Goal: Task Accomplishment & Management: Manage account settings

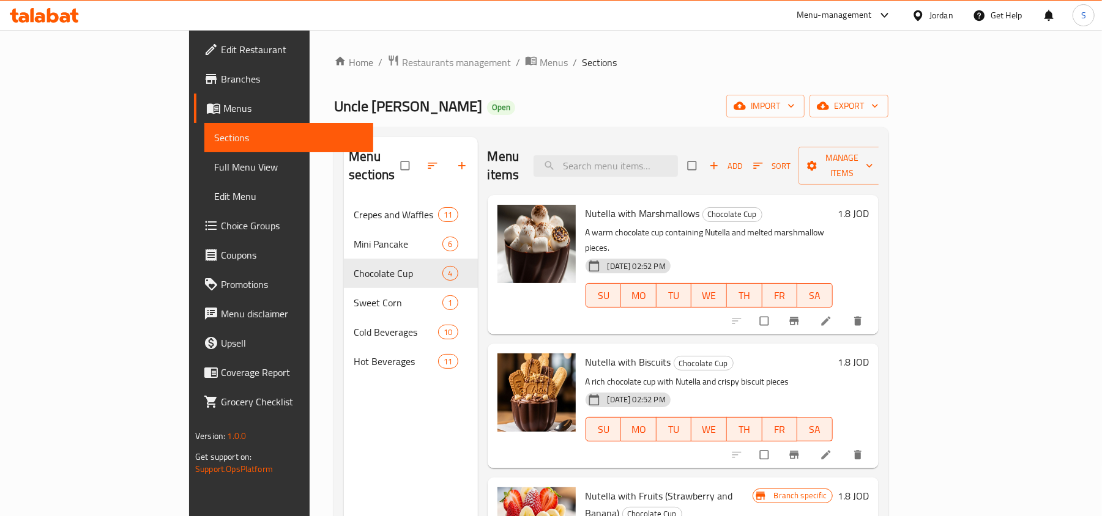
click at [931, 13] on div "Jordan" at bounding box center [941, 15] width 24 height 13
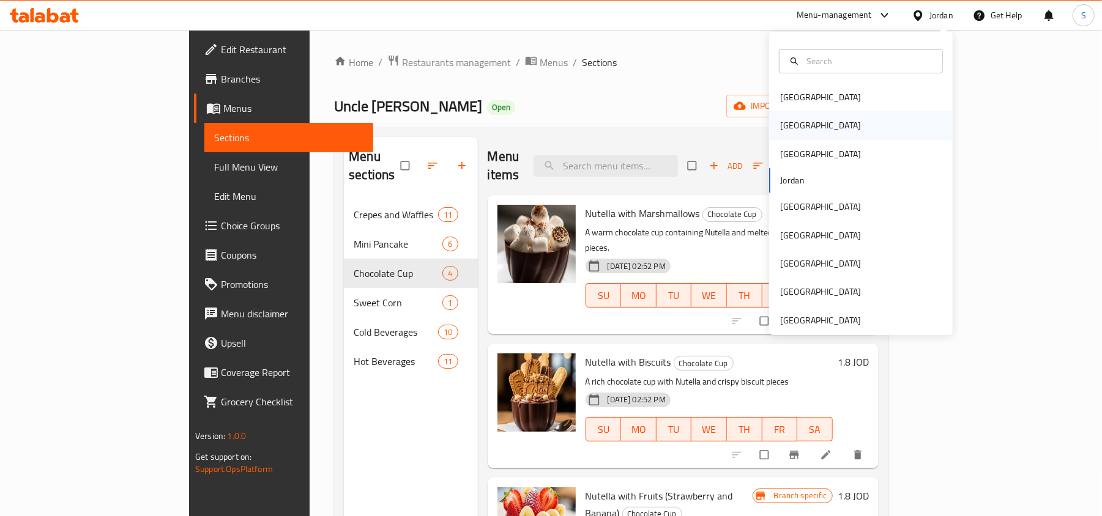
click at [822, 119] on div "[GEOGRAPHIC_DATA]" at bounding box center [861, 125] width 184 height 28
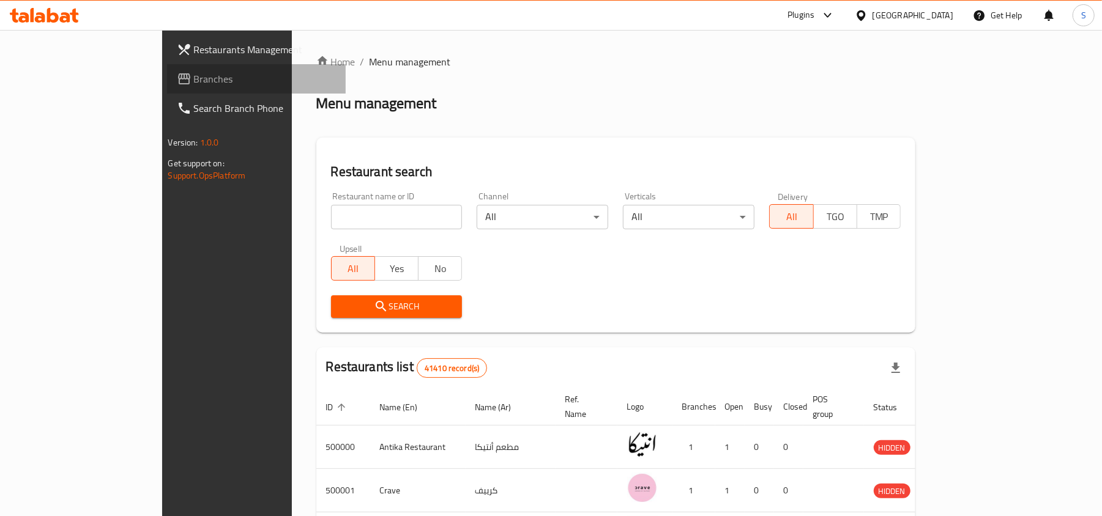
click at [194, 83] on span "Branches" at bounding box center [265, 79] width 143 height 15
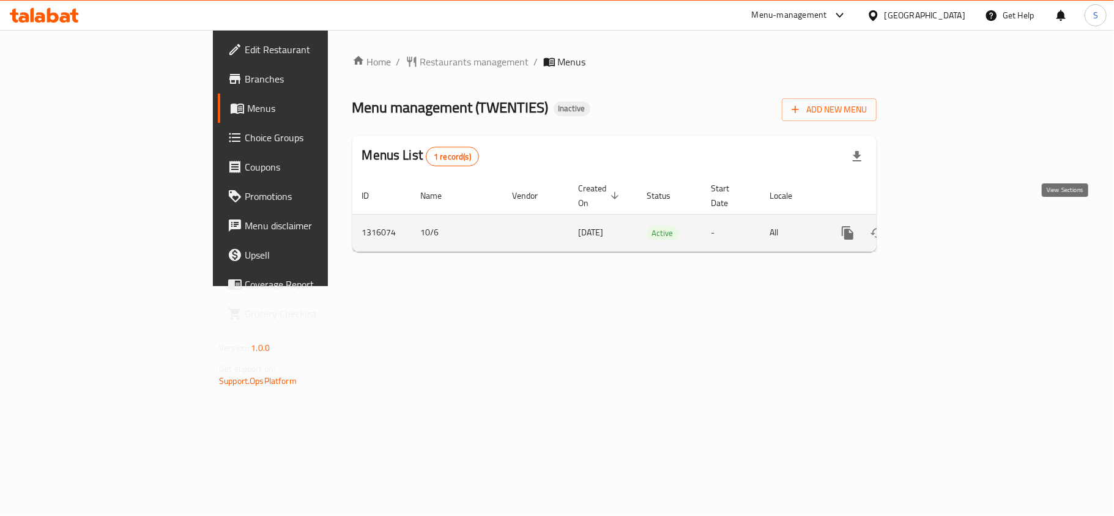
click at [943, 226] on icon "enhanced table" at bounding box center [936, 233] width 15 height 15
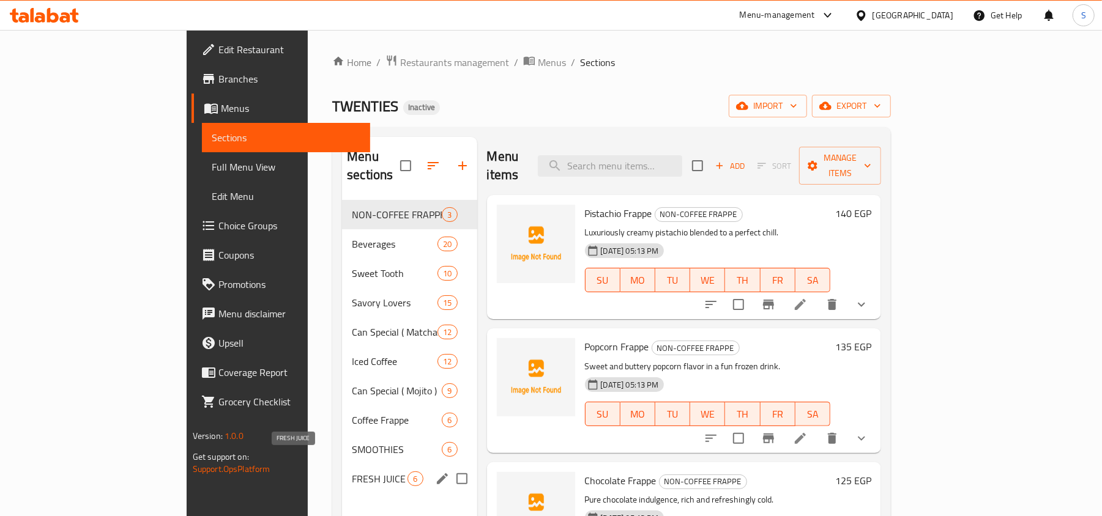
click at [352, 472] on span "FRESH JUICE" at bounding box center [380, 479] width 56 height 15
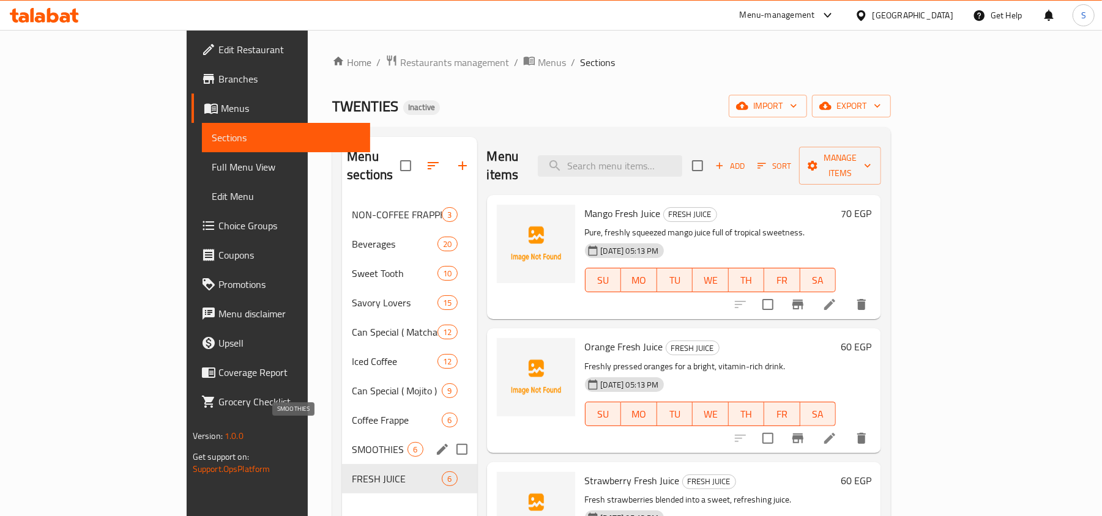
click at [352, 442] on span "SMOOTHIES" at bounding box center [380, 449] width 56 height 15
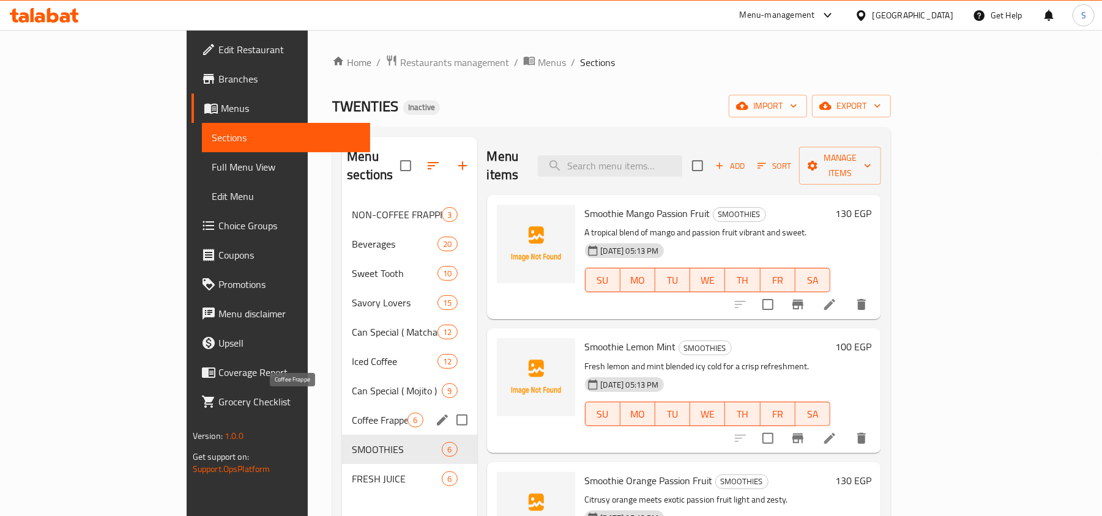
click at [352, 413] on span "Coffee Frappe" at bounding box center [380, 420] width 56 height 15
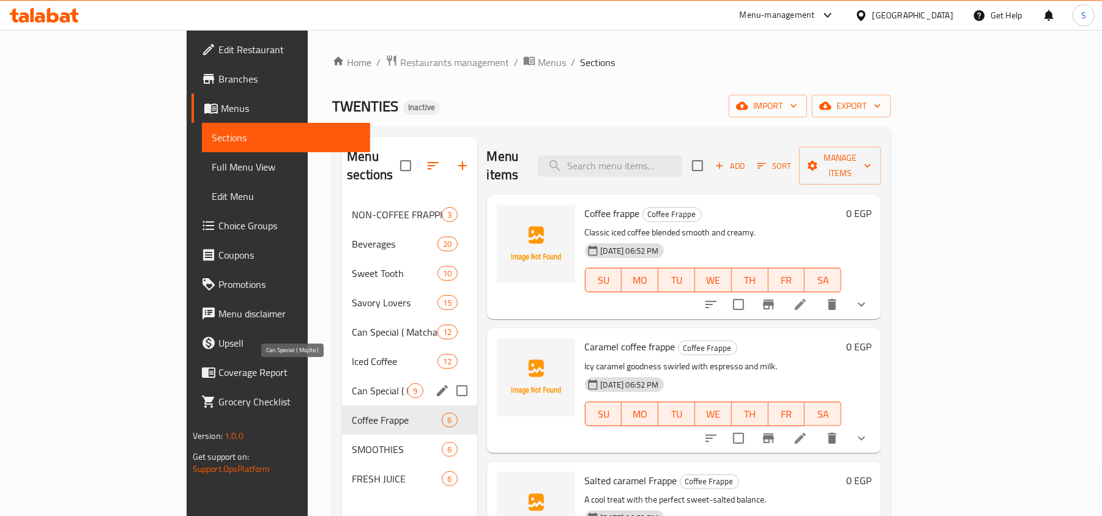
click at [352, 384] on span "Can Special ( Mojito )" at bounding box center [380, 391] width 56 height 15
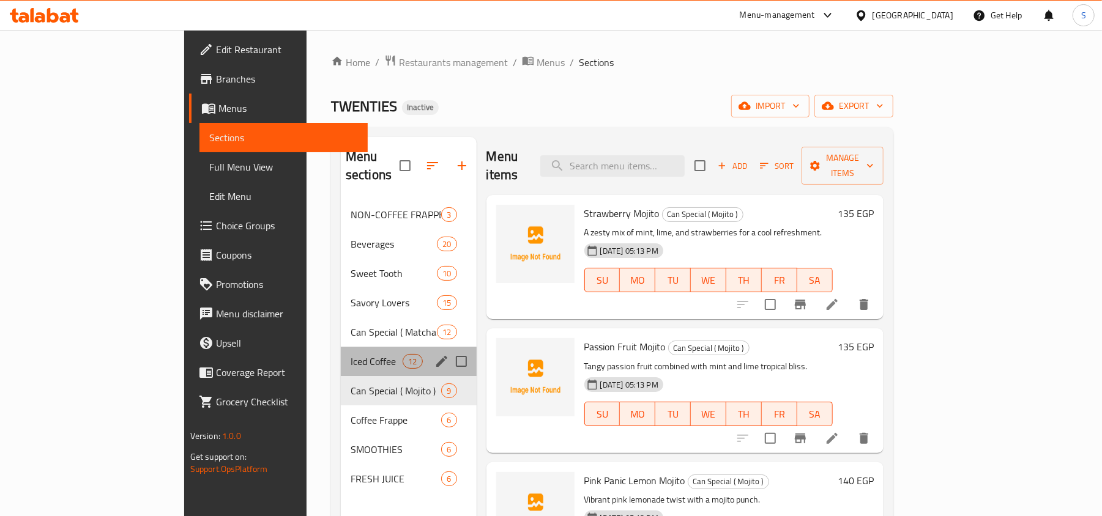
click at [341, 351] on div "Iced Coffee 12" at bounding box center [409, 361] width 136 height 29
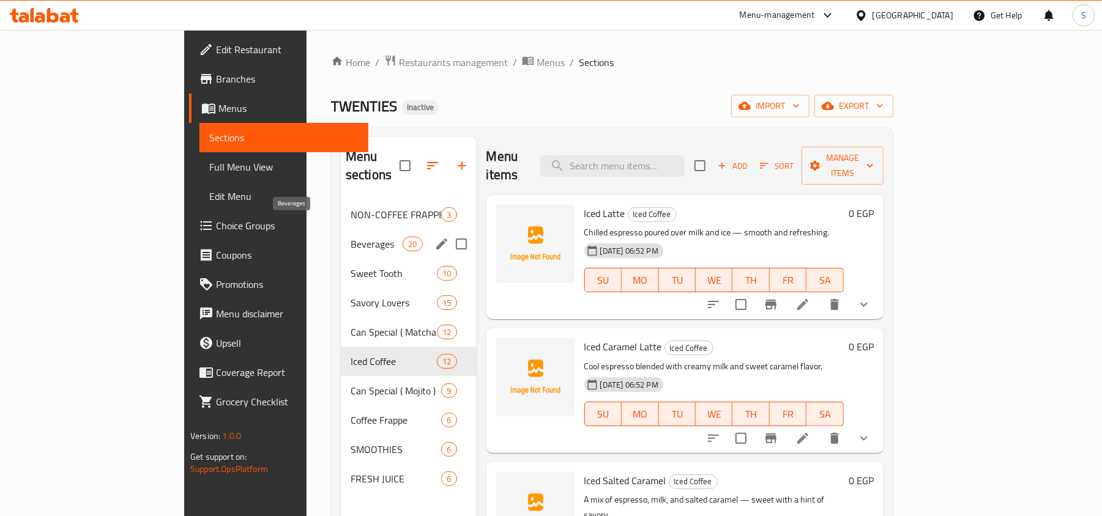
click at [351, 237] on span "Beverages" at bounding box center [377, 244] width 52 height 15
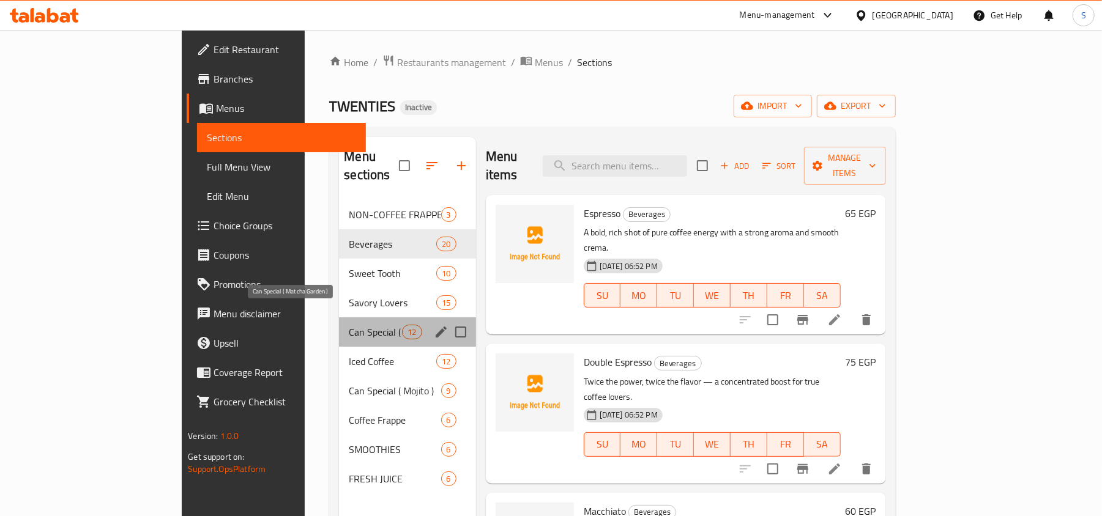
click at [349, 325] on span "Can Special ( Matcha Garden )" at bounding box center [375, 332] width 53 height 15
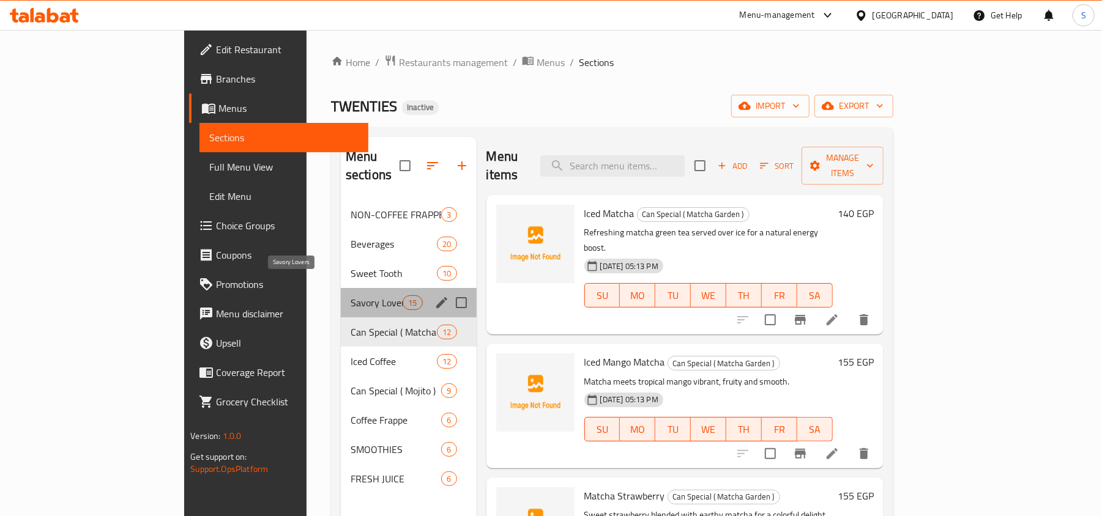
click at [351, 296] on span "Savory Lovers" at bounding box center [377, 303] width 52 height 15
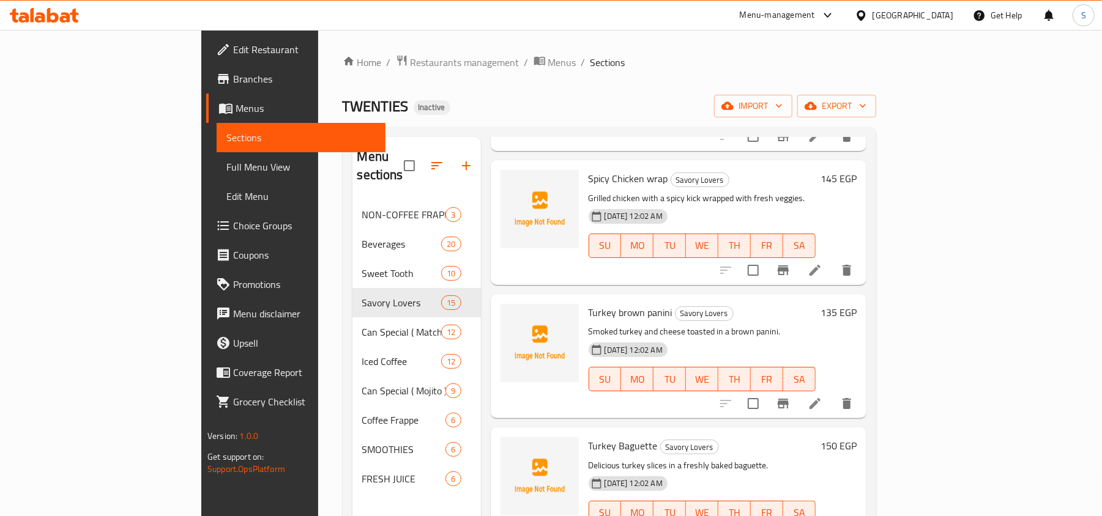
scroll to position [734, 0]
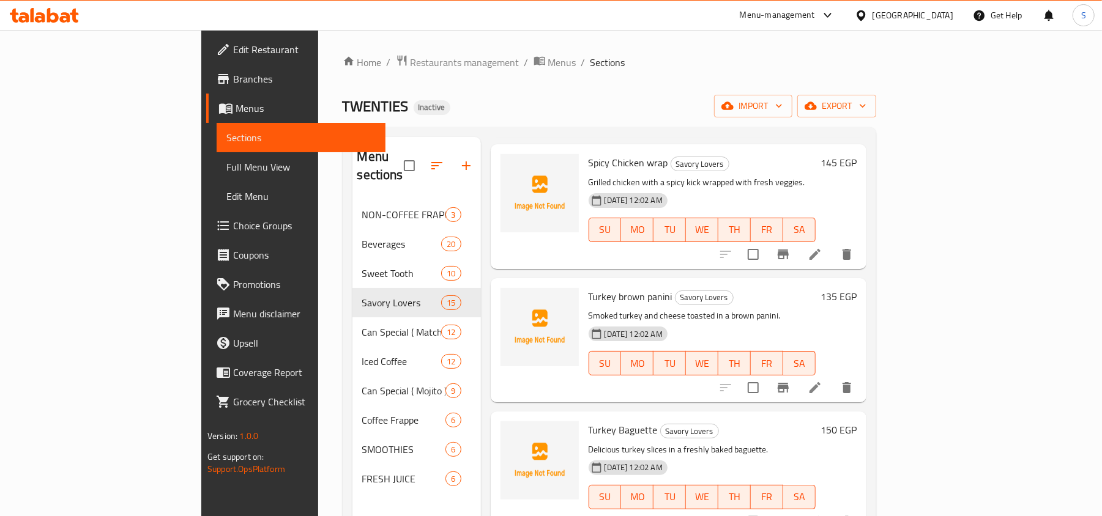
click at [581, 72] on div "Home / Restaurants management / Menus / Sections TWENTIES Inactive import expor…" at bounding box center [610, 358] width 534 height 609
click at [876, 98] on button "export" at bounding box center [836, 106] width 79 height 23
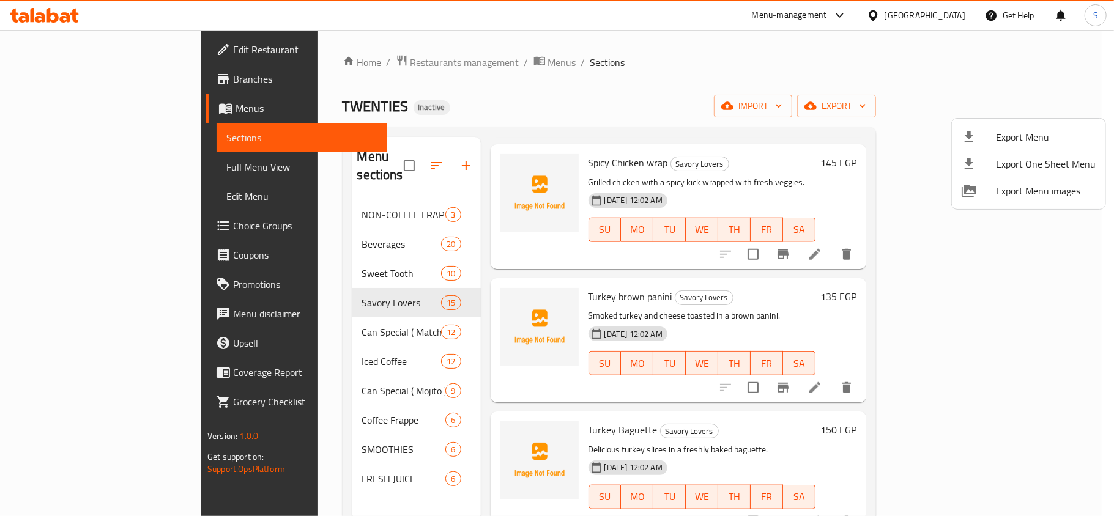
click at [984, 125] on li "Export Menu" at bounding box center [1029, 137] width 154 height 27
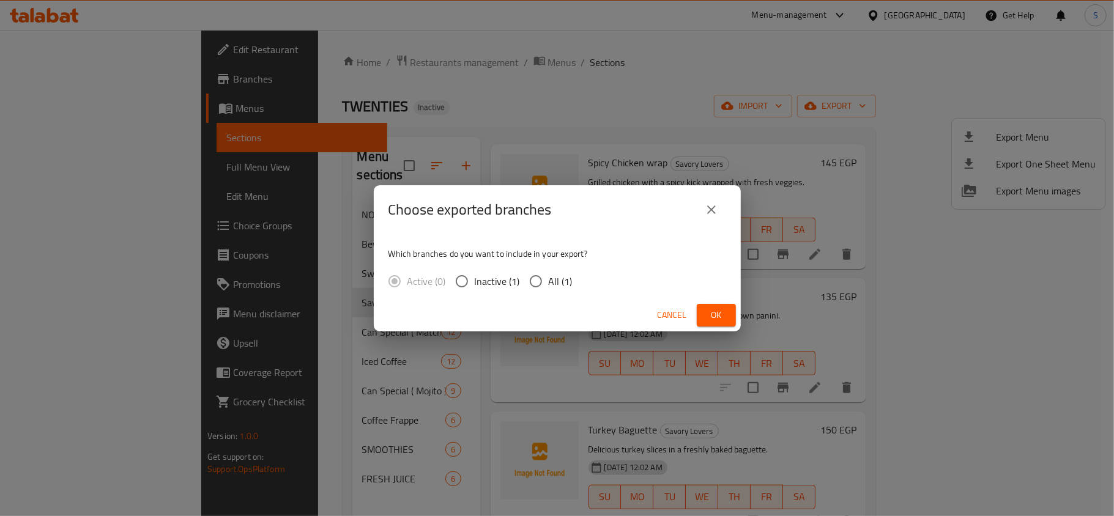
click at [563, 277] on span "All (1)" at bounding box center [561, 281] width 24 height 15
click at [549, 277] on input "All (1)" at bounding box center [536, 282] width 26 height 26
radio input "true"
click at [727, 321] on button "Ok" at bounding box center [716, 315] width 39 height 23
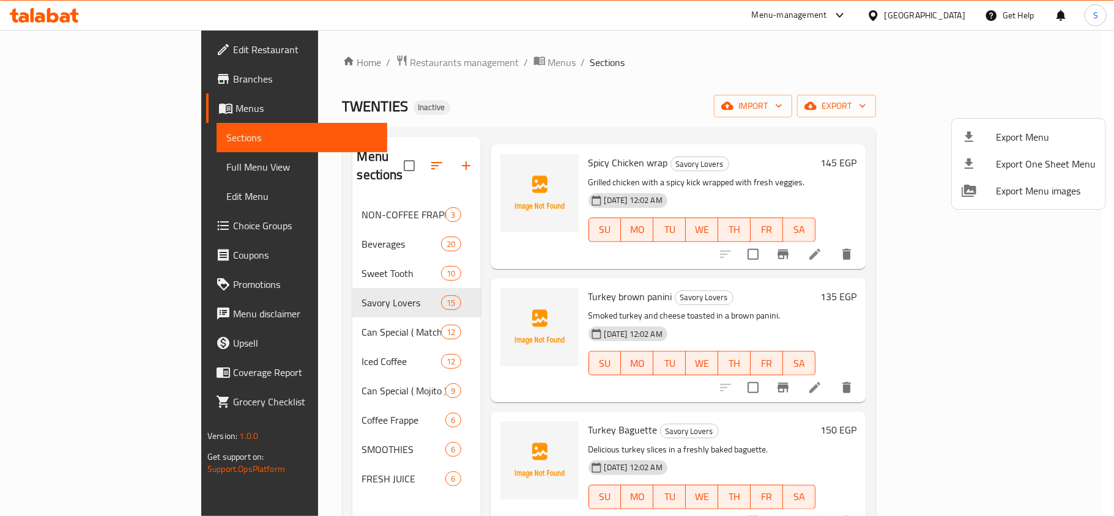
click at [94, 165] on div at bounding box center [557, 258] width 1114 height 516
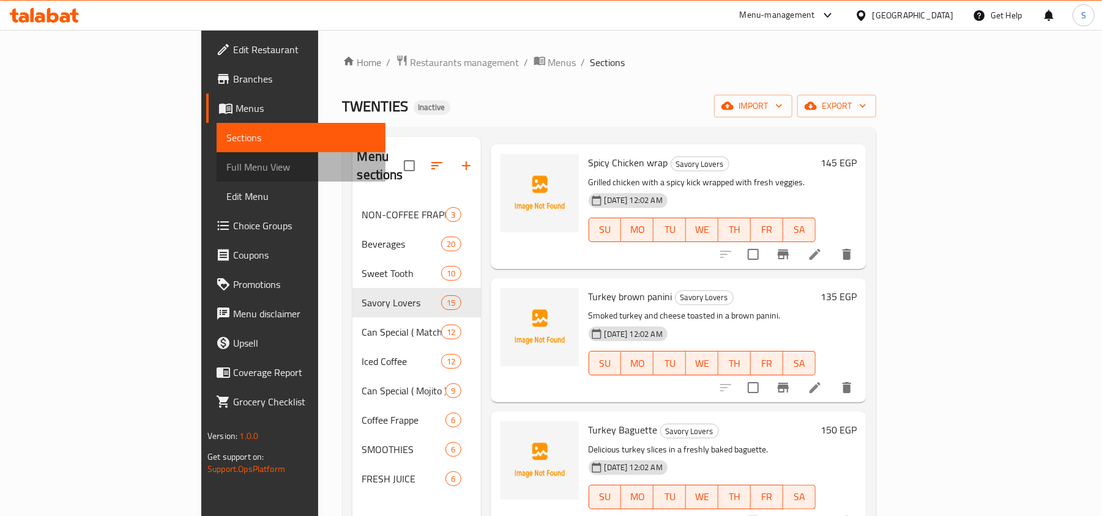
click at [226, 165] on span "Full Menu View" at bounding box center [300, 167] width 149 height 15
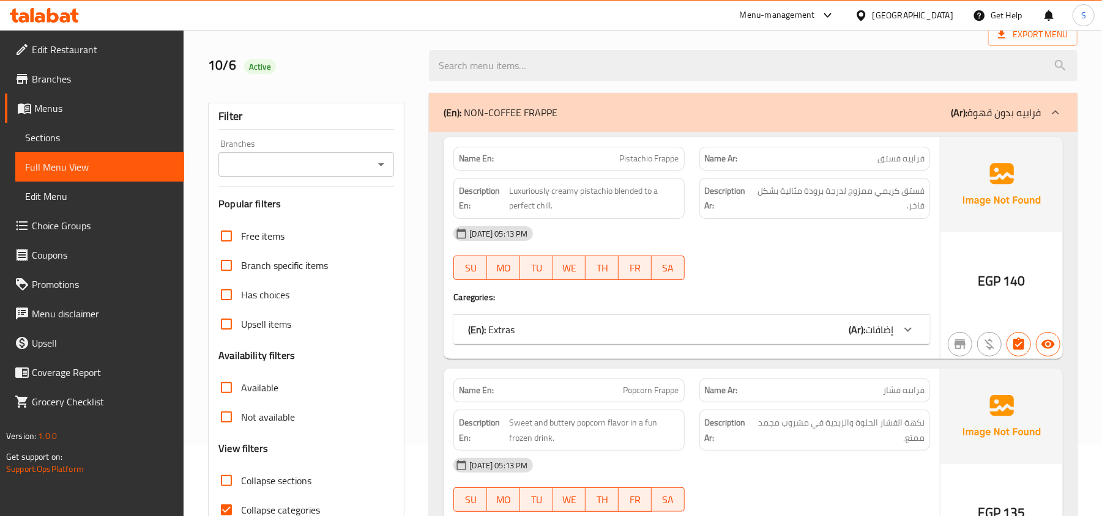
scroll to position [163, 0]
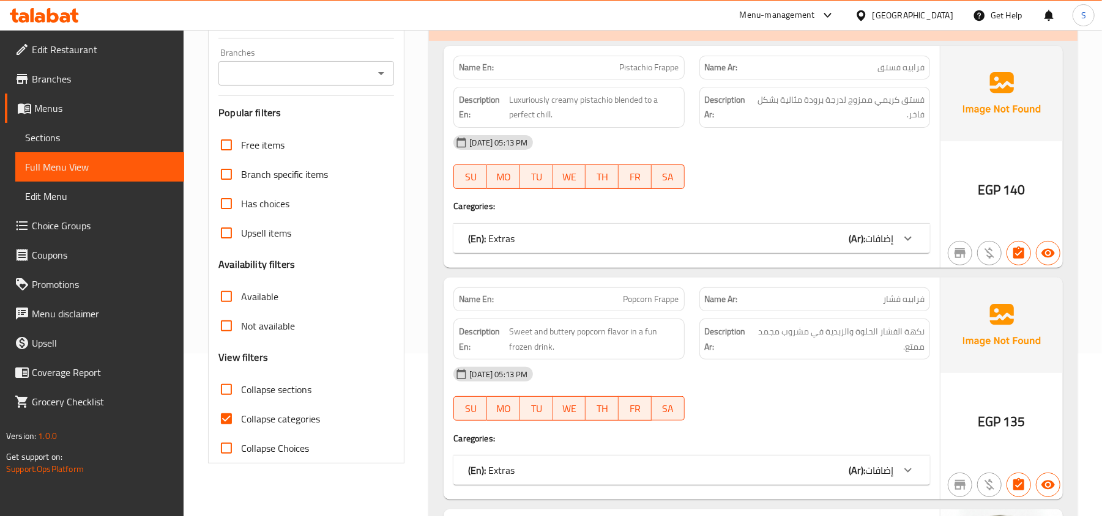
click at [250, 420] on span "Collapse categories" at bounding box center [280, 419] width 79 height 15
click at [241, 420] on input "Collapse categories" at bounding box center [226, 418] width 29 height 29
checkbox input "false"
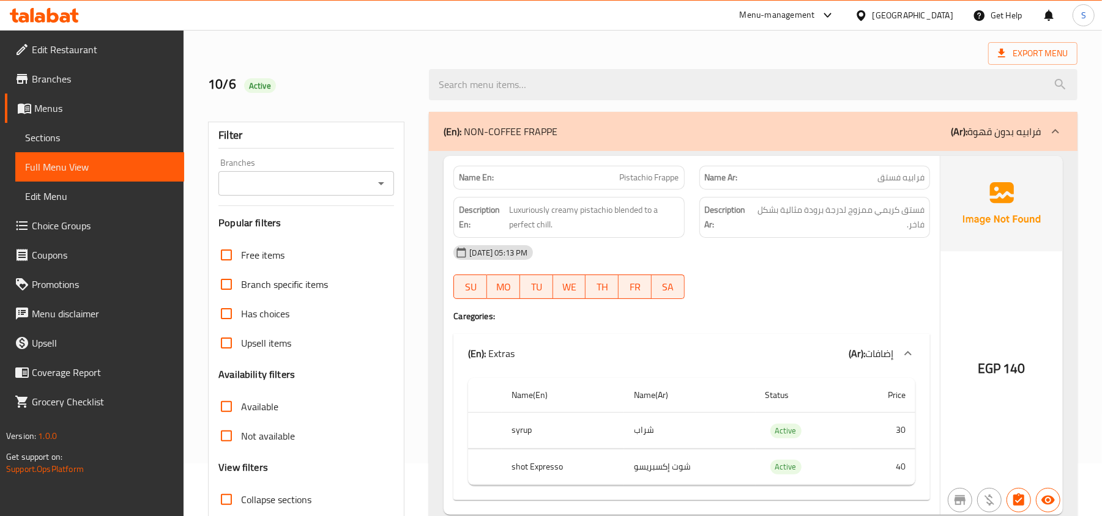
scroll to position [81, 0]
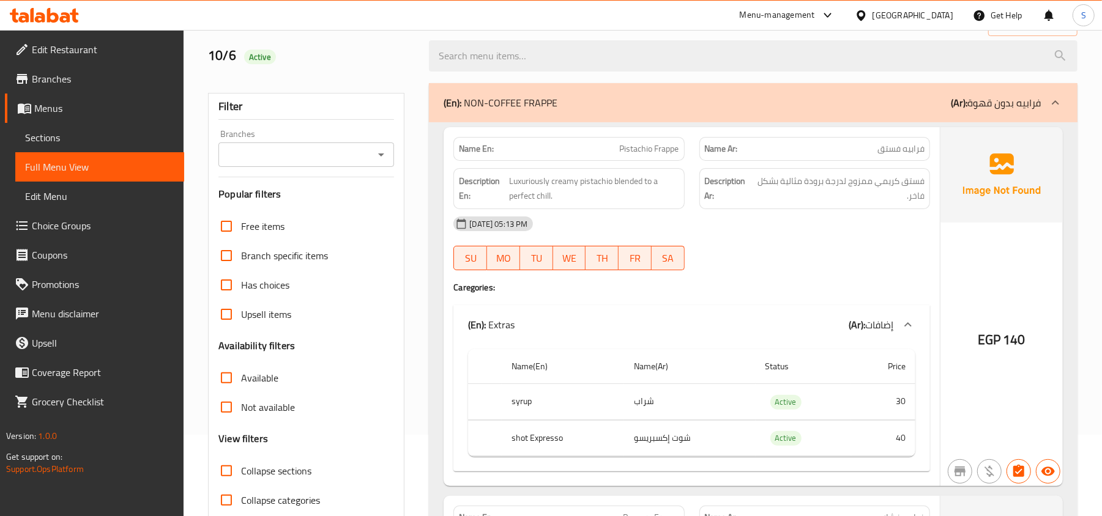
click at [327, 48] on h2 "10/6 Active" at bounding box center [311, 56] width 206 height 18
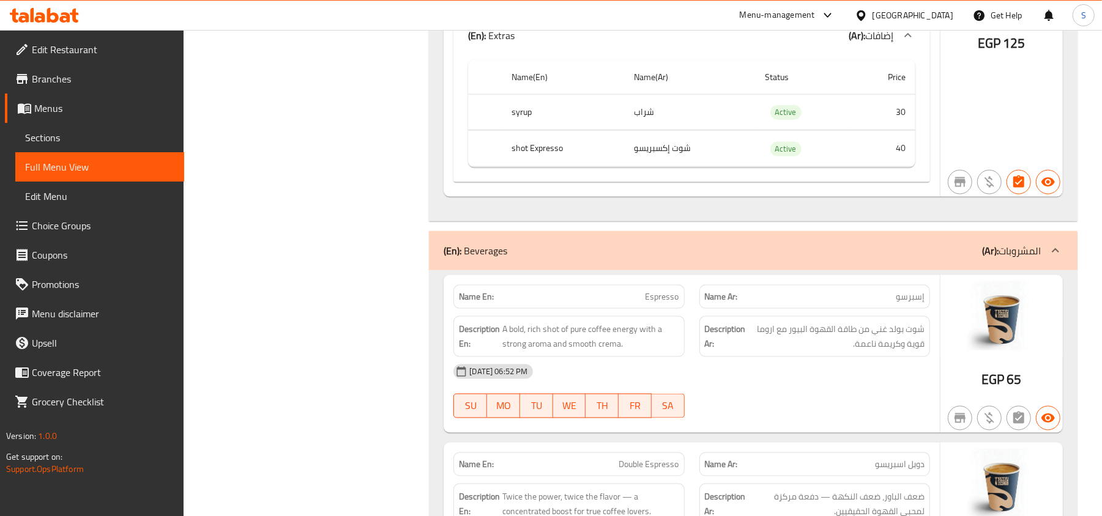
click at [545, 258] on div "(En): Beverages (Ar): المشروبات" at bounding box center [742, 251] width 597 height 15
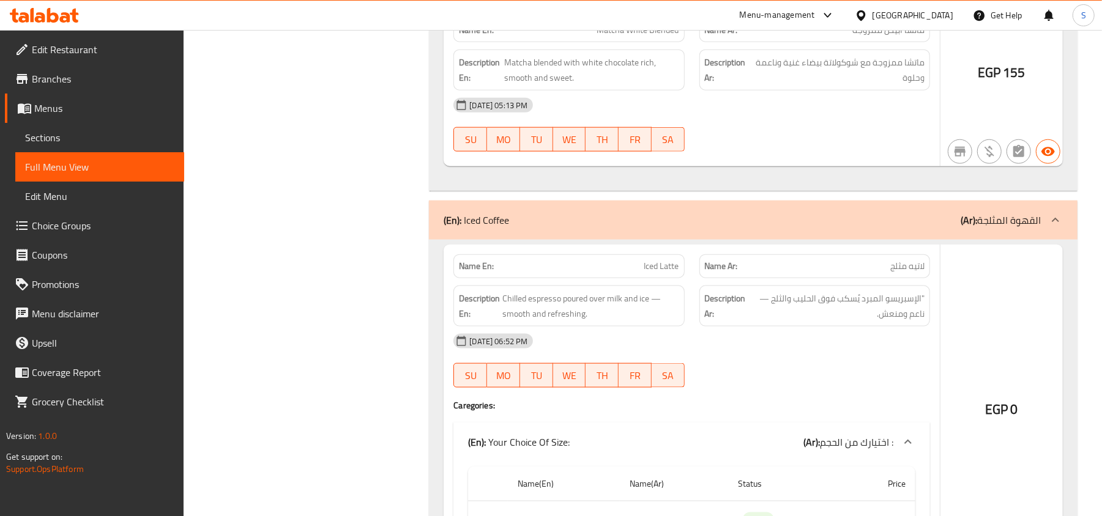
click at [535, 228] on div "(En): Iced Coffee (Ar): القهوة المثلجة" at bounding box center [742, 220] width 597 height 15
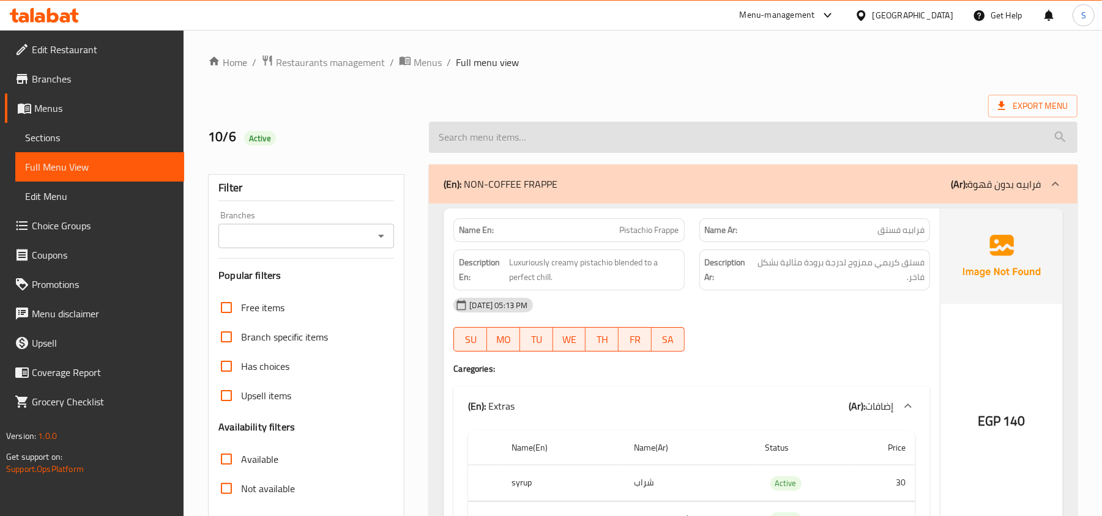
scroll to position [9181, 0]
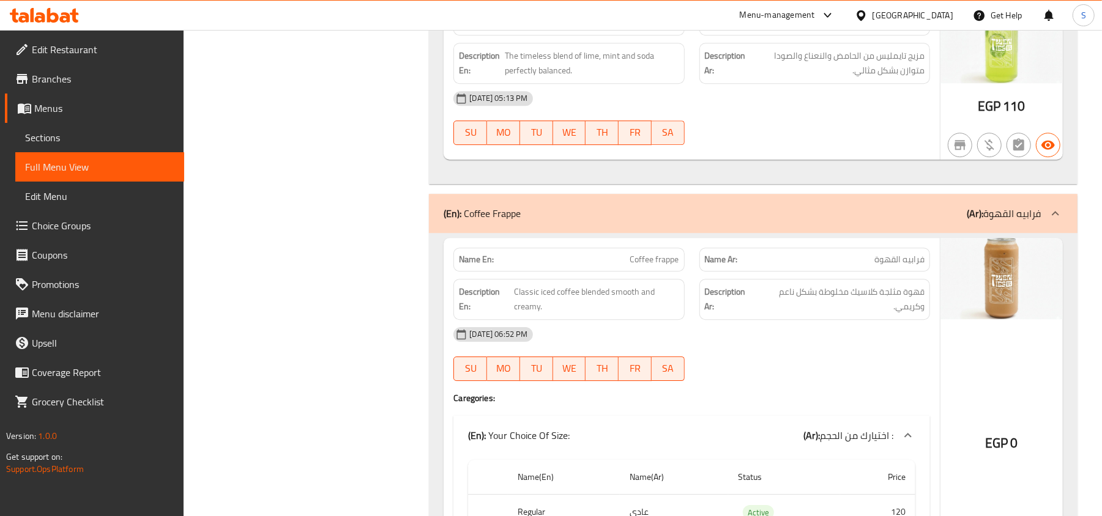
click at [538, 221] on div "(En): Coffee Frappe (Ar): فرابيه القهوة" at bounding box center [742, 213] width 597 height 15
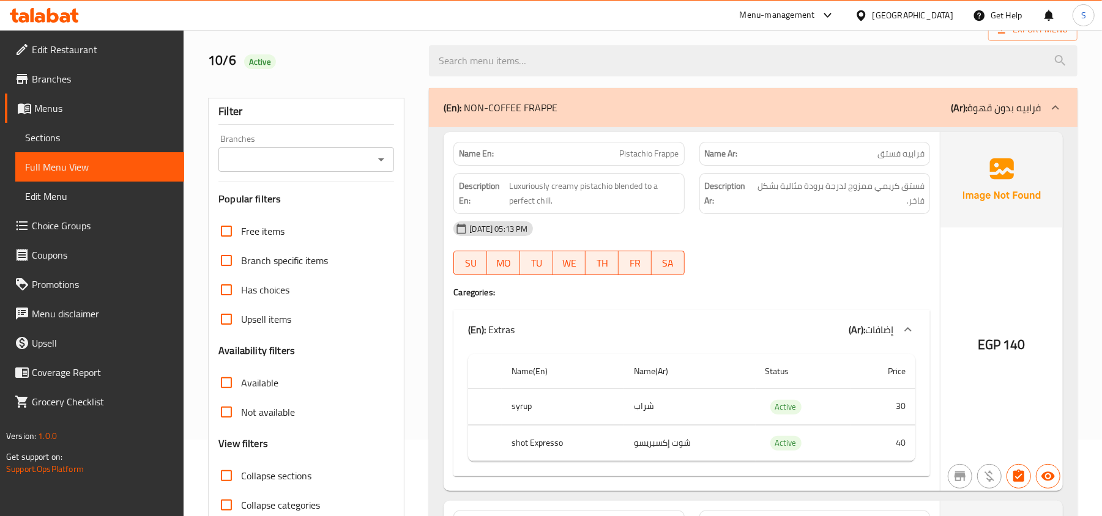
scroll to position [163, 0]
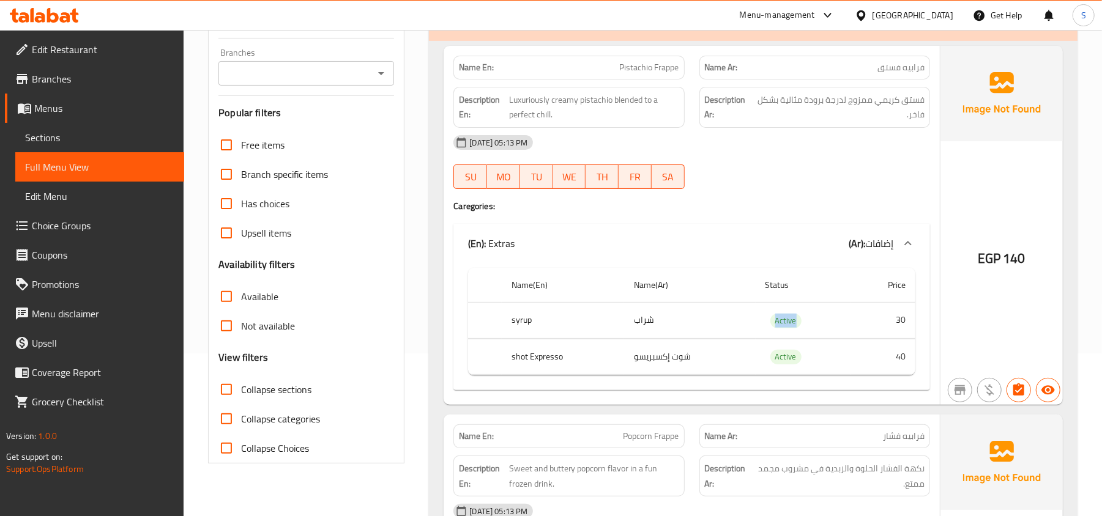
drag, startPoint x: 764, startPoint y: 324, endPoint x: 825, endPoint y: 324, distance: 61.2
click at [825, 324] on td "Active" at bounding box center [803, 321] width 95 height 36
copy span "Active"
drag, startPoint x: 838, startPoint y: 185, endPoint x: 845, endPoint y: 146, distance: 39.7
click at [839, 185] on div at bounding box center [814, 189] width 245 height 15
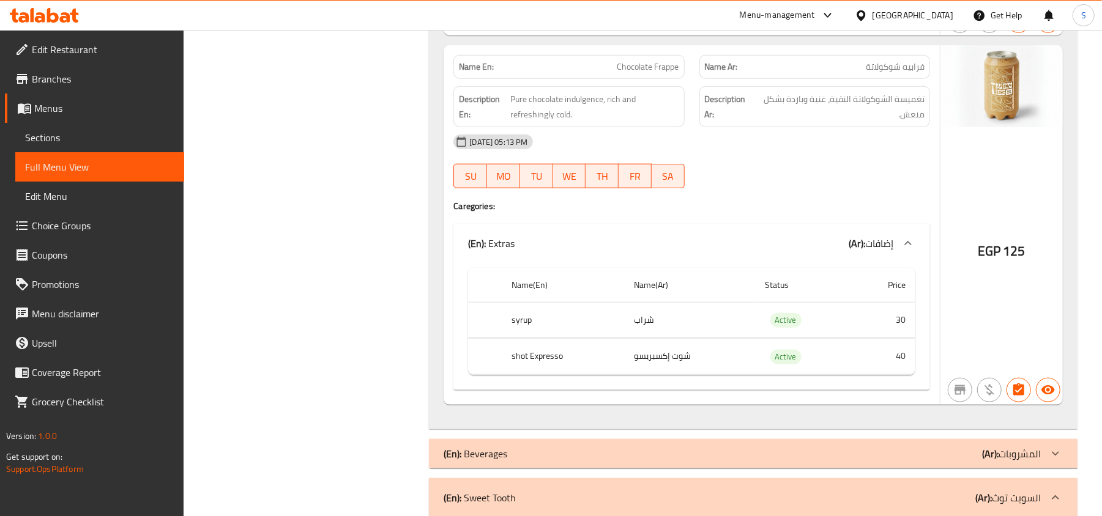
scroll to position [0, 0]
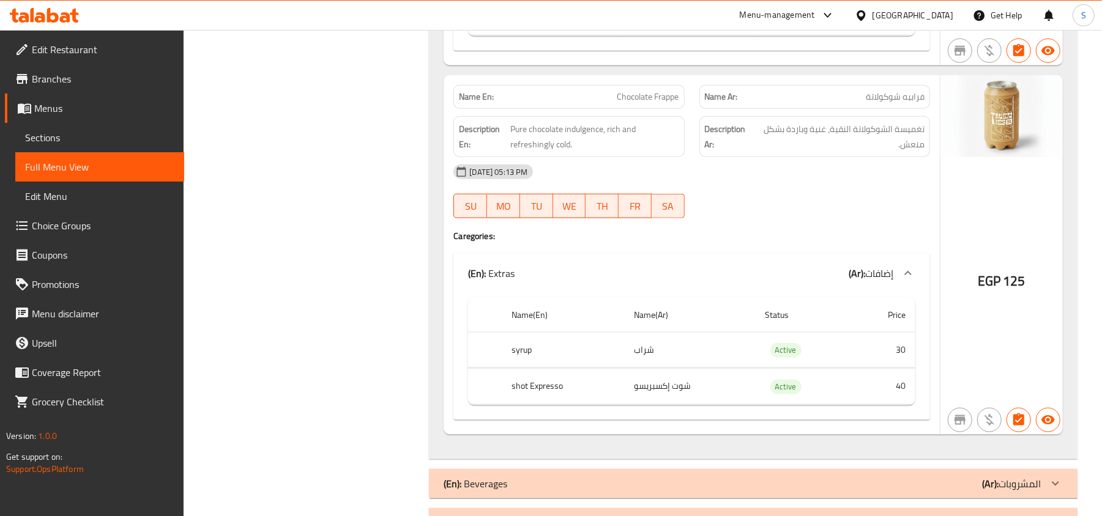
scroll to position [897, 0]
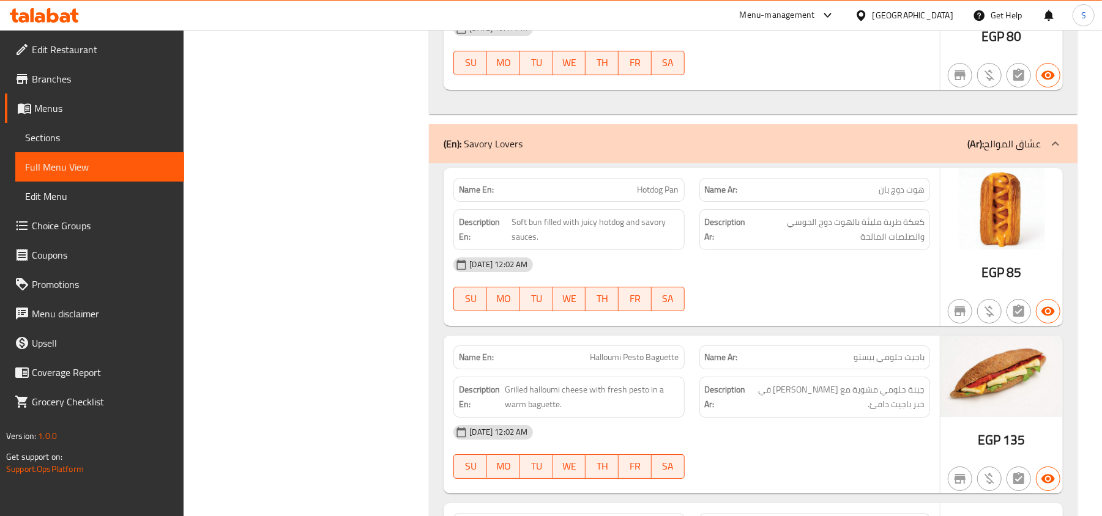
scroll to position [3025, 0]
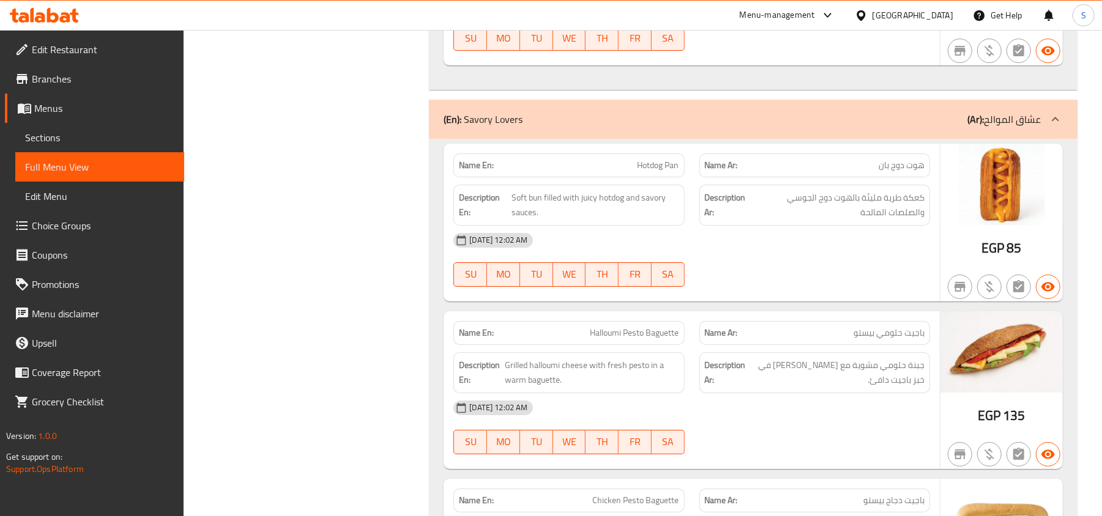
click at [654, 172] on span "Hotdog Pan" at bounding box center [659, 165] width 42 height 13
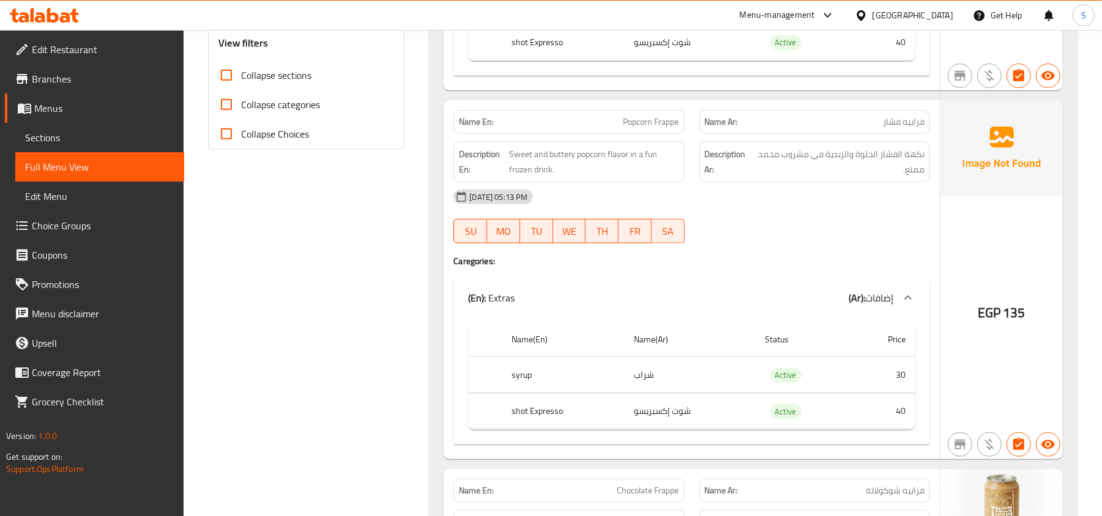
scroll to position [0, 0]
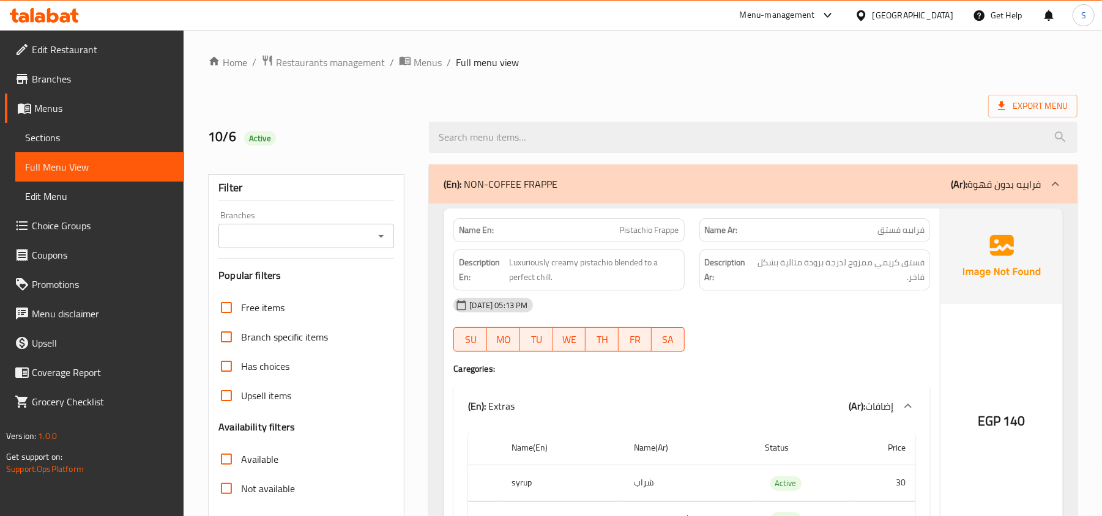
click at [652, 233] on span "Pistachio Frappe" at bounding box center [649, 230] width 59 height 13
copy span "Pistachio Frappe"
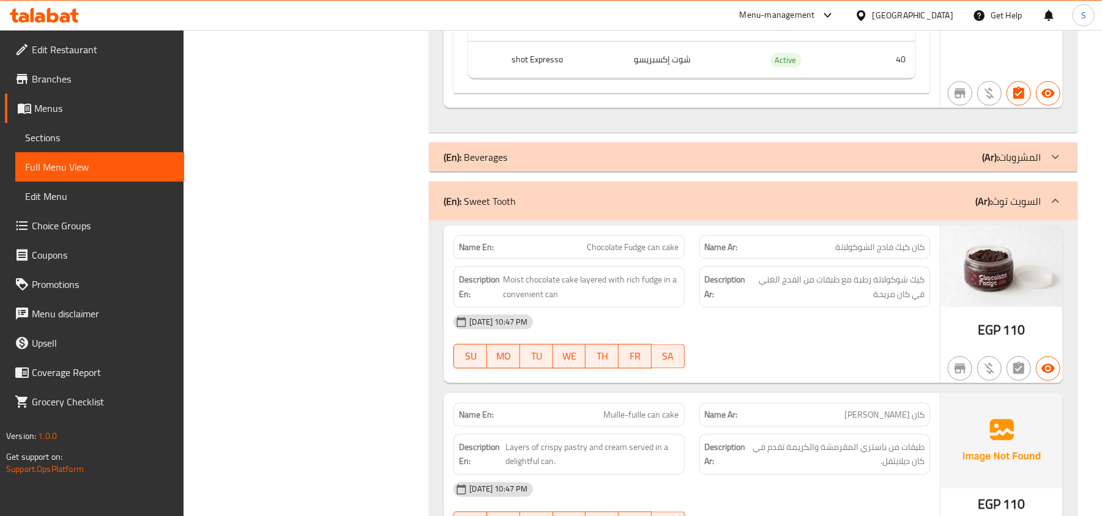
scroll to position [1224, 0]
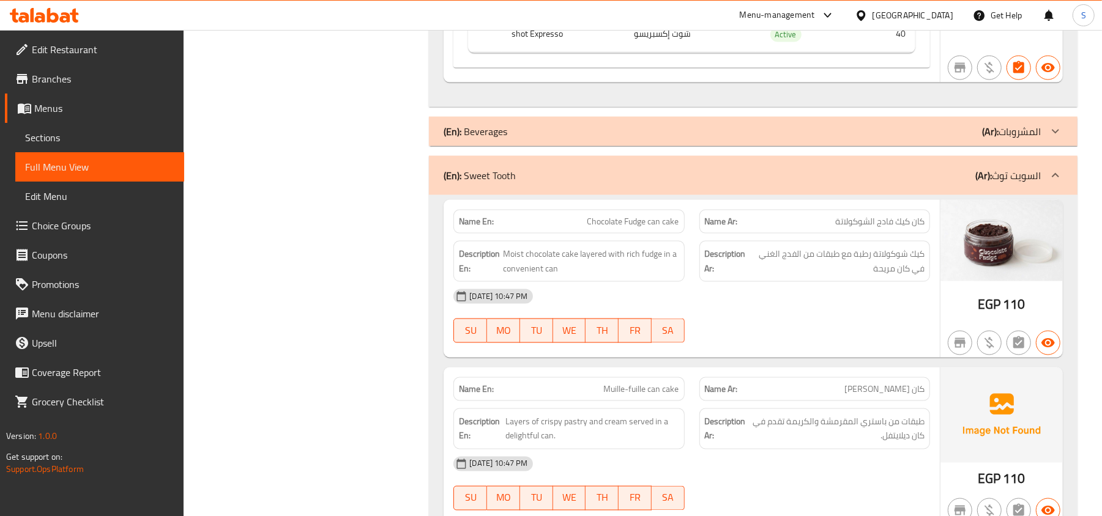
click at [644, 228] on span "Chocolate Fudge can cake" at bounding box center [633, 221] width 92 height 13
copy span "Chocolate Fudge can cake"
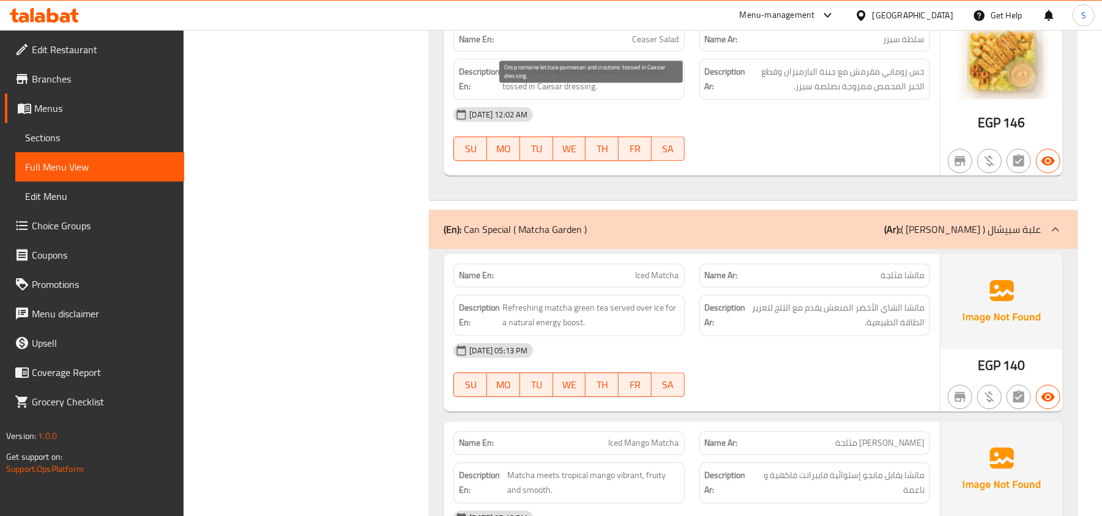
scroll to position [5547, 0]
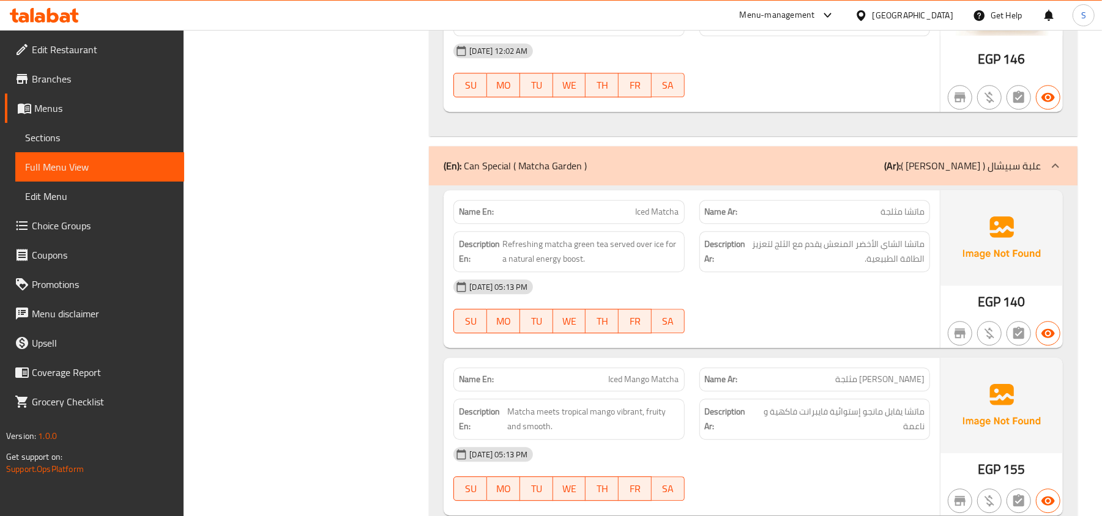
click at [656, 218] on span "Iced Matcha" at bounding box center [657, 212] width 43 height 13
copy span "Iced Matcha"
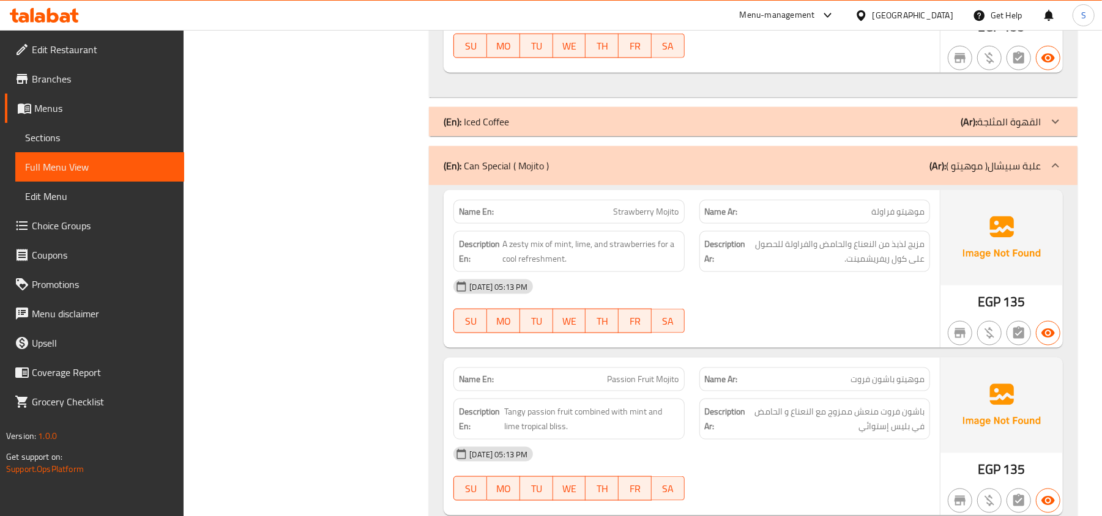
scroll to position [7668, 0]
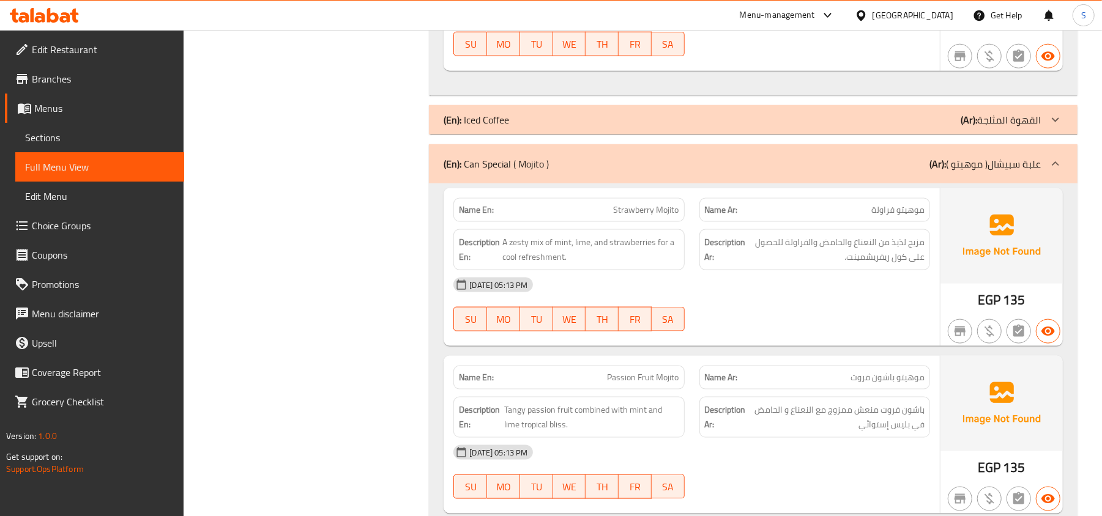
click at [642, 217] on span "Strawberry Mojito" at bounding box center [646, 210] width 65 height 13
copy span "Strawberry Mojito"
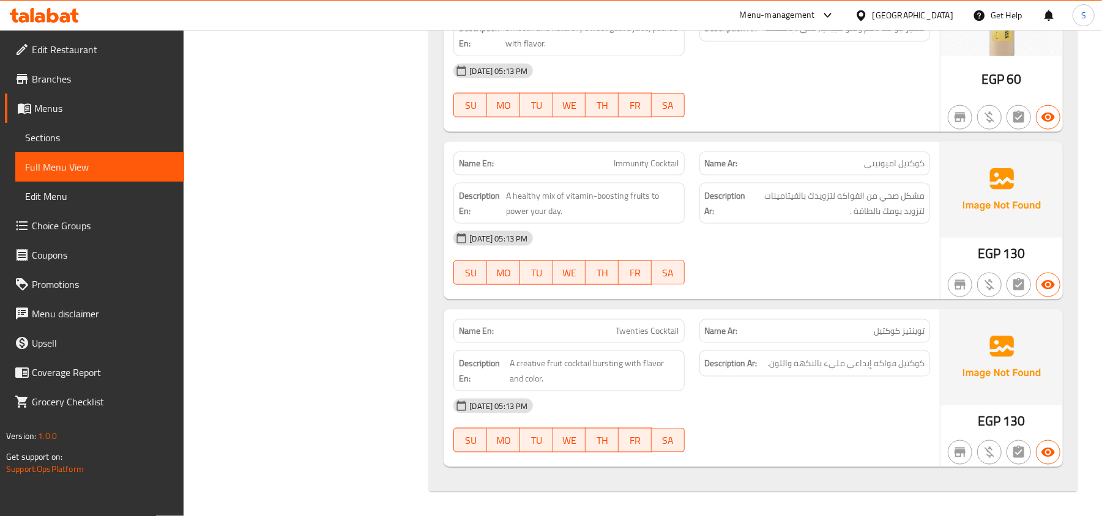
scroll to position [11115, 0]
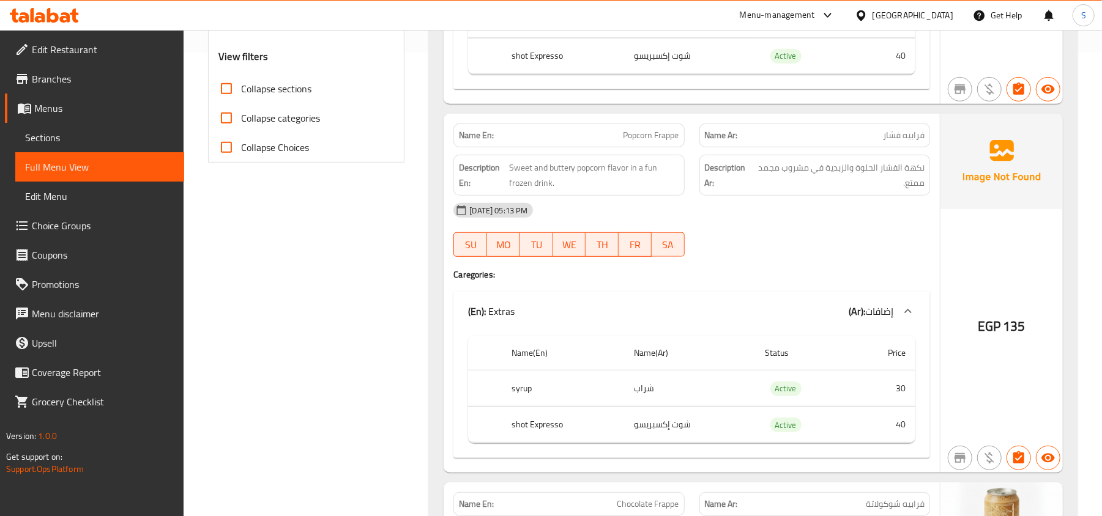
scroll to position [489, 0]
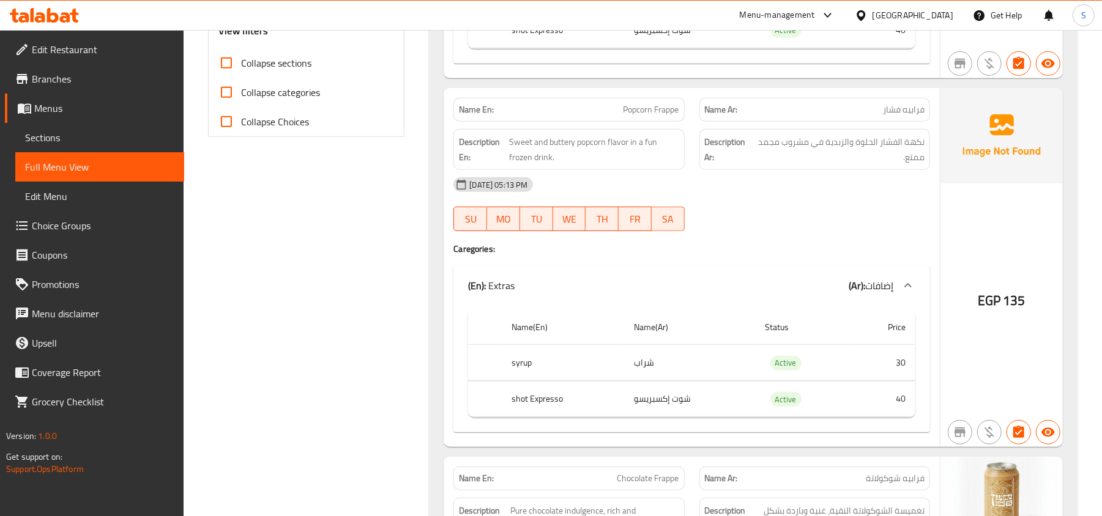
click at [636, 111] on span "Popcorn Frappe" at bounding box center [651, 109] width 56 height 13
copy span "Popcorn"
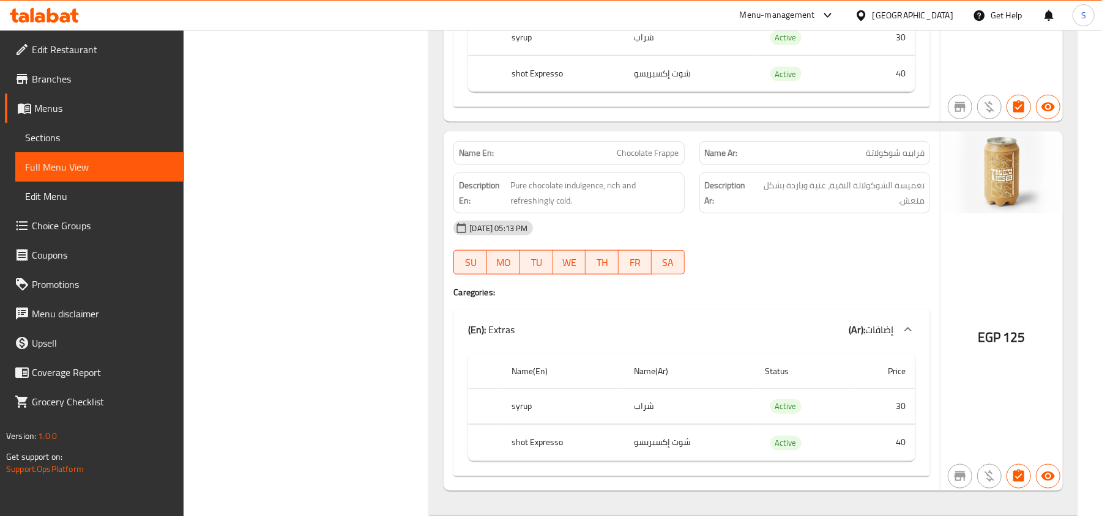
scroll to position [816, 0]
click at [611, 194] on span "Pure chocolate indulgence, rich and refreshingly cold." at bounding box center [594, 192] width 169 height 30
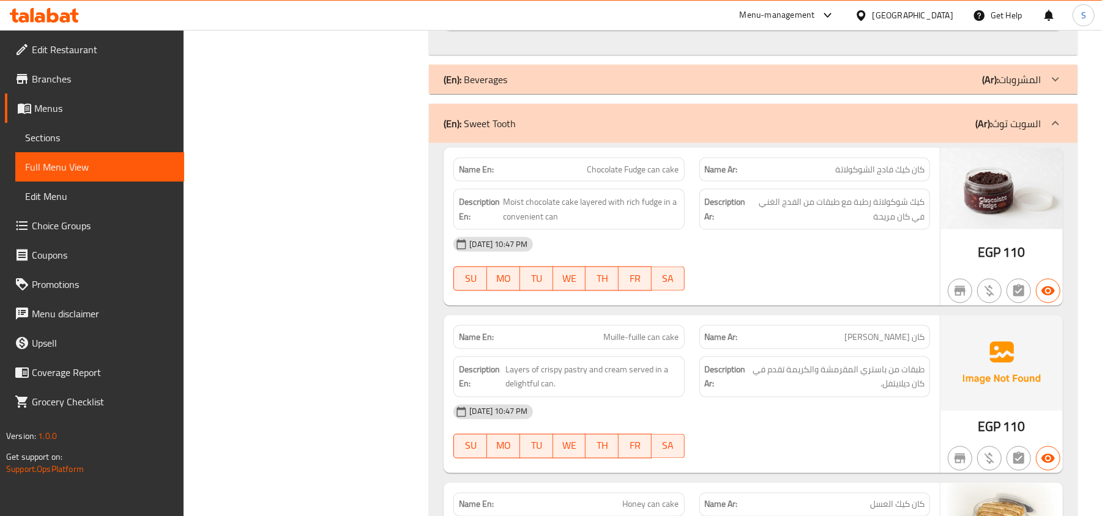
scroll to position [1305, 0]
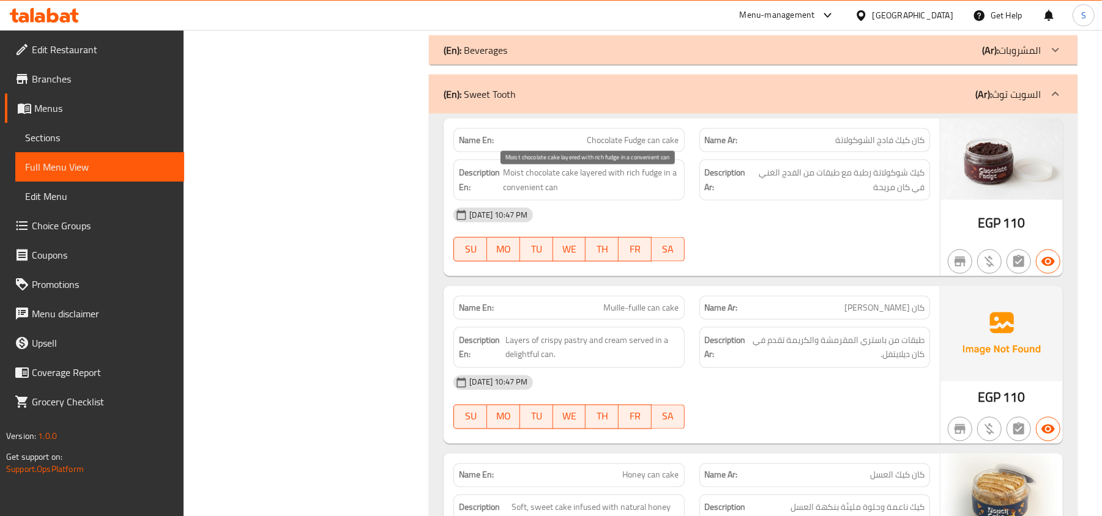
click at [592, 179] on span "Moist chocolate cake layered with rich fudge in a convenient can" at bounding box center [591, 180] width 176 height 30
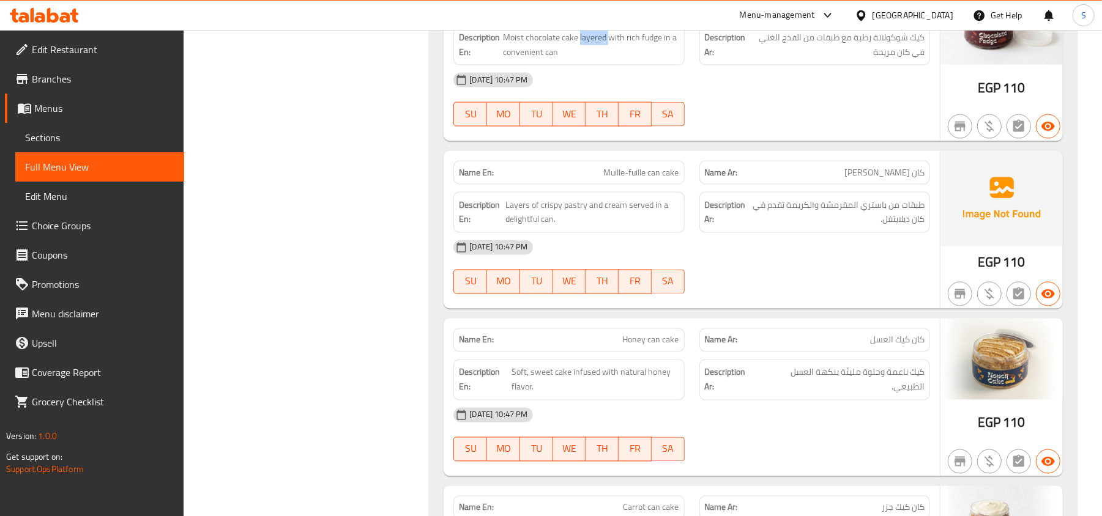
scroll to position [1468, 0]
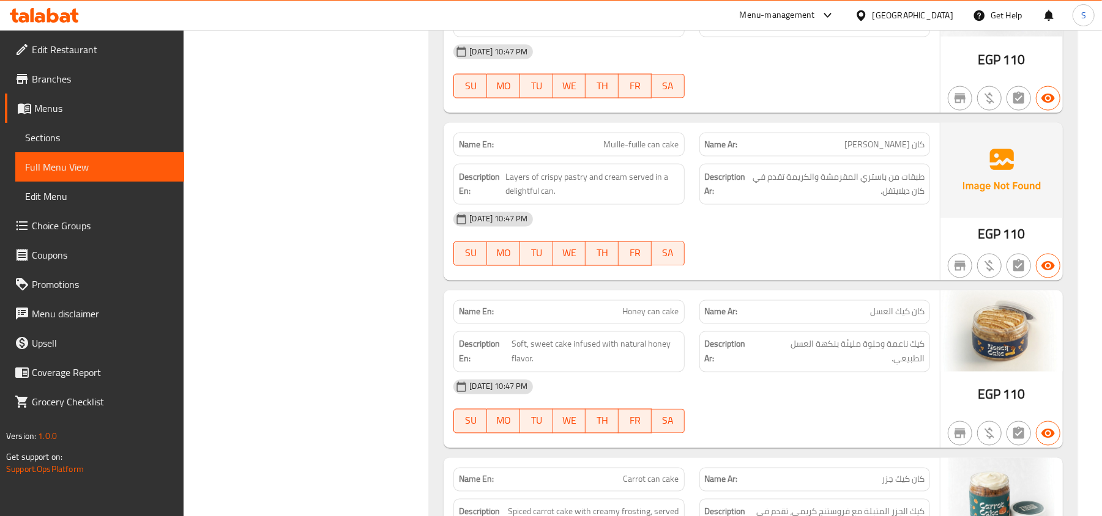
click at [647, 141] on div "Name En: Muille-fuille can cake" at bounding box center [568, 145] width 231 height 24
copy span "Muille-fuille can cake"
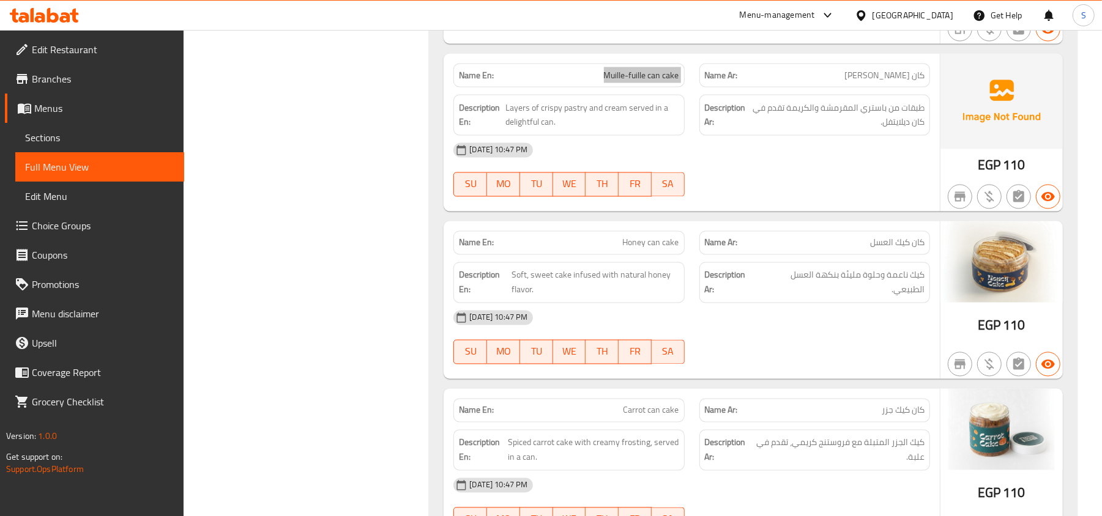
scroll to position [1631, 0]
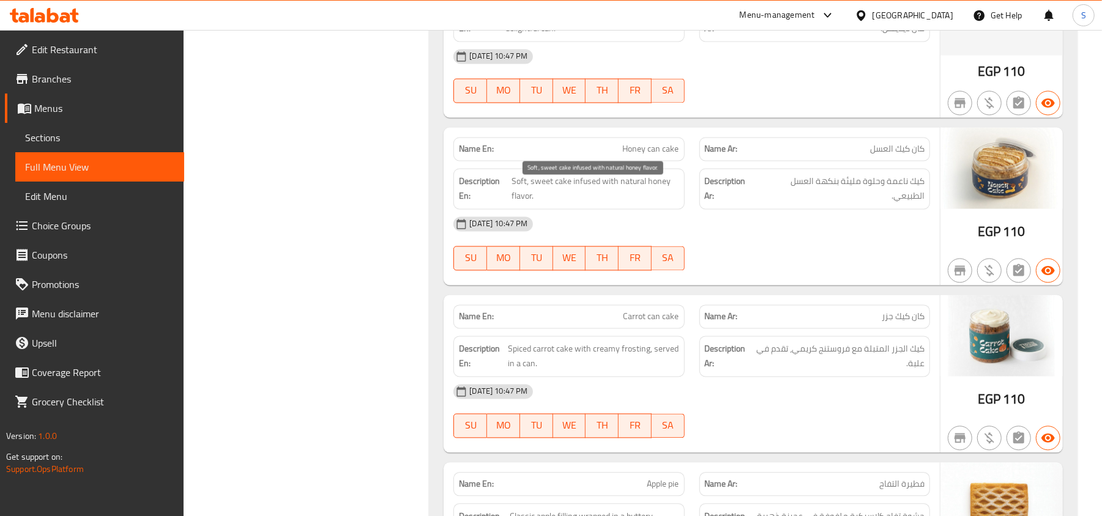
click at [657, 190] on span "Soft, sweet cake infused with natural honey flavor." at bounding box center [596, 189] width 168 height 30
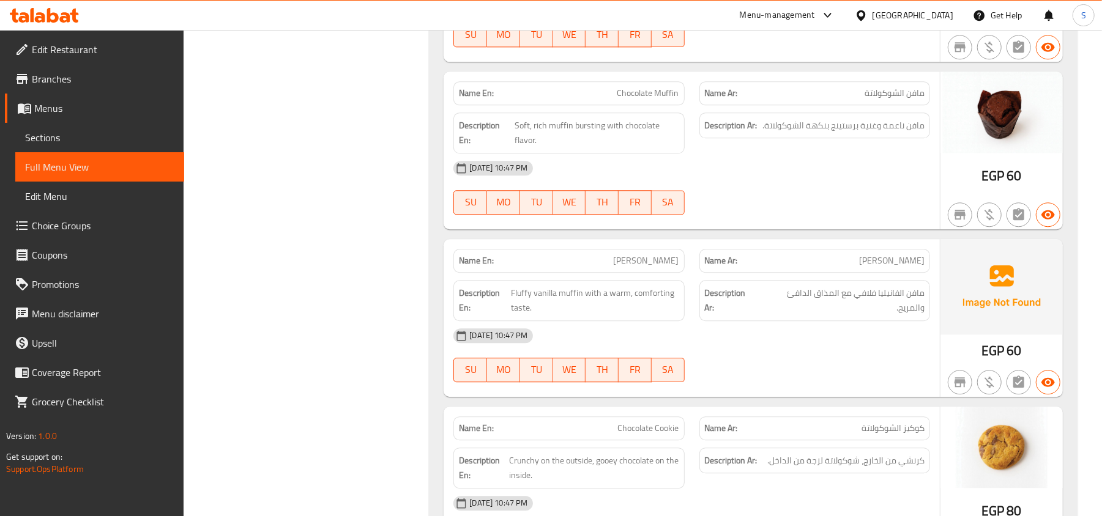
scroll to position [2284, 0]
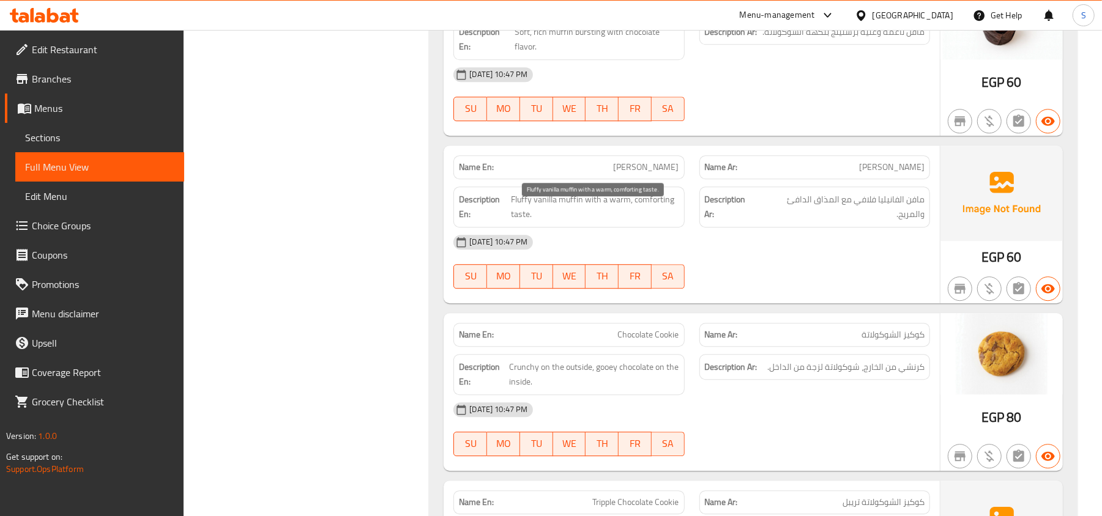
click at [617, 211] on span "Fluffy vanilla muffin with a warm, comforting taste." at bounding box center [595, 207] width 168 height 30
click at [618, 212] on span "Fluffy vanilla muffin with a warm, comforting taste." at bounding box center [595, 207] width 168 height 30
copy span "warm"
click at [511, 213] on span "Fluffy vanilla muffin with a warm, comforting taste." at bounding box center [595, 207] width 168 height 30
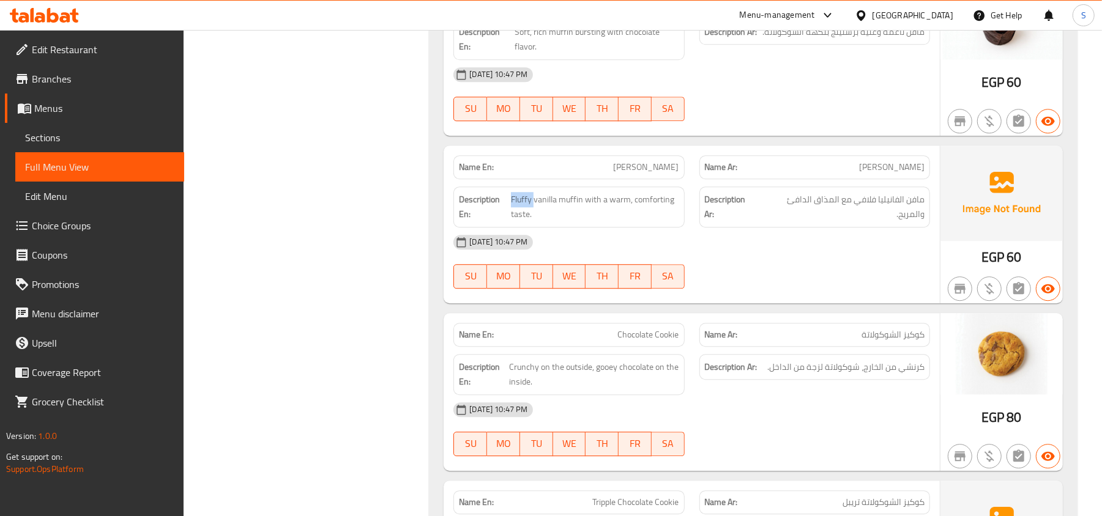
copy span "Fluffy"
click at [791, 257] on div "[DATE] 10:47 PM" at bounding box center [691, 242] width 491 height 29
click at [654, 174] on span "[PERSON_NAME]" at bounding box center [646, 167] width 65 height 13
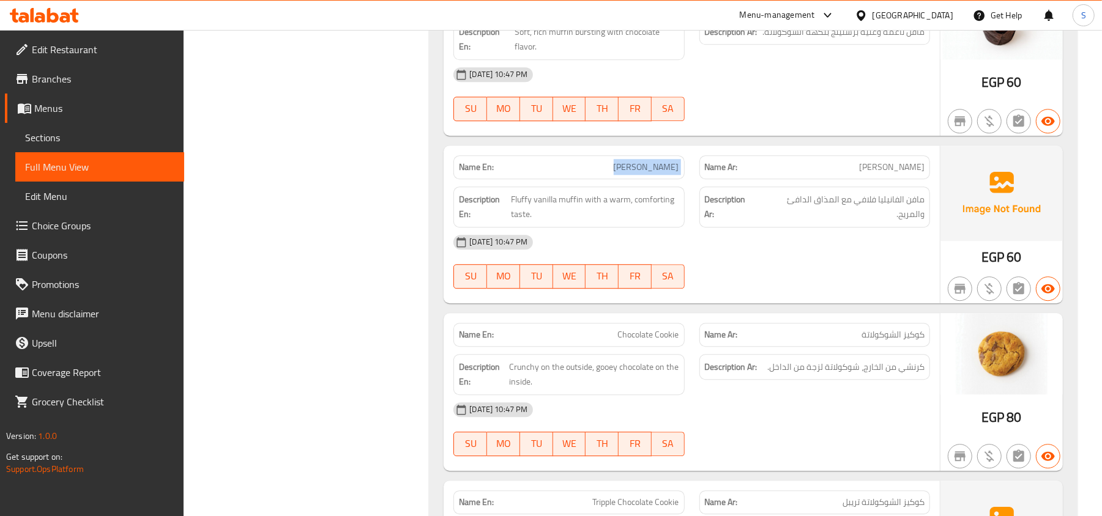
copy span "[PERSON_NAME]"
click at [845, 257] on div "[DATE] 10:47 PM" at bounding box center [691, 242] width 491 height 29
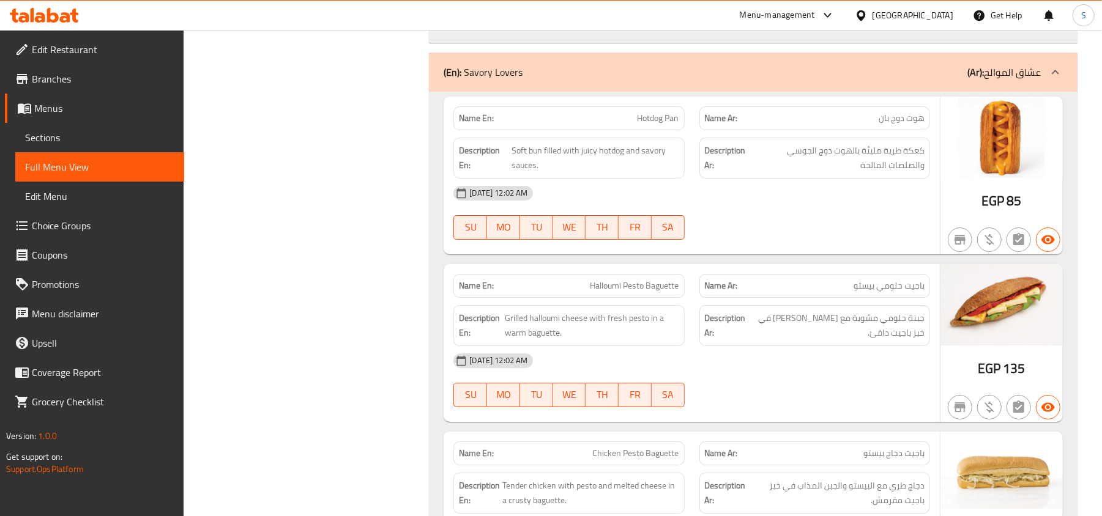
scroll to position [3100, 0]
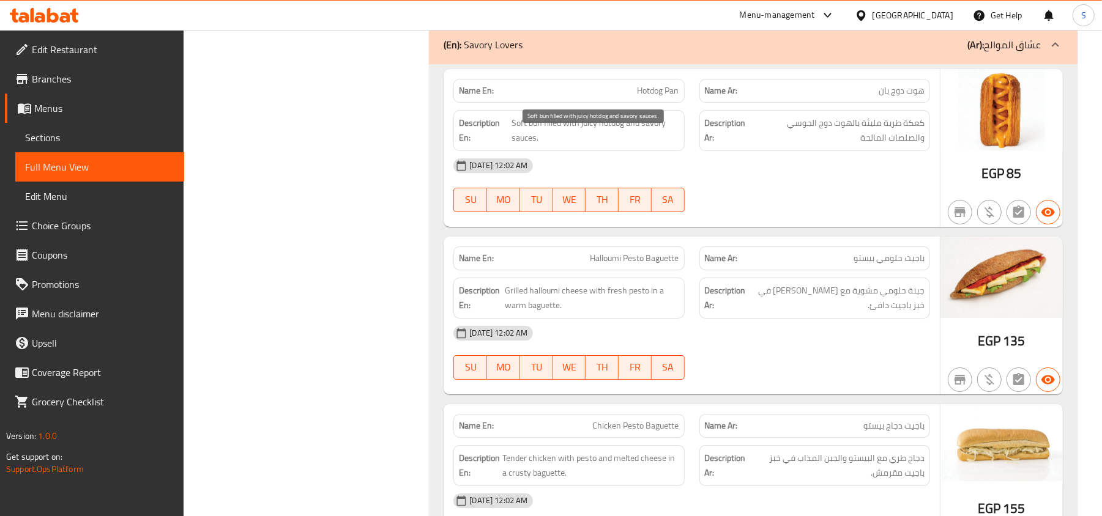
click at [537, 133] on span "Soft bun filled with juicy hotdog and savory sauces." at bounding box center [596, 131] width 168 height 30
click at [873, 141] on span "كعكة طرية مليئة بالهوت دوج الجوسي والصلصات المالحة" at bounding box center [838, 131] width 173 height 30
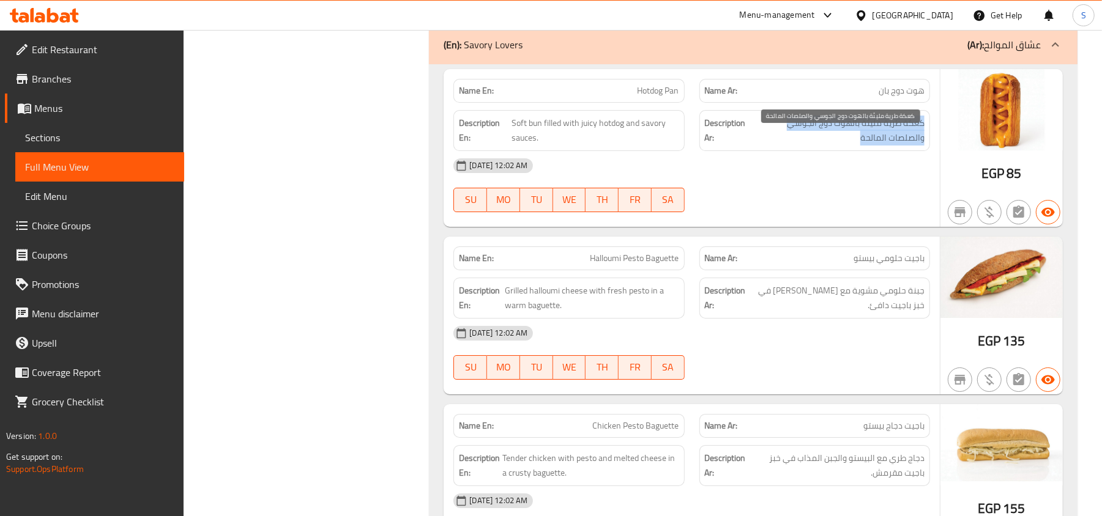
click at [873, 141] on span "كعكة طرية مليئة بالهوت دوج الجوسي والصلصات المالحة" at bounding box center [838, 131] width 173 height 30
click at [915, 131] on span "كعكة طرية مليئة بالهوت دوج الجوسي والصلصات المالحة" at bounding box center [838, 131] width 173 height 30
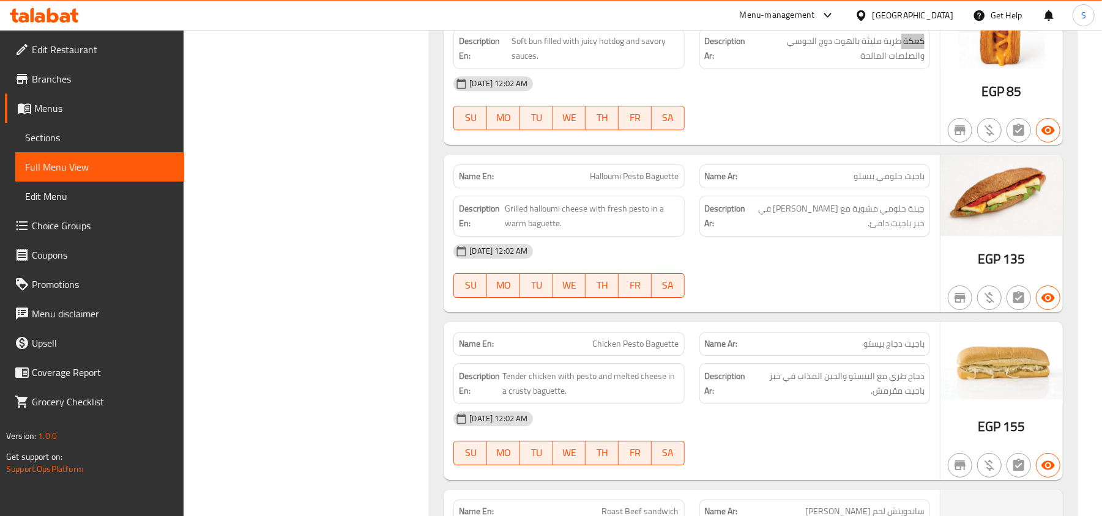
scroll to position [3263, 0]
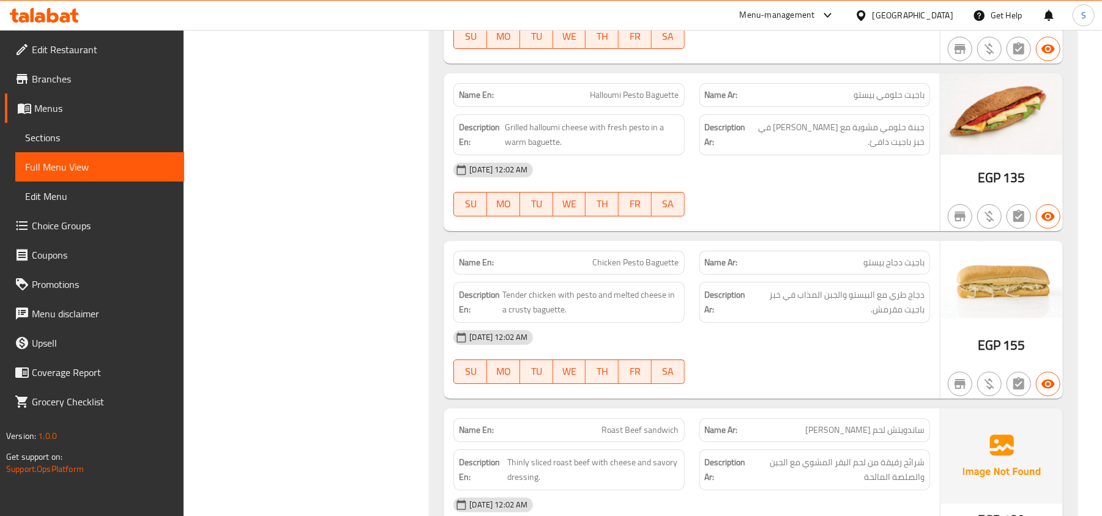
click at [660, 102] on span "Halloumi Pesto Baguette" at bounding box center [634, 95] width 89 height 13
click at [773, 146] on span "جبنة حلومي مشوية مع بيستو طازج في خبز باجيت دافئ." at bounding box center [836, 135] width 176 height 30
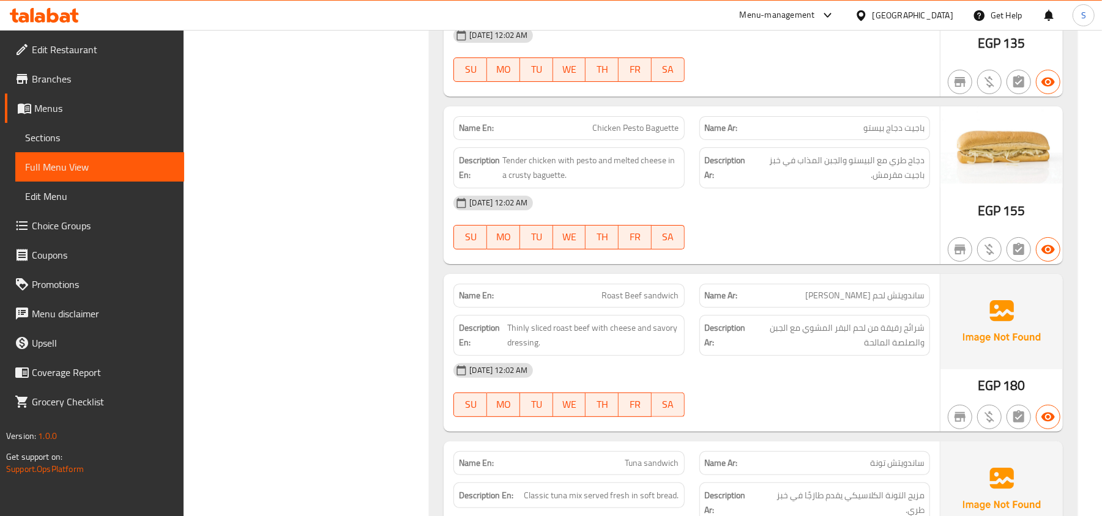
scroll to position [3426, 0]
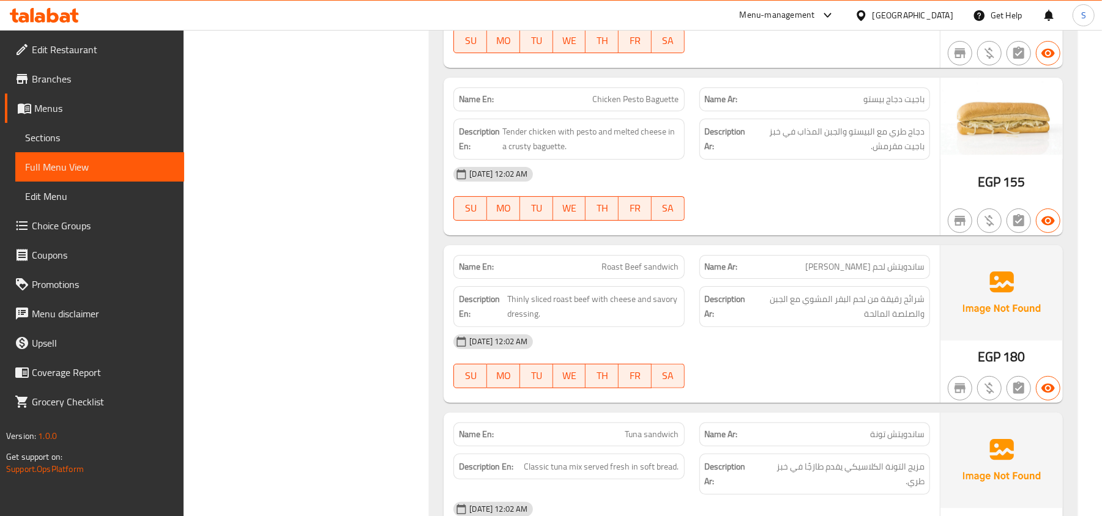
click at [617, 111] on div "Name En: Chicken Pesto Baguette" at bounding box center [568, 99] width 231 height 24
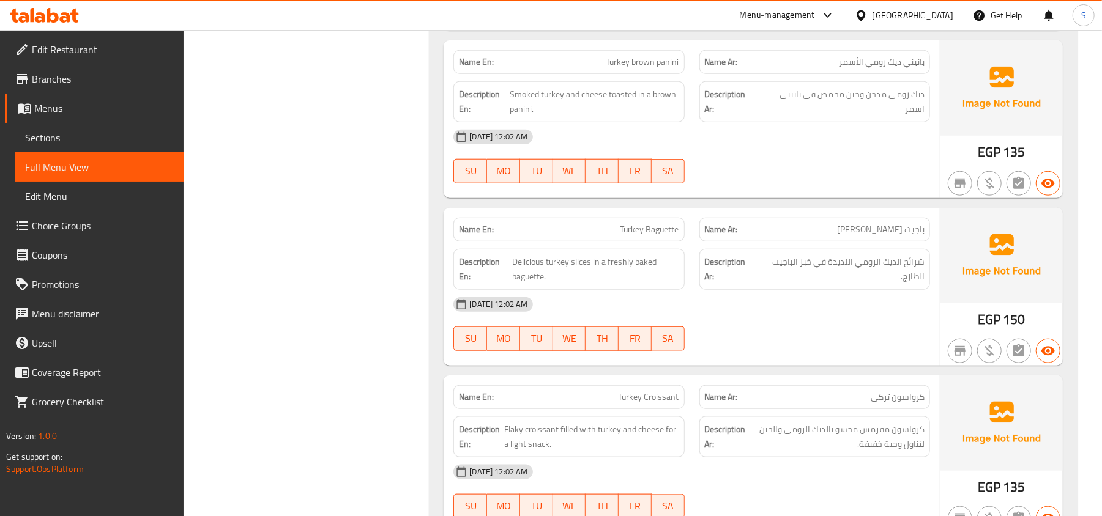
scroll to position [4161, 0]
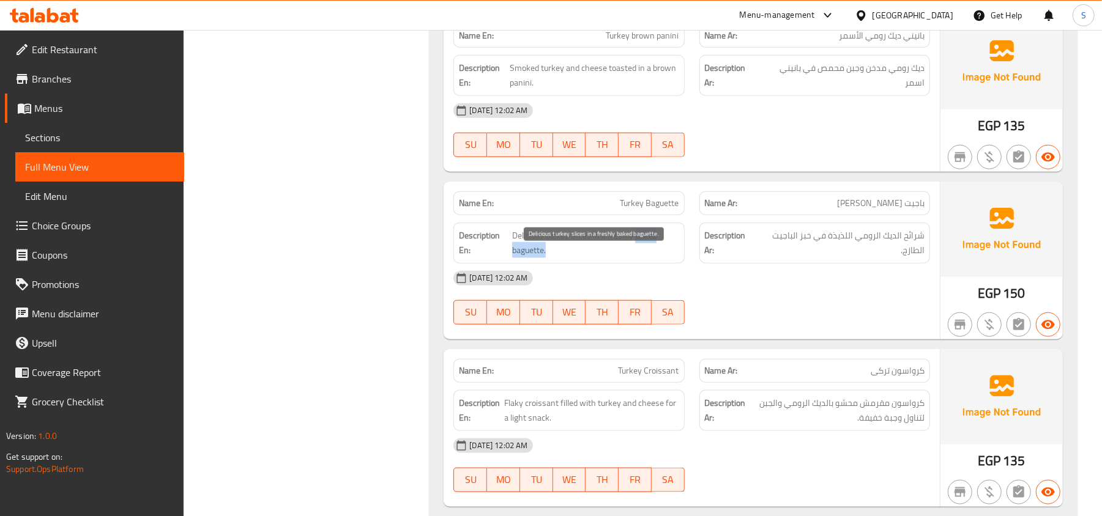
drag, startPoint x: 634, startPoint y: 255, endPoint x: 655, endPoint y: 269, distance: 25.1
click at [655, 258] on span "Delicious turkey slices in a freshly baked baguette." at bounding box center [595, 243] width 167 height 30
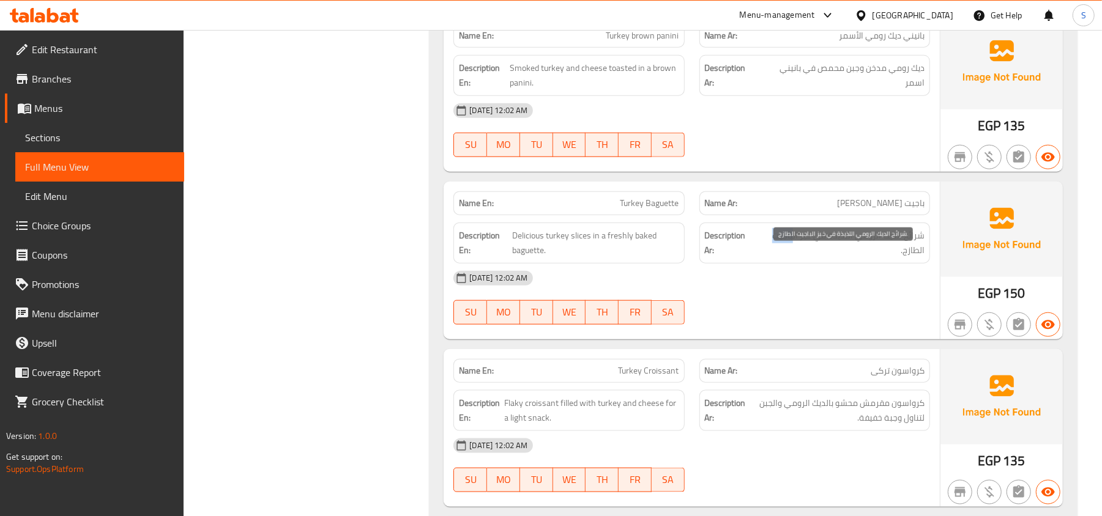
drag, startPoint x: 794, startPoint y: 258, endPoint x: 769, endPoint y: 258, distance: 25.1
click at [769, 258] on span "شرائح الديك الرومي اللذيذة في خبز الباجيت الطازج." at bounding box center [841, 243] width 168 height 30
click at [784, 250] on span "شرائح الديك الرومي اللذيذة في خبز الباجيت الطازج." at bounding box center [841, 243] width 168 height 30
drag, startPoint x: 813, startPoint y: 258, endPoint x: 772, endPoint y: 256, distance: 41.6
click at [772, 256] on span "شرائح الديك الرومي اللذيذة في خبز الباجيت الطازج." at bounding box center [841, 243] width 168 height 30
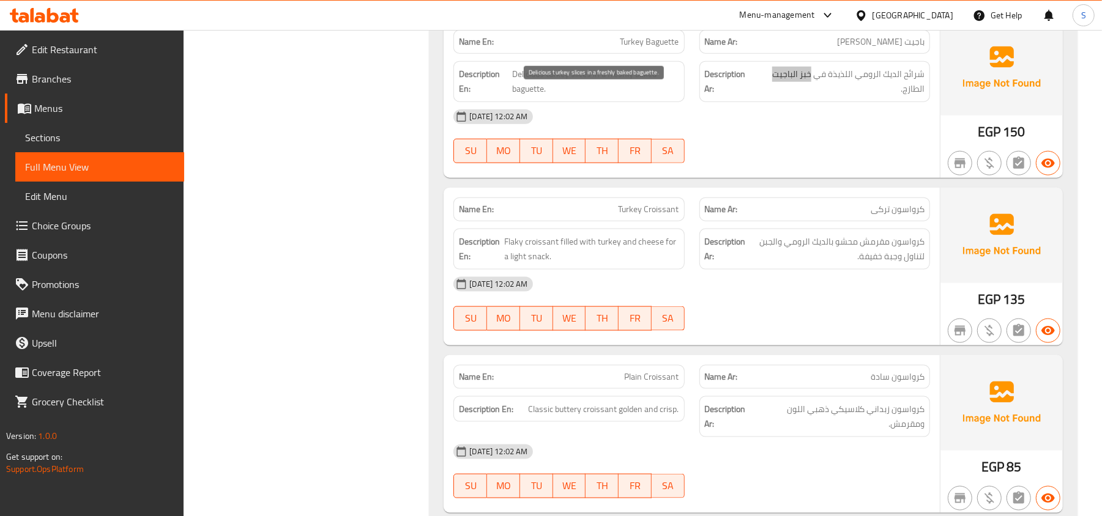
scroll to position [4323, 0]
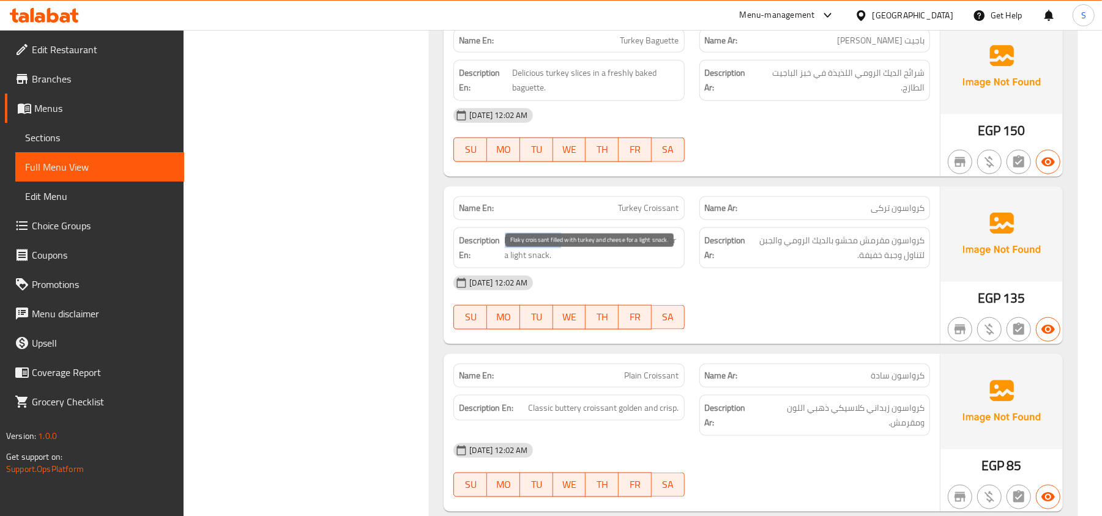
drag, startPoint x: 560, startPoint y: 264, endPoint x: 504, endPoint y: 258, distance: 56.6
click at [505, 258] on span "Flaky croissant filled with turkey and cheese for a light snack." at bounding box center [592, 248] width 174 height 30
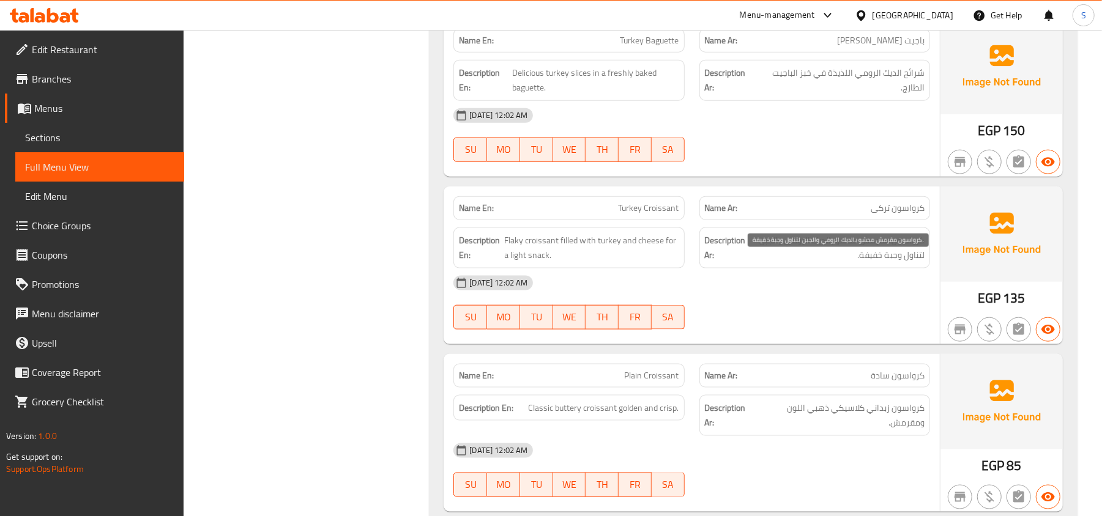
click at [913, 260] on span "كرواسون مقرمش محشو بالديك الرومي والجبن لتناول وجبة خفيفة." at bounding box center [836, 248] width 176 height 30
click at [869, 263] on span "كرواسون مقرمش محشو بالديك الرومي والجبن لتناول وجبة خفيفة." at bounding box center [836, 248] width 176 height 30
drag, startPoint x: 926, startPoint y: 262, endPoint x: 864, endPoint y: 258, distance: 61.9
click at [864, 258] on div "Description Ar: كرواسون مقرمش محشو بالديك الرومي والجبن لتناول وجبة خفيفة." at bounding box center [814, 248] width 231 height 41
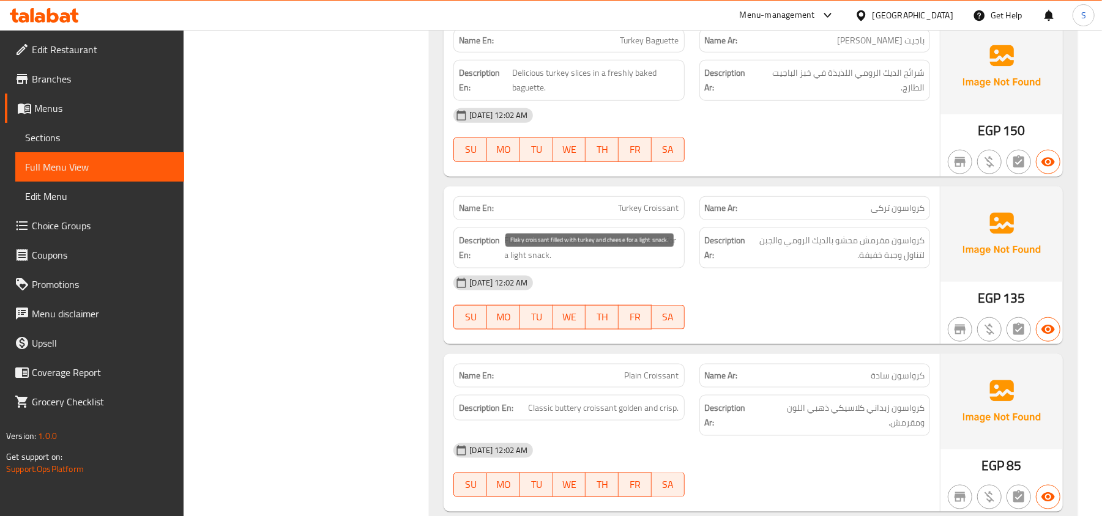
click at [517, 263] on span "Flaky croissant filled with turkey and cheese for a light snack." at bounding box center [592, 248] width 174 height 30
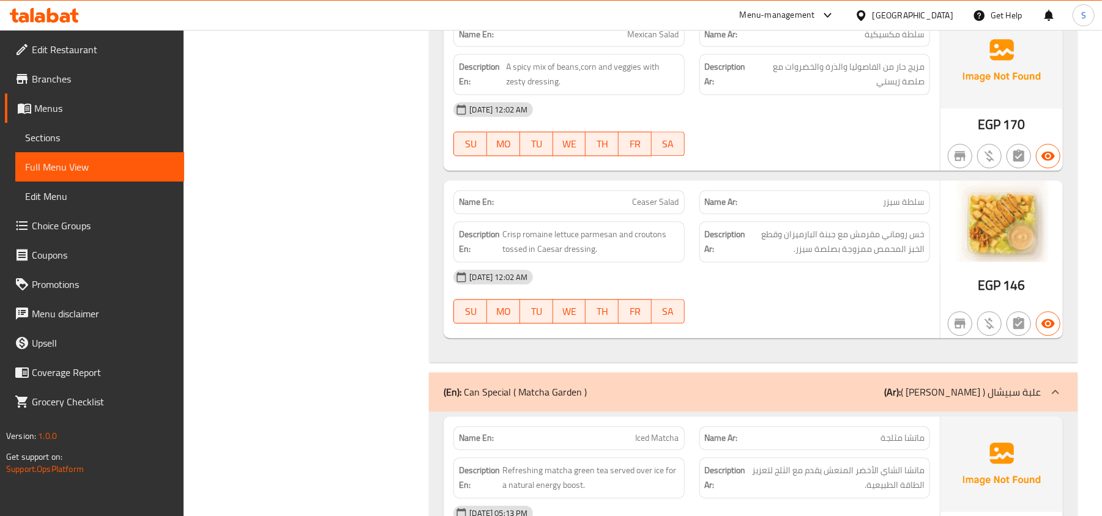
scroll to position [5384, 0]
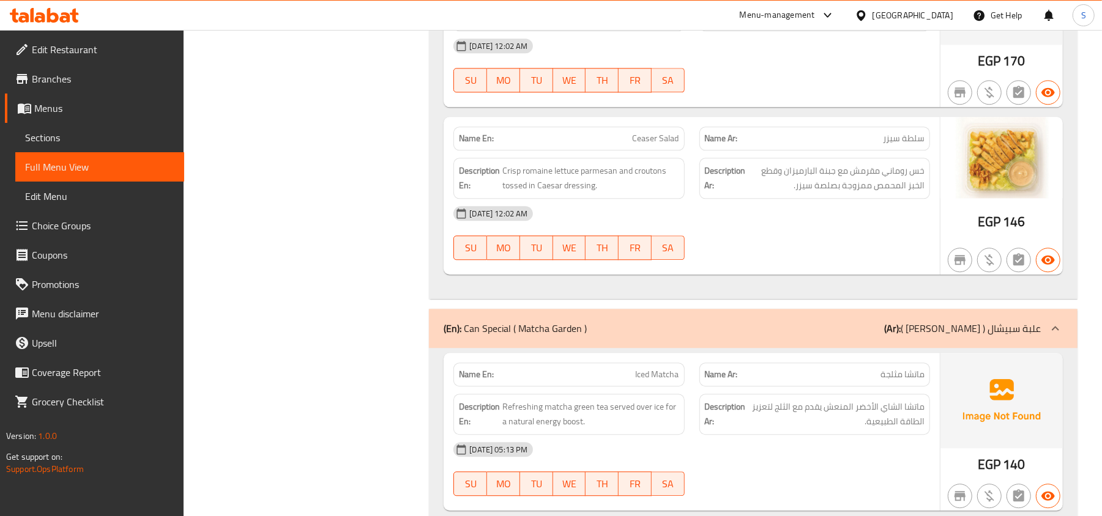
click at [636, 145] on span "Ceaser Salad" at bounding box center [656, 138] width 47 height 13
click at [822, 193] on span "خس روماني مقرمش مع جبنة البارميزان وقطع الخبز المحمص ممزوجة بصلصة سيزر." at bounding box center [836, 178] width 176 height 30
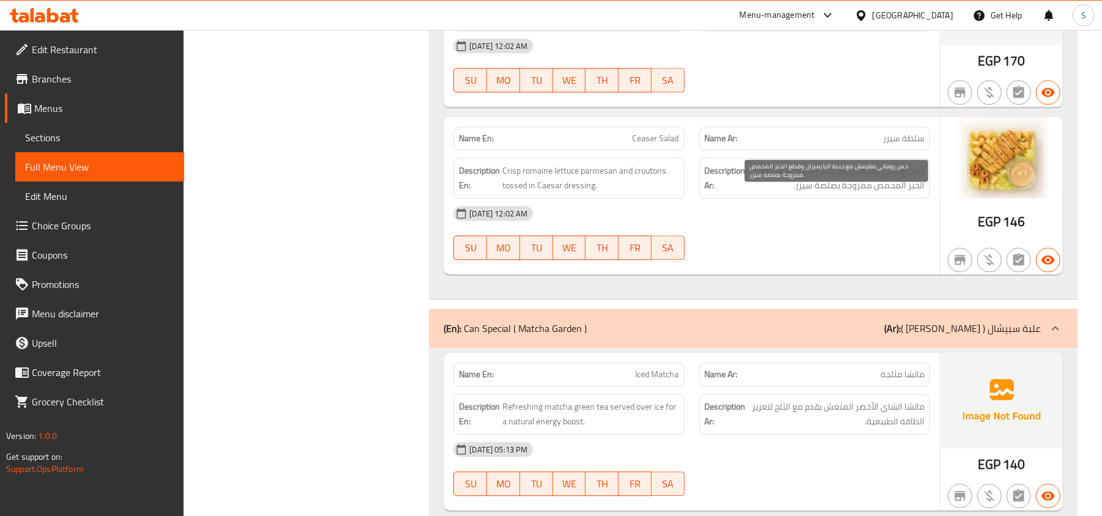
click at [828, 193] on span "خس روماني مقرمش مع جبنة البارميزان وقطع الخبز المحمص ممزوجة بصلصة سيزر." at bounding box center [836, 178] width 176 height 30
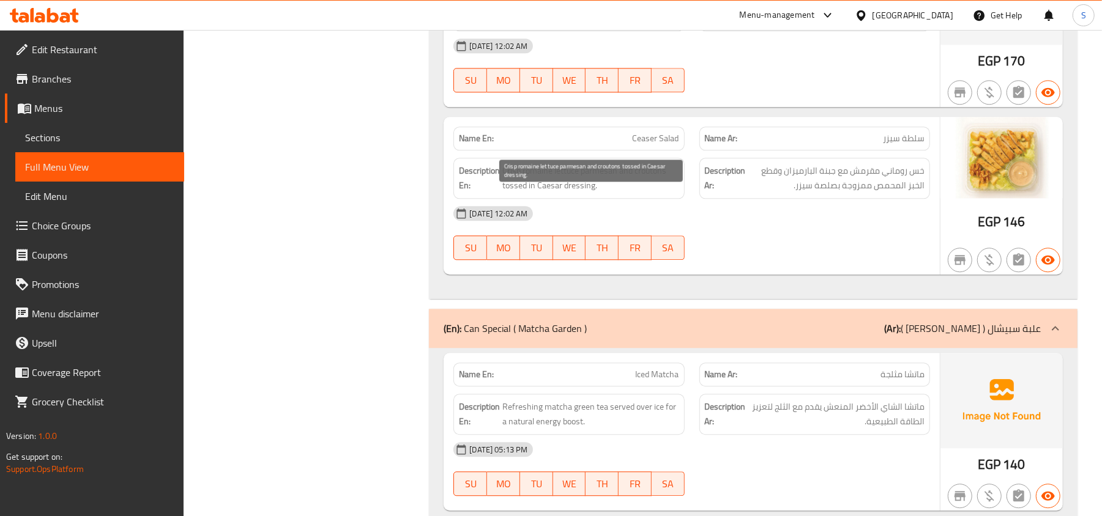
click at [517, 193] on span "Crisp romaine lettuce parmesan and croutons tossed in Caesar dressing." at bounding box center [590, 178] width 176 height 30
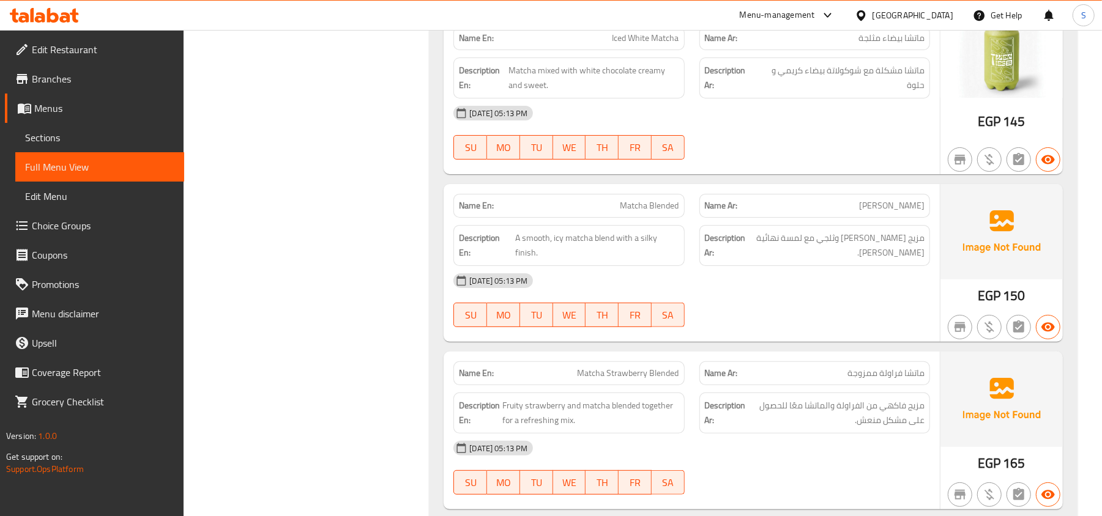
scroll to position [6771, 0]
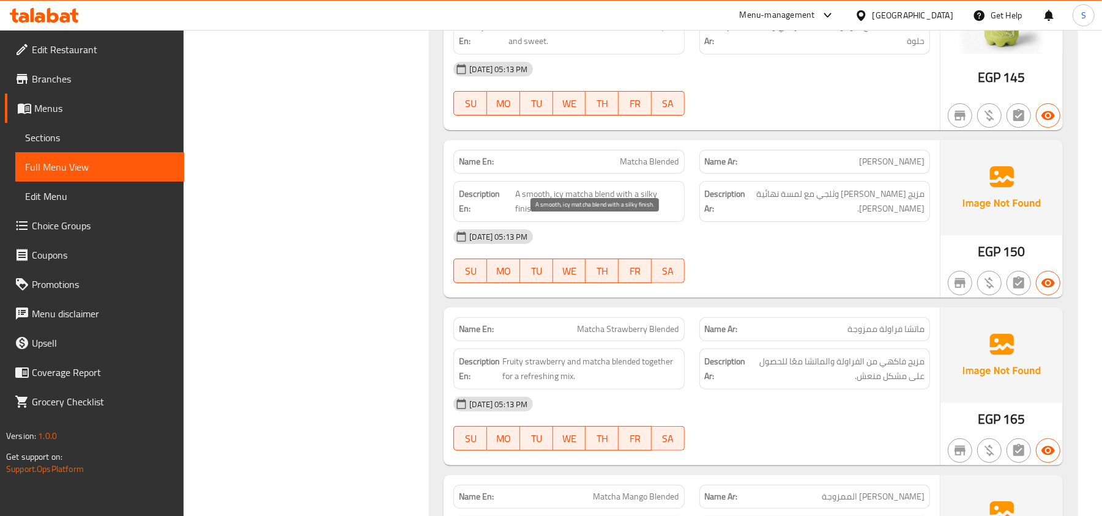
click at [558, 217] on span "A smooth, icy matcha blend with a silky finish." at bounding box center [597, 202] width 164 height 30
click at [610, 217] on span "A smooth, icy matcha blend with a silky finish." at bounding box center [597, 202] width 164 height 30
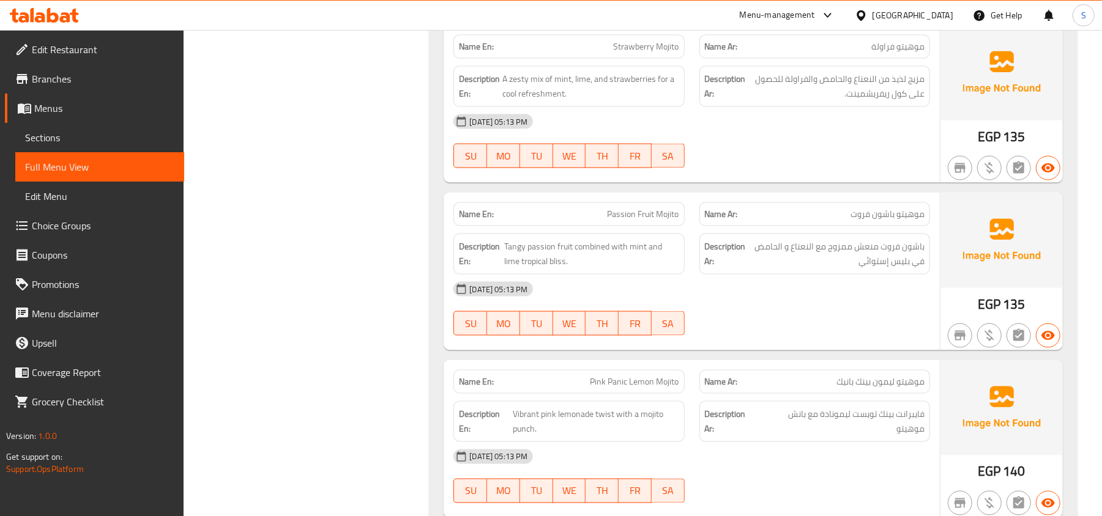
scroll to position [7750, 0]
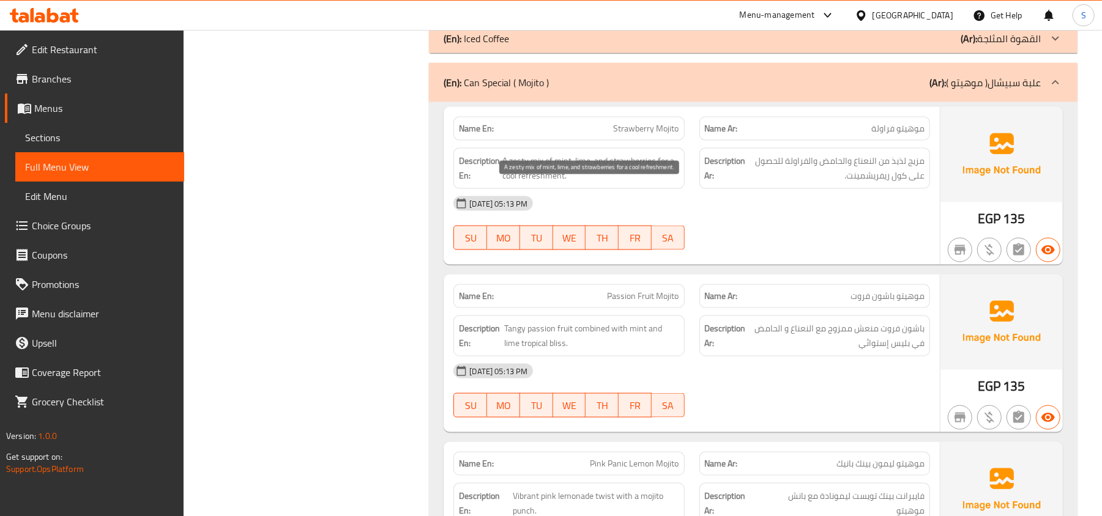
click at [512, 184] on span "A zesty mix of mint, lime, and strawberries for a cool refreshment." at bounding box center [590, 169] width 176 height 30
click at [635, 135] on span "Strawberry Mojito" at bounding box center [646, 128] width 65 height 13
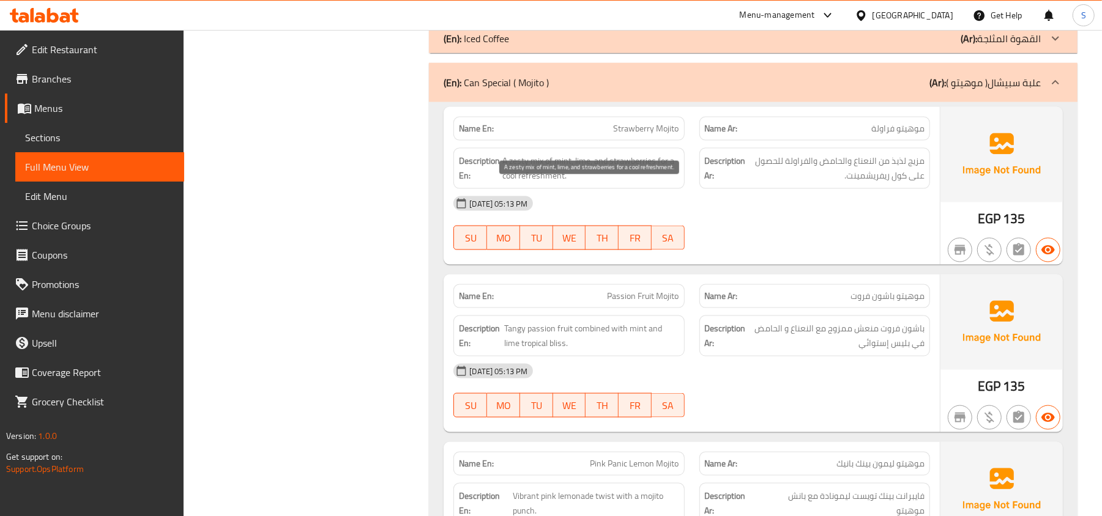
click at [526, 184] on span "A zesty mix of mint, lime, and strawberries for a cool refreshment." at bounding box center [590, 169] width 176 height 30
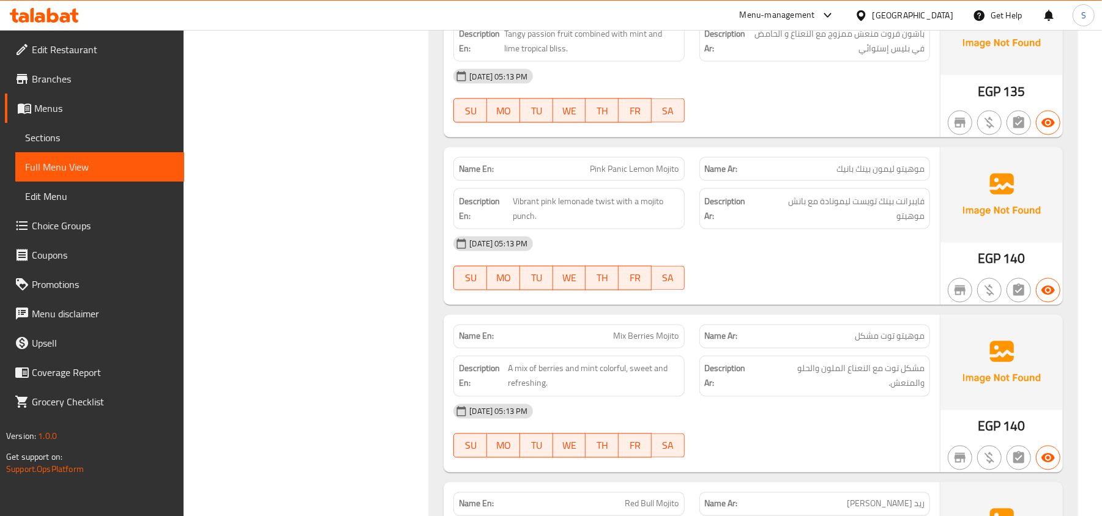
scroll to position [8077, 0]
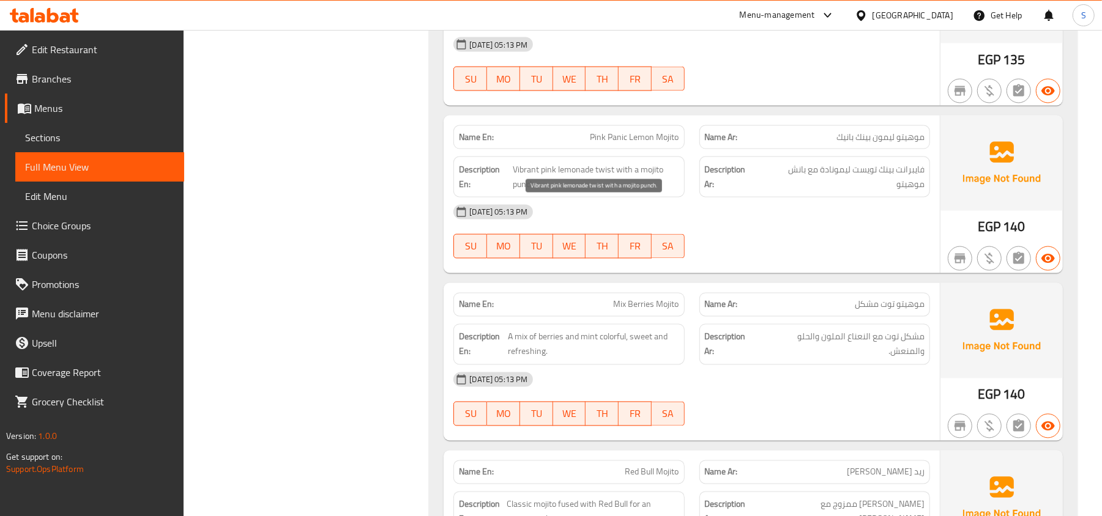
click at [524, 192] on span "Vibrant pink lemonade twist with a mojito punch." at bounding box center [596, 177] width 166 height 30
click at [649, 192] on span "Vibrant pink lemonade twist with a mojito punch." at bounding box center [596, 177] width 166 height 30
click at [627, 149] on div "Name En: Pink Panic Lemon Mojito" at bounding box center [568, 137] width 231 height 24
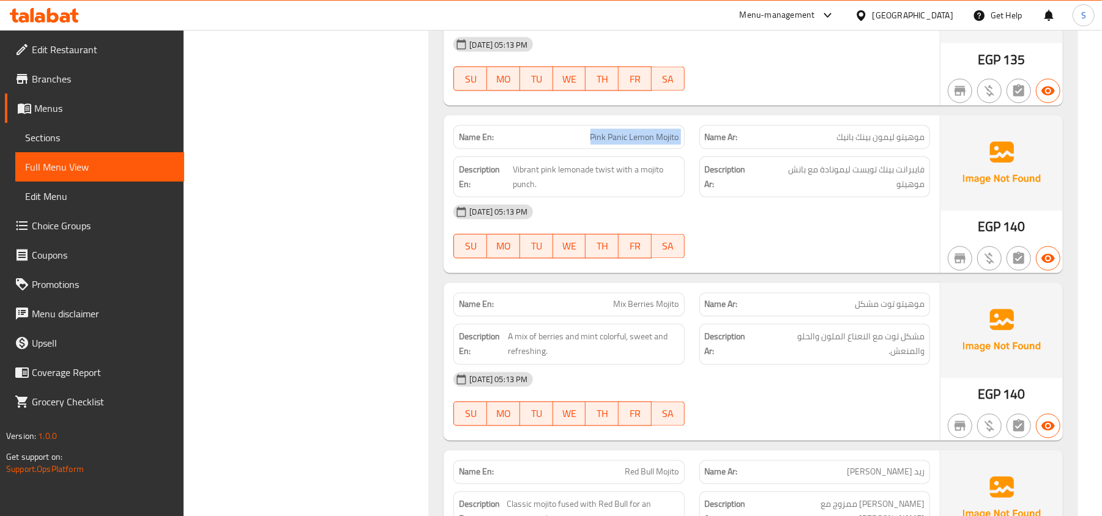
click at [627, 149] on div "Name En: Pink Panic Lemon Mojito" at bounding box center [568, 137] width 231 height 24
click at [855, 144] on span "موهيتو ليمون بينك بانيك" at bounding box center [880, 137] width 88 height 13
click at [902, 144] on span "موهيتو ليمون بينك بانيك" at bounding box center [880, 137] width 88 height 13
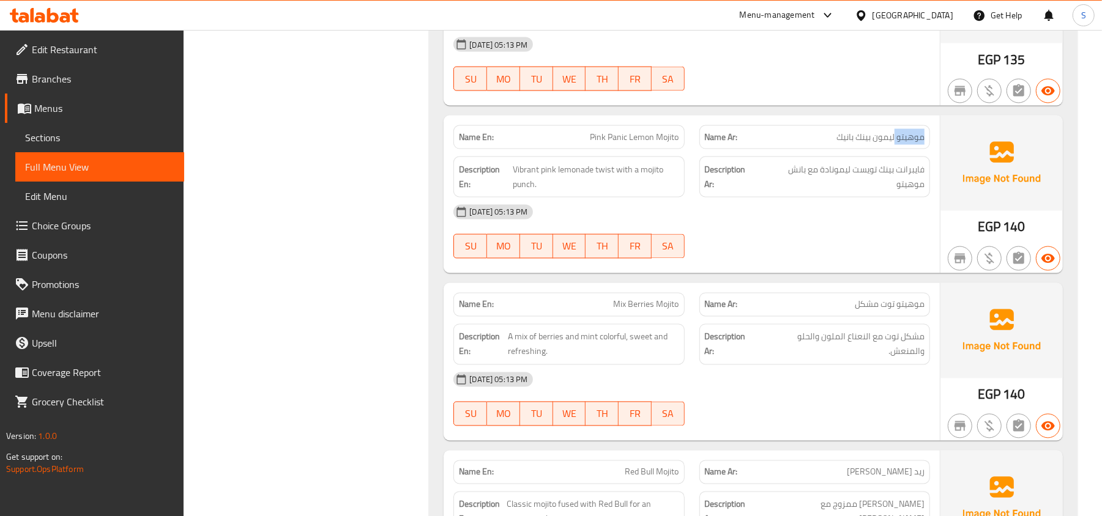
click at [902, 144] on span "موهيتو ليمون بينك بانيك" at bounding box center [880, 137] width 88 height 13
click at [622, 149] on div "Name En: Pink Panic Lemon Mojito" at bounding box center [568, 137] width 231 height 24
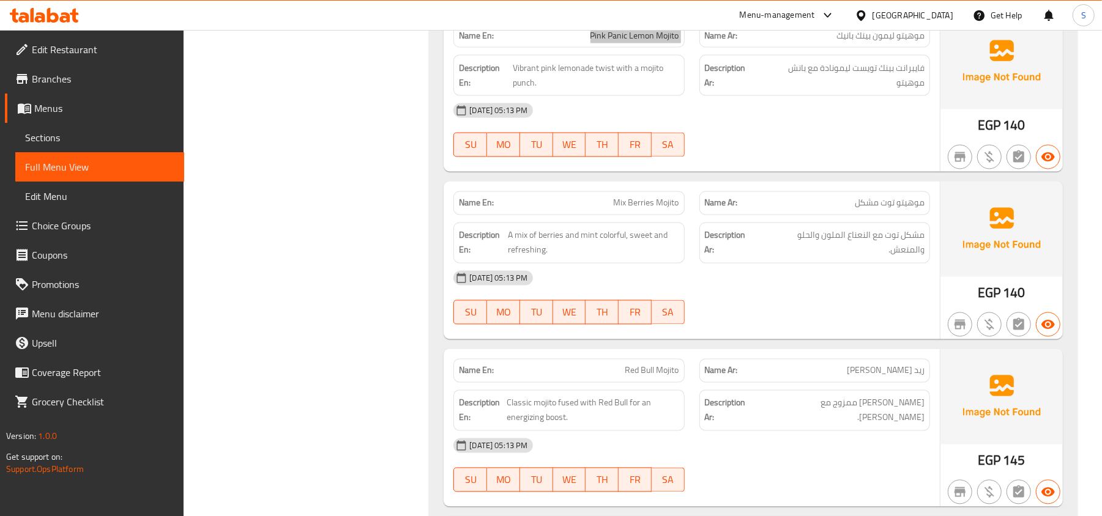
scroll to position [8239, 0]
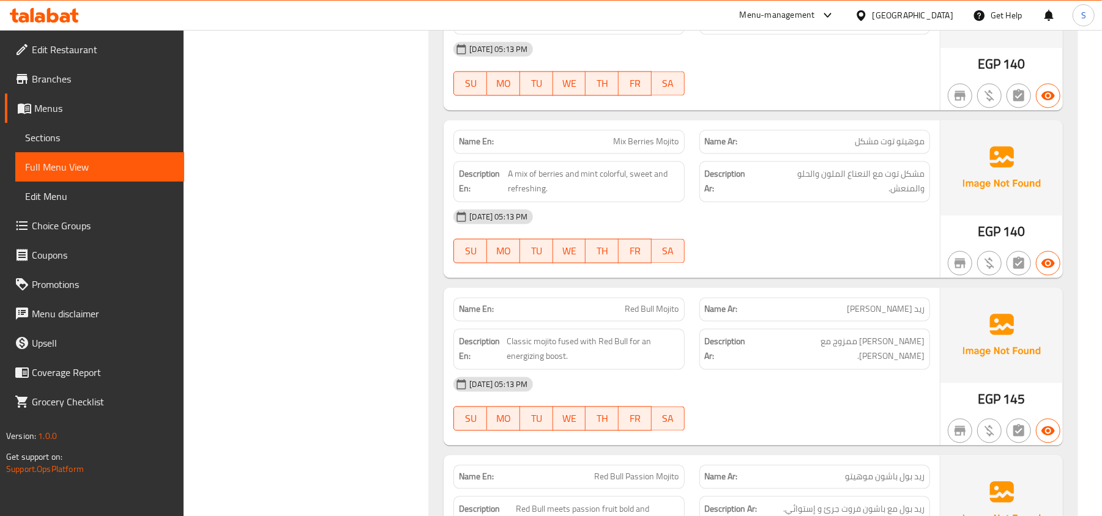
click at [877, 232] on div "[DATE] 05:13 PM" at bounding box center [691, 217] width 491 height 29
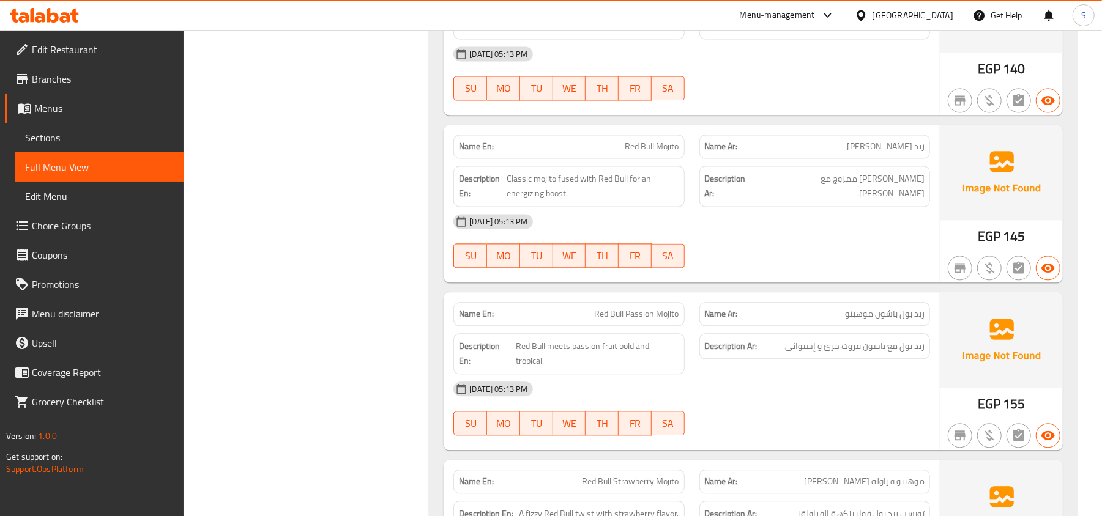
scroll to position [8484, 0]
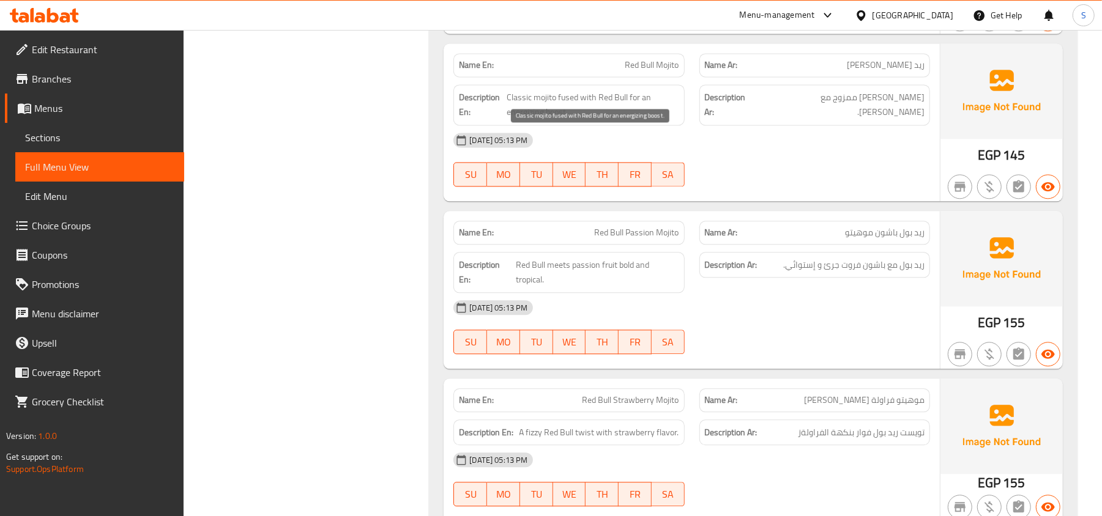
click at [515, 120] on span "Classic mojito fused with Red Bull for an energizing boost." at bounding box center [593, 105] width 172 height 30
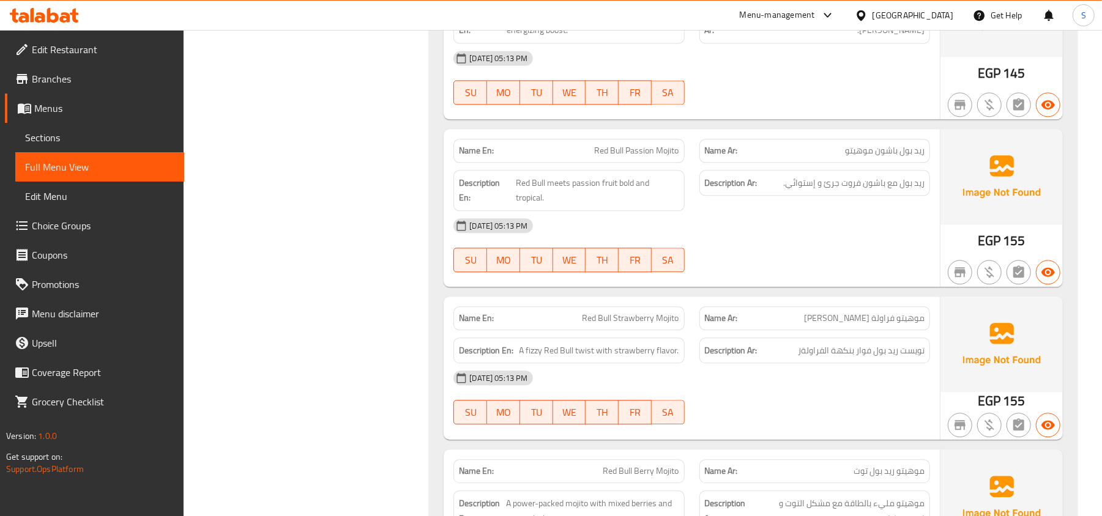
scroll to position [8647, 0]
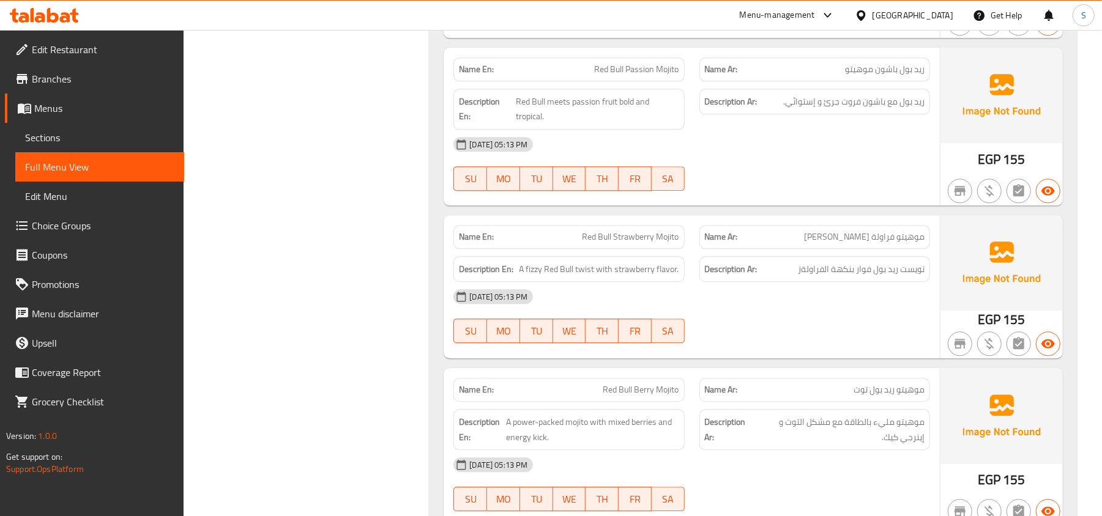
click at [512, 124] on strong "Description En:" at bounding box center [486, 109] width 54 height 30
click at [522, 124] on span "Red Bull meets passion fruit bold and tropical." at bounding box center [597, 109] width 163 height 30
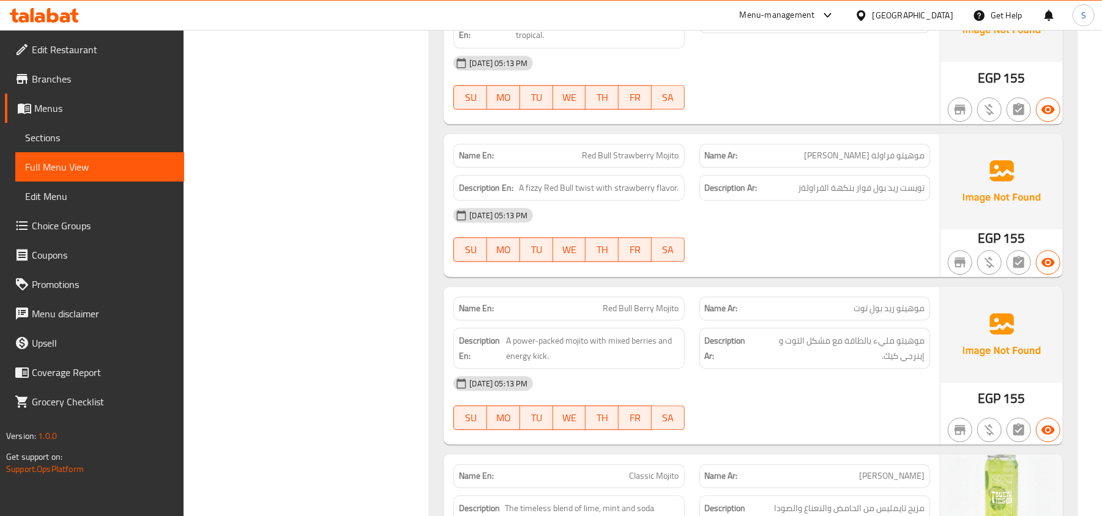
click at [891, 209] on div "Description Ar: تويست ريد بول فوار بنكهة الفراولةز" at bounding box center [814, 188] width 245 height 41
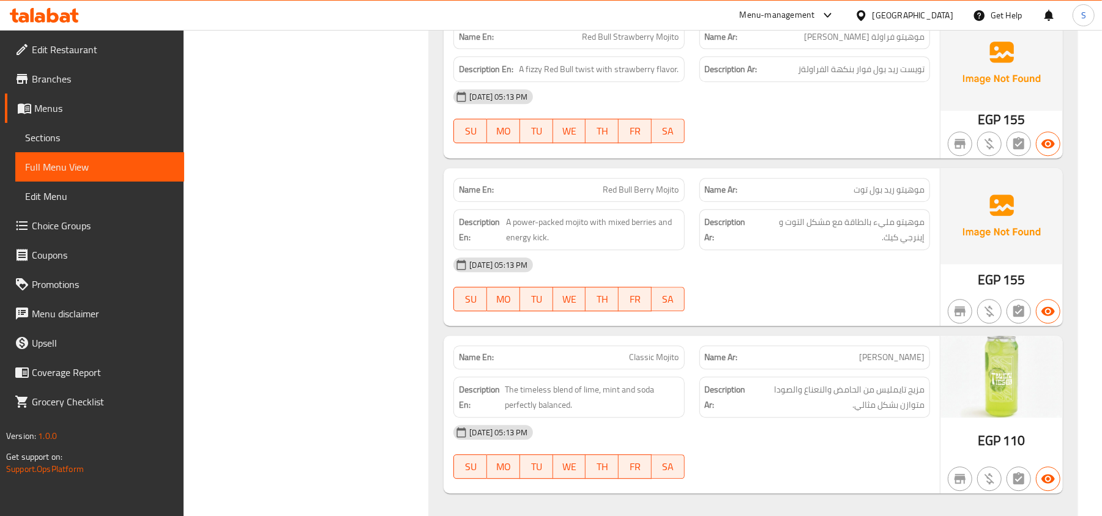
scroll to position [8811, 0]
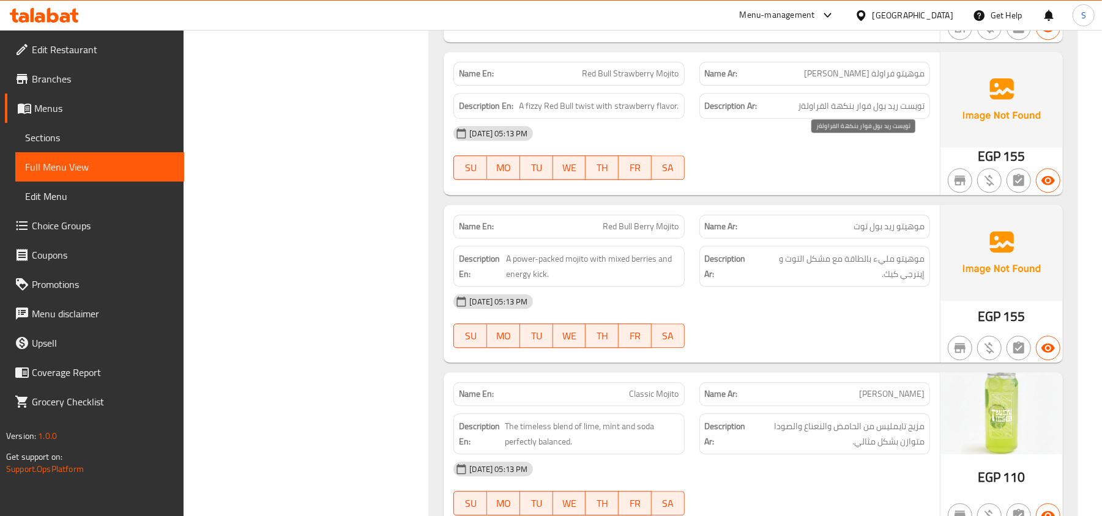
click at [809, 114] on span "تويست ريد بول فوار بنكهة الفراولةز" at bounding box center [861, 106] width 127 height 15
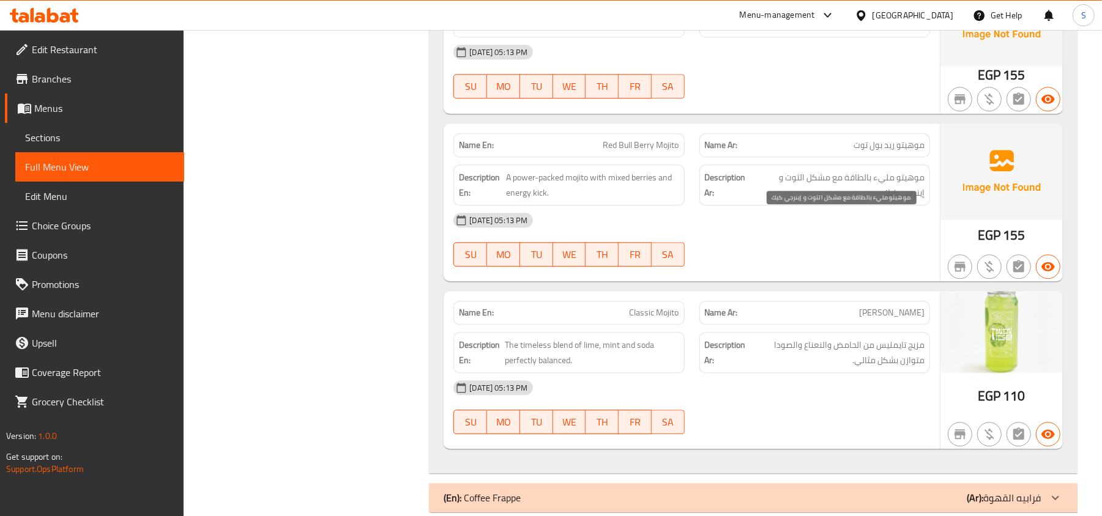
click at [865, 200] on span "موهيتو مليء بالطاقة مع مشكل التوت و إينرجي كيك." at bounding box center [839, 185] width 170 height 30
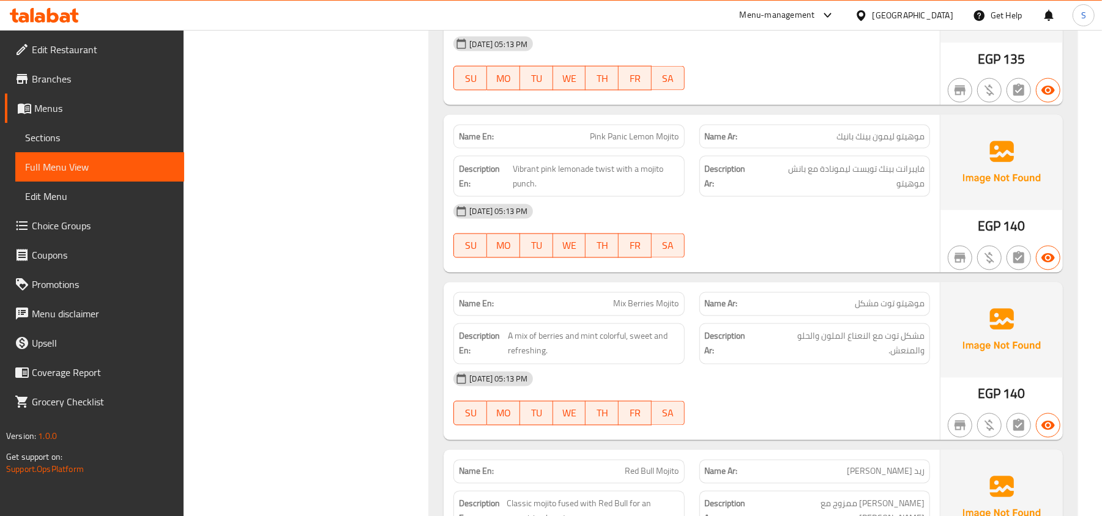
scroll to position [8077, 0]
click at [638, 144] on span "Pink Panic Lemon Mojito" at bounding box center [634, 137] width 89 height 13
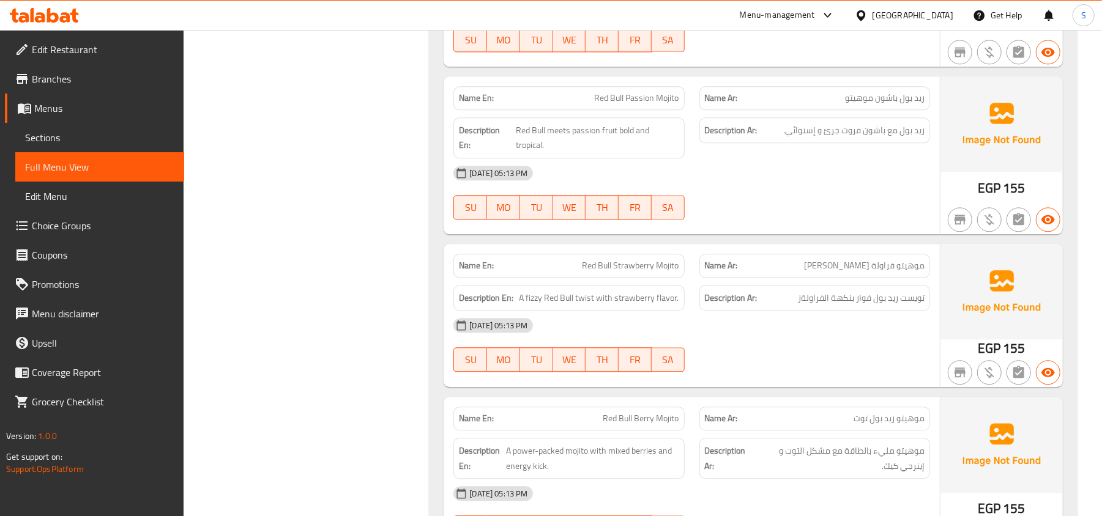
scroll to position [8647, 0]
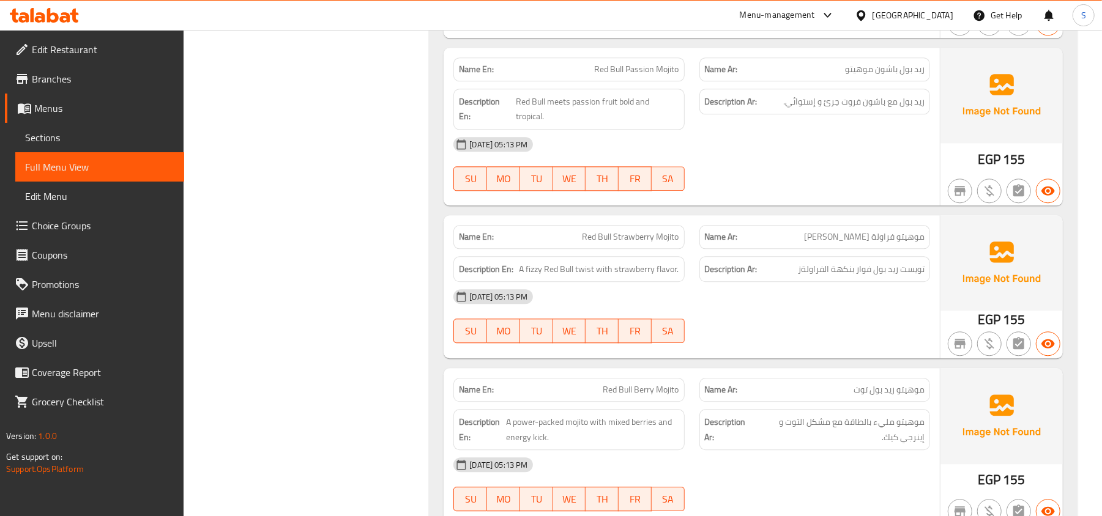
click at [608, 244] on span "Red Bull Strawberry Mojito" at bounding box center [630, 237] width 97 height 13
click at [864, 311] on div "[DATE] 05:13 PM" at bounding box center [691, 296] width 491 height 29
click at [811, 277] on span "تويست ريد بول فوار بنكهة الفراولةز" at bounding box center [861, 269] width 127 height 15
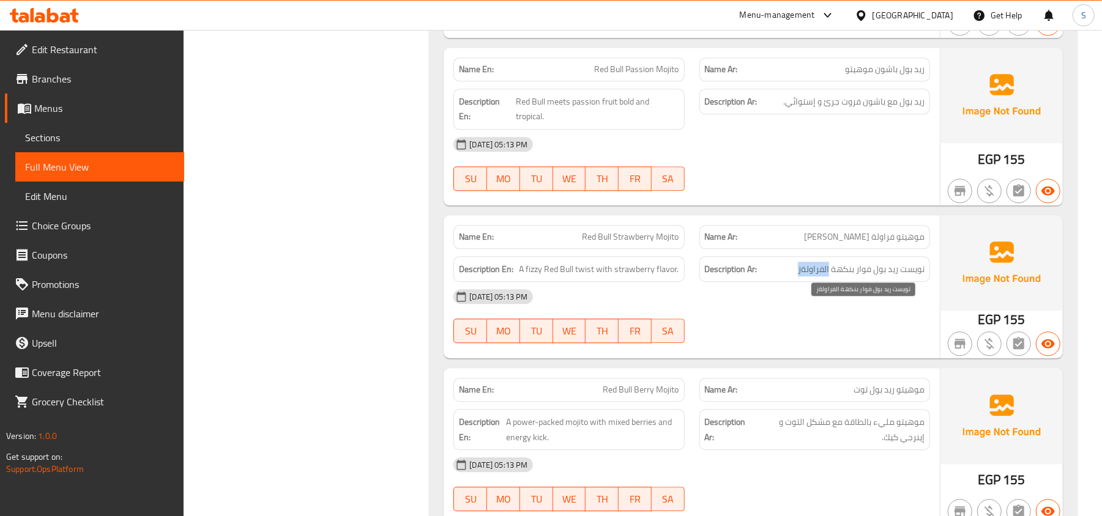
click at [811, 277] on span "تويست ريد بول فوار بنكهة الفراولةز" at bounding box center [861, 269] width 127 height 15
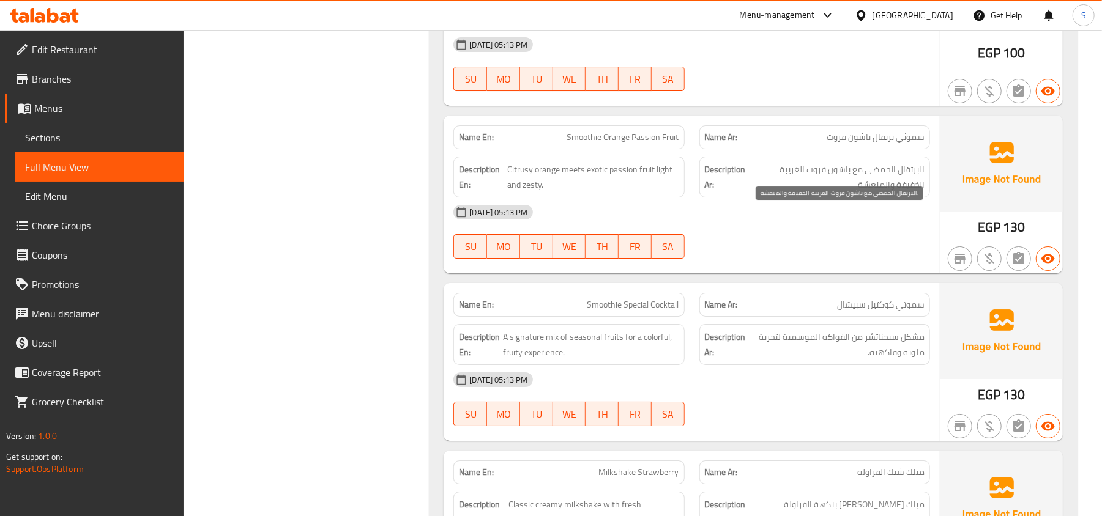
scroll to position [9708, 0]
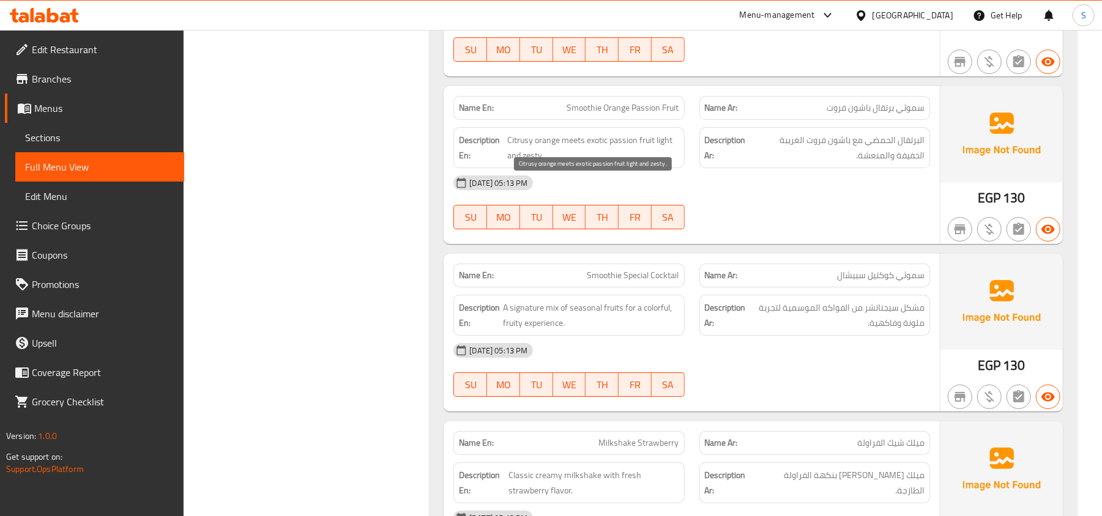
click at [600, 163] on span "Citrusy orange meets exotic passion fruit light and zesty." at bounding box center [592, 148] width 171 height 30
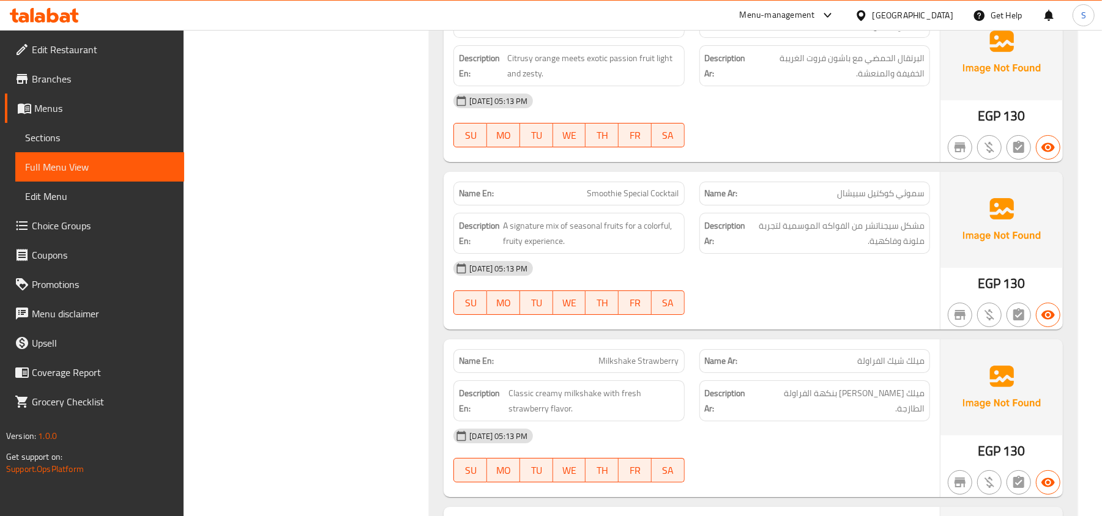
click at [877, 283] on div "[DATE] 05:13 PM" at bounding box center [691, 268] width 491 height 29
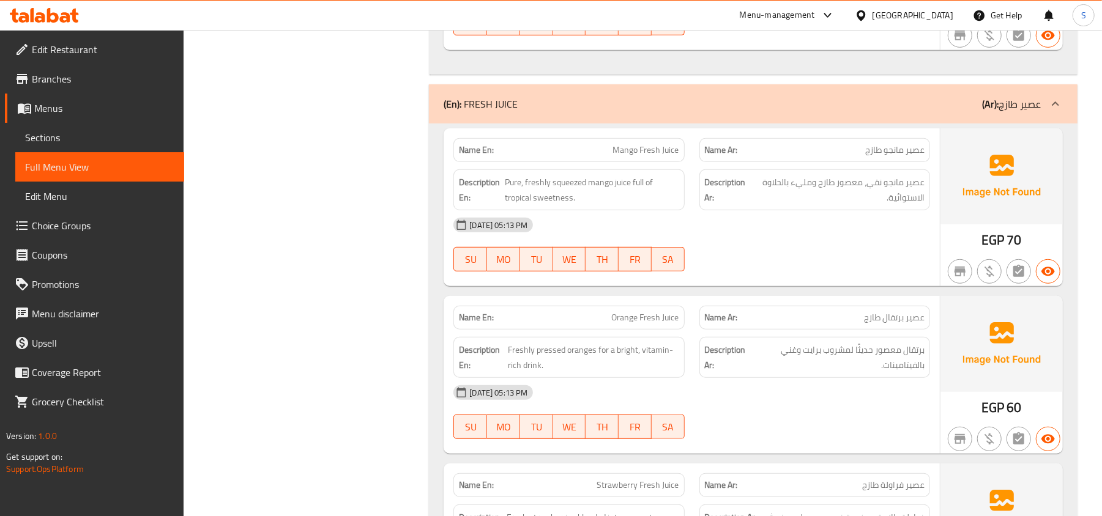
scroll to position [10442, 0]
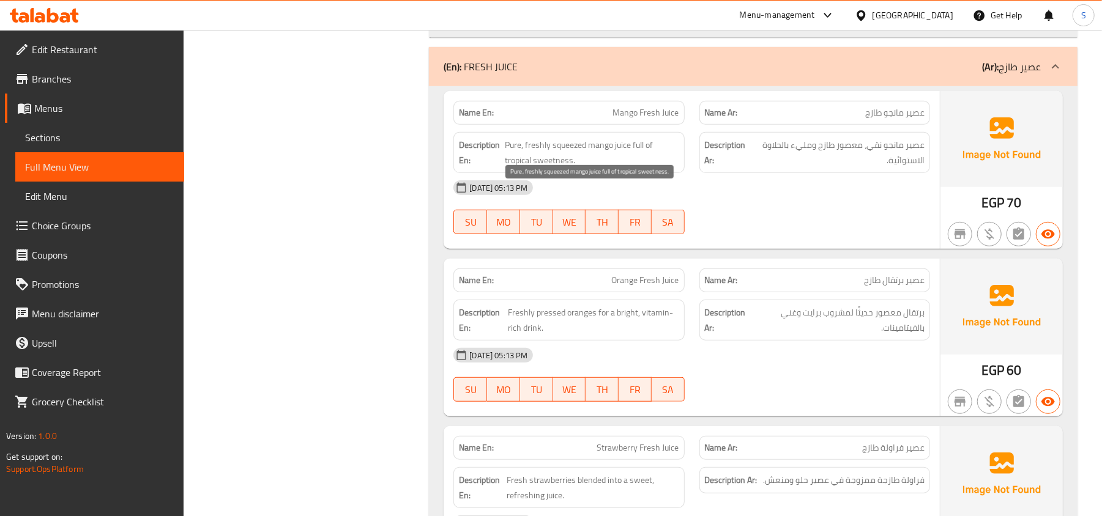
click at [573, 168] on span "Pure, freshly squeezed mango juice full of tropical sweetness." at bounding box center [592, 153] width 174 height 30
click at [755, 292] on div "Name Ar: عصير برتقال طازج" at bounding box center [814, 281] width 231 height 24
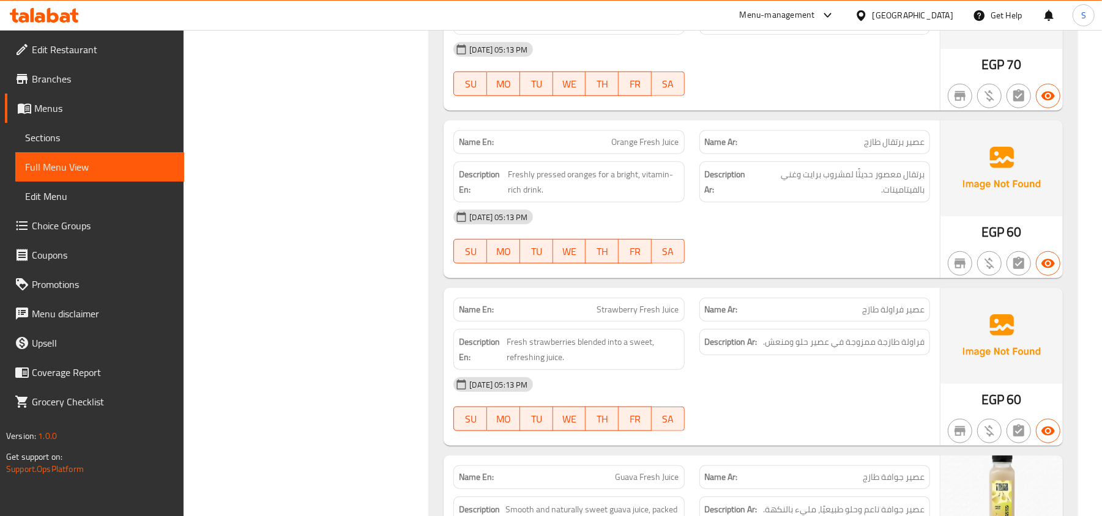
scroll to position [10605, 0]
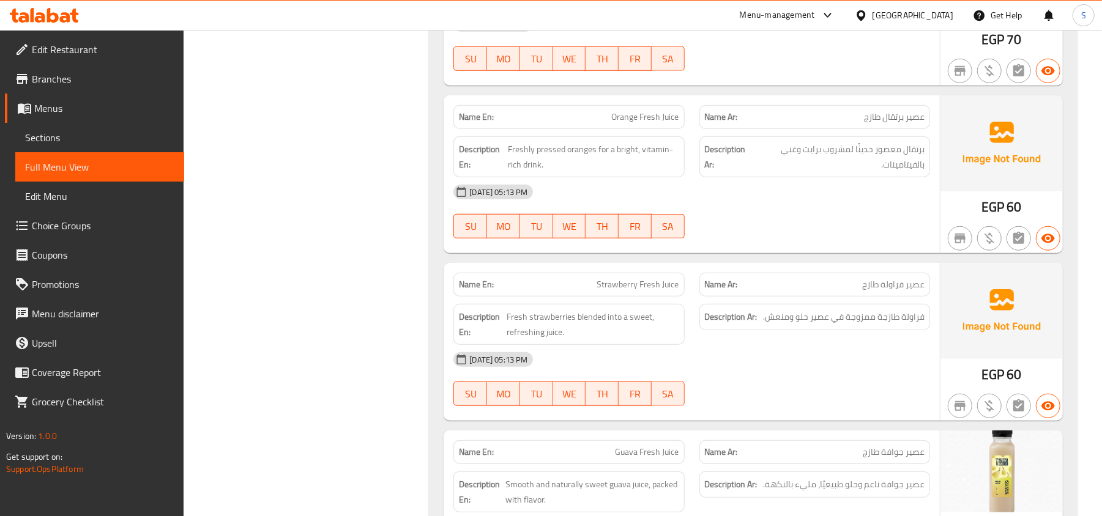
click at [639, 124] on span "Orange Fresh Juice" at bounding box center [645, 117] width 67 height 13
click at [864, 172] on span "برتقال معصور حديثًا لمشروب برايت وغني بالفيتامينات." at bounding box center [839, 157] width 170 height 30
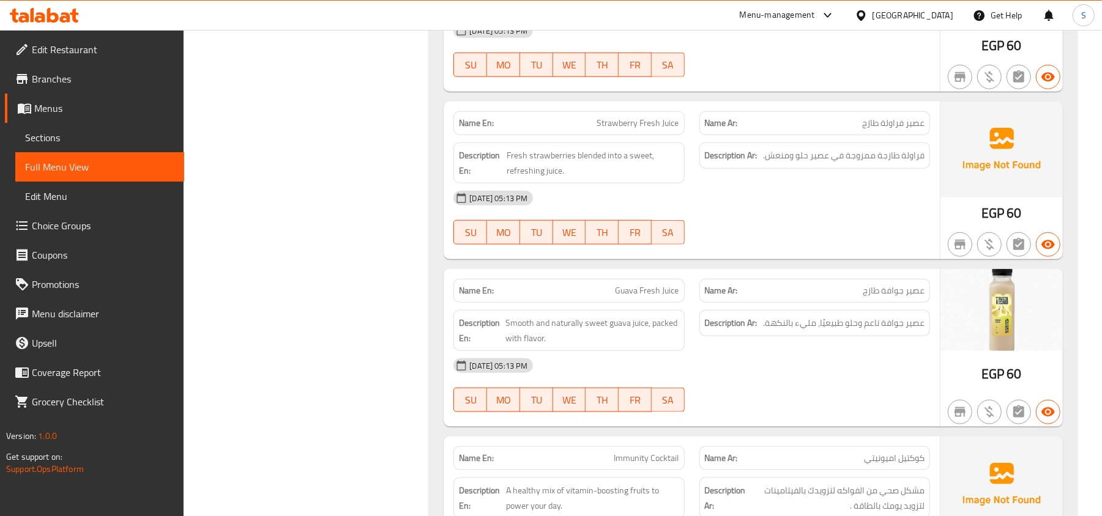
scroll to position [10769, 0]
click at [813, 162] on span "فراولة طازجة ممزوجة في عصير حلو ومنعش." at bounding box center [844, 153] width 162 height 15
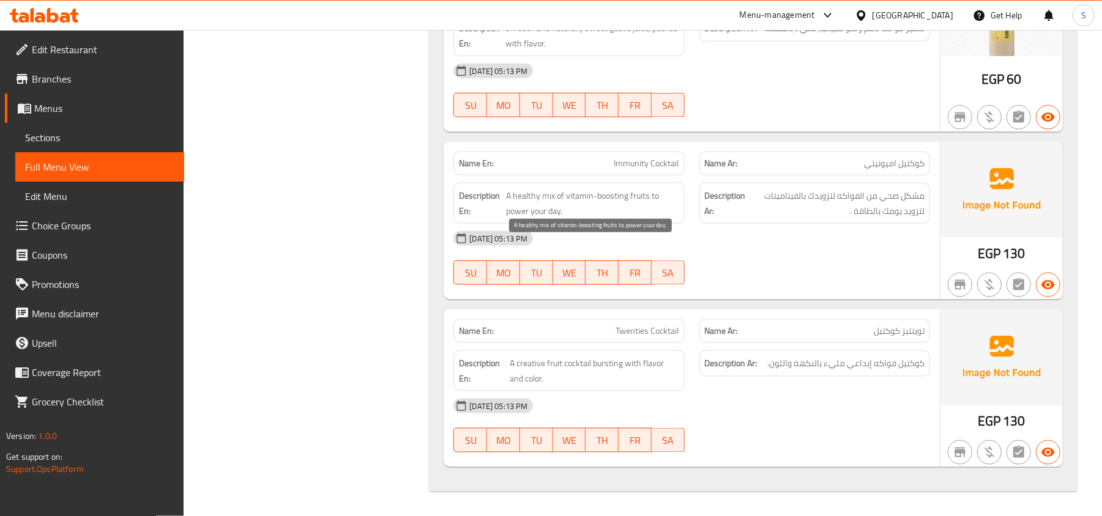
scroll to position [11115, 0]
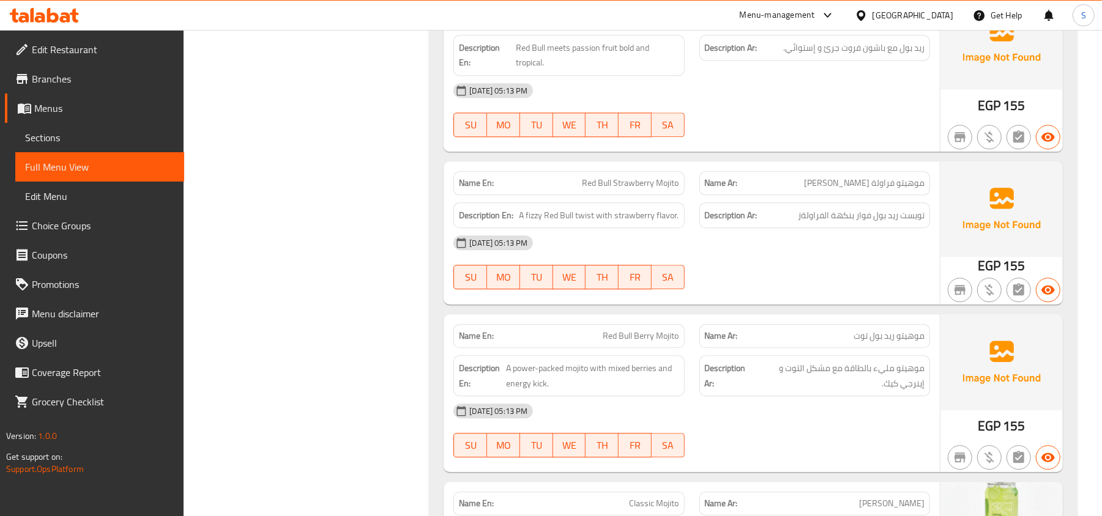
click at [642, 190] on span "Red Bull Strawberry Mojito" at bounding box center [630, 183] width 97 height 13
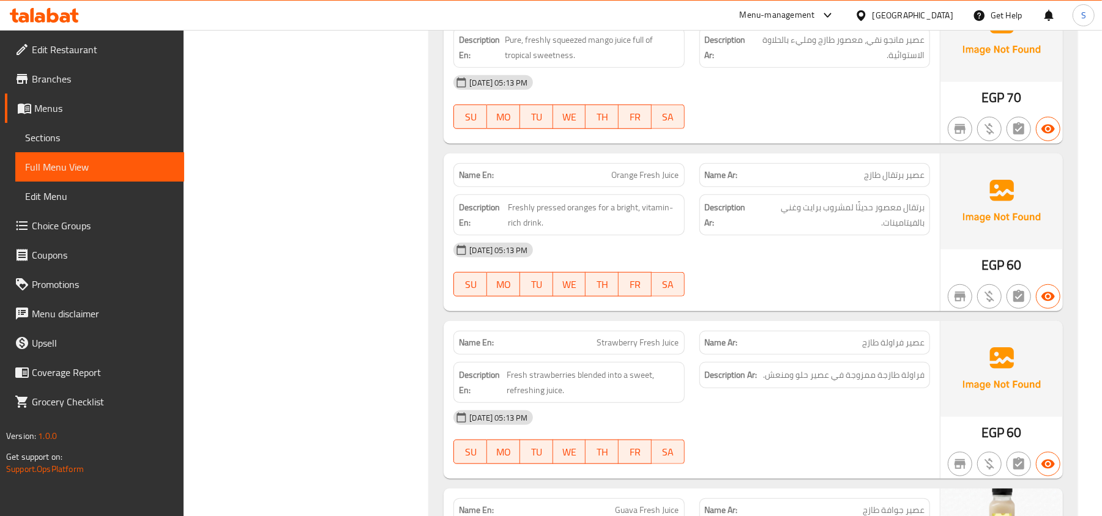
click at [656, 182] on span "Orange Fresh Juice" at bounding box center [645, 175] width 67 height 13
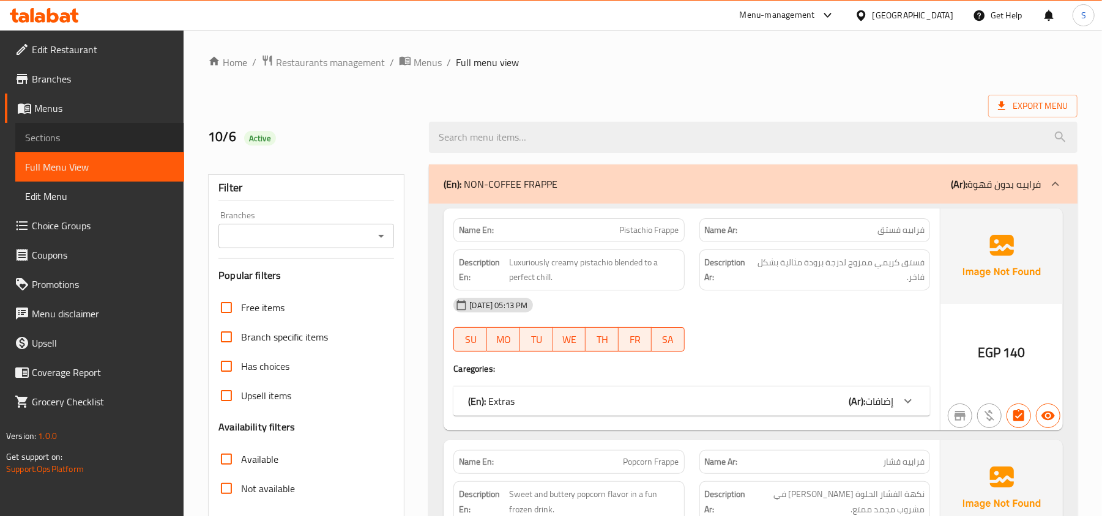
click at [96, 136] on span "Sections" at bounding box center [99, 137] width 149 height 15
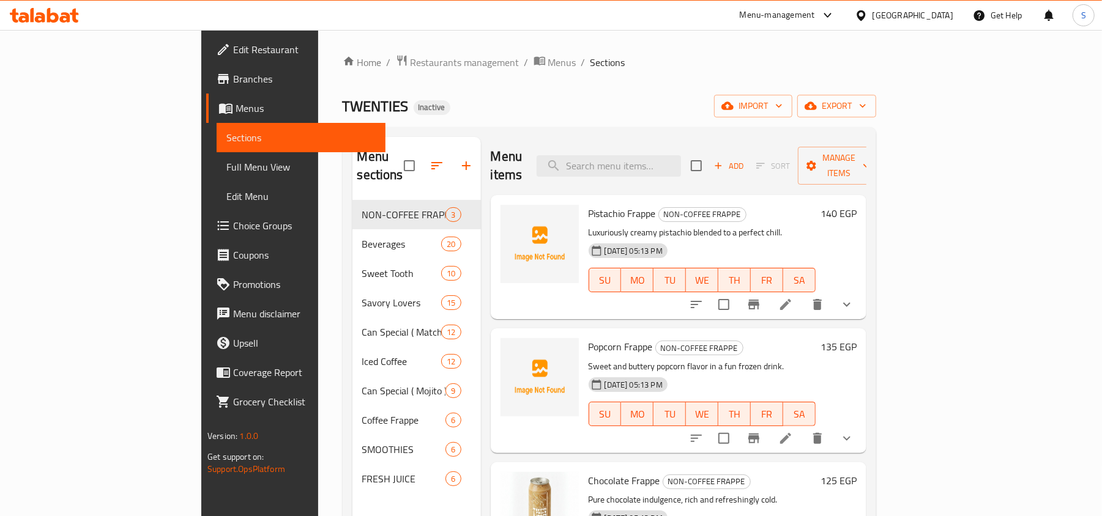
click at [593, 58] on ol "Home / Restaurants management / Menus / Sections" at bounding box center [610, 62] width 534 height 16
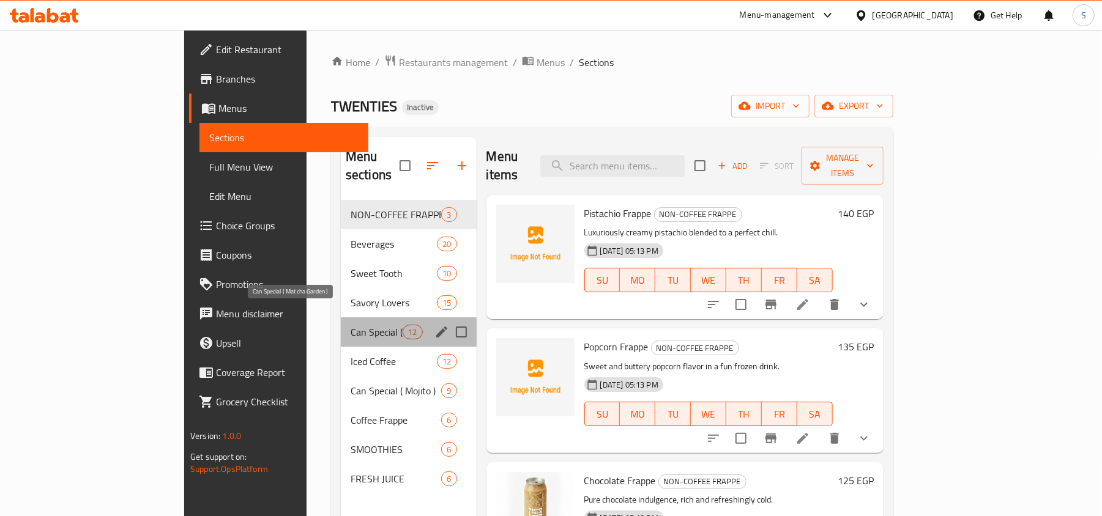
click at [351, 325] on span "Can Special ( Matcha Garden )" at bounding box center [377, 332] width 52 height 15
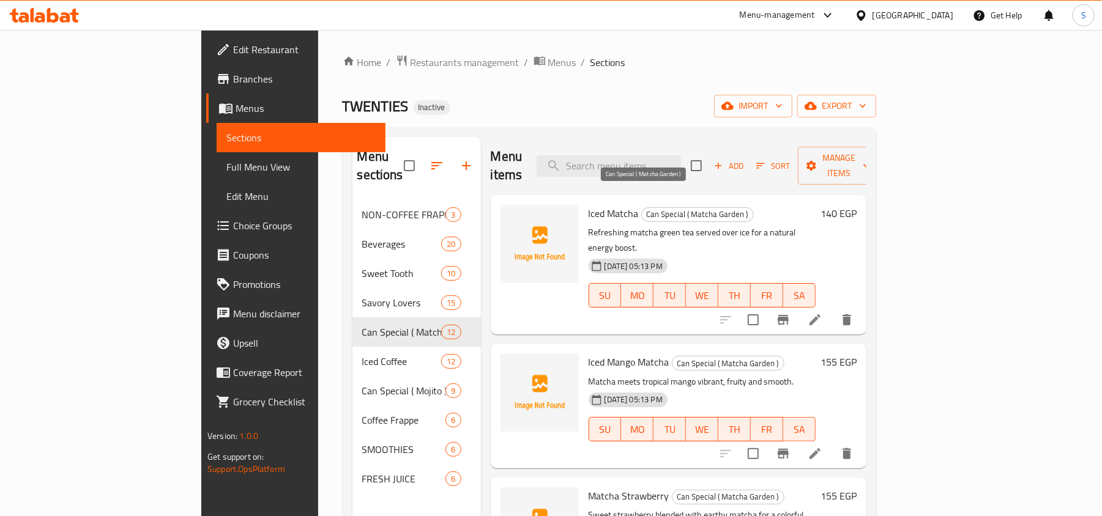
click at [672, 207] on span "Can Special ( Matcha Garden )" at bounding box center [697, 214] width 111 height 14
copy span "Can Special ( Matcha Garden )"
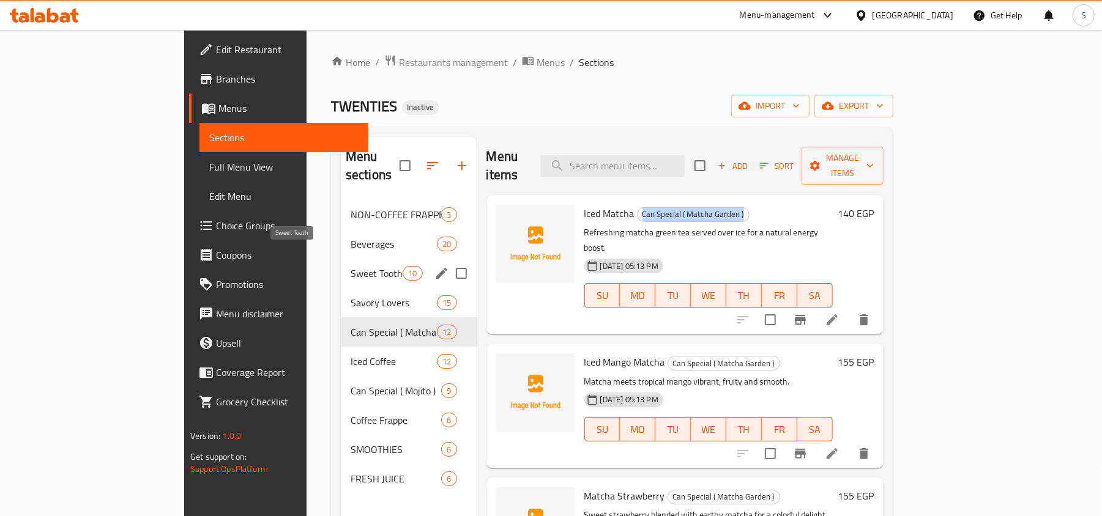
click at [351, 266] on span "Sweet Tooth" at bounding box center [377, 273] width 52 height 15
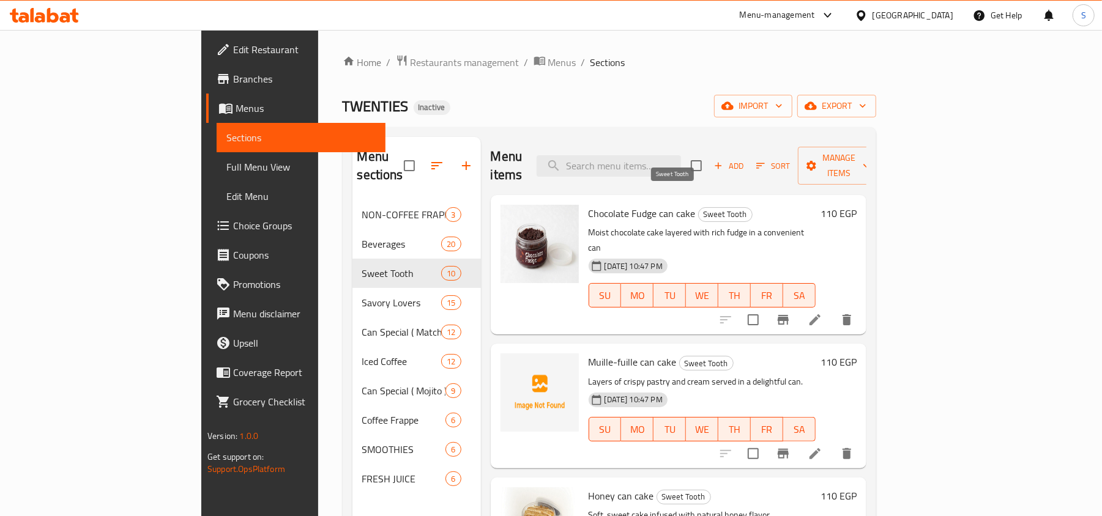
click at [699, 207] on span "Sweet Tooth" at bounding box center [725, 214] width 53 height 14
copy span "Sweet Tooth"
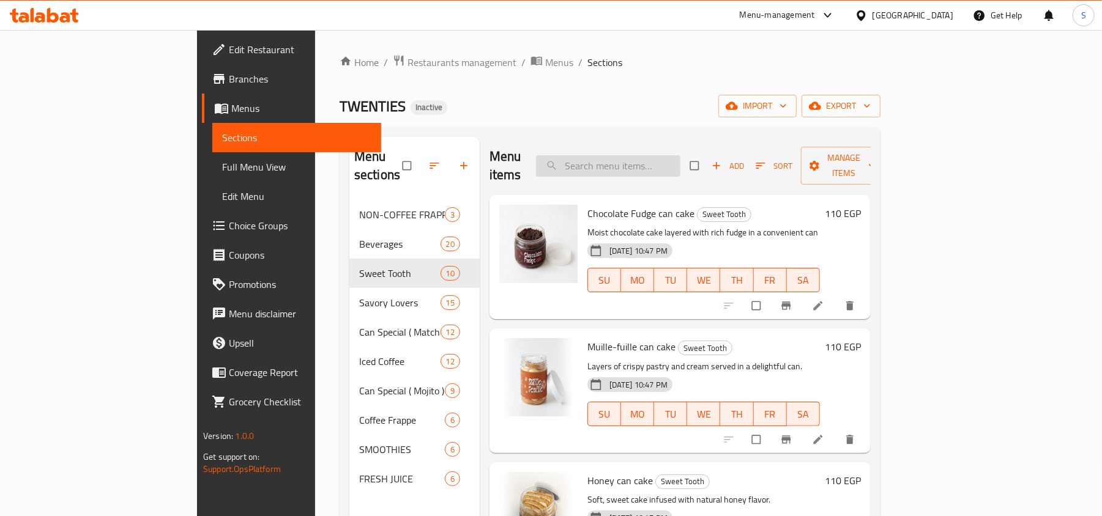
click at [680, 155] on input "search" at bounding box center [608, 165] width 144 height 21
paste input "Popcorn"
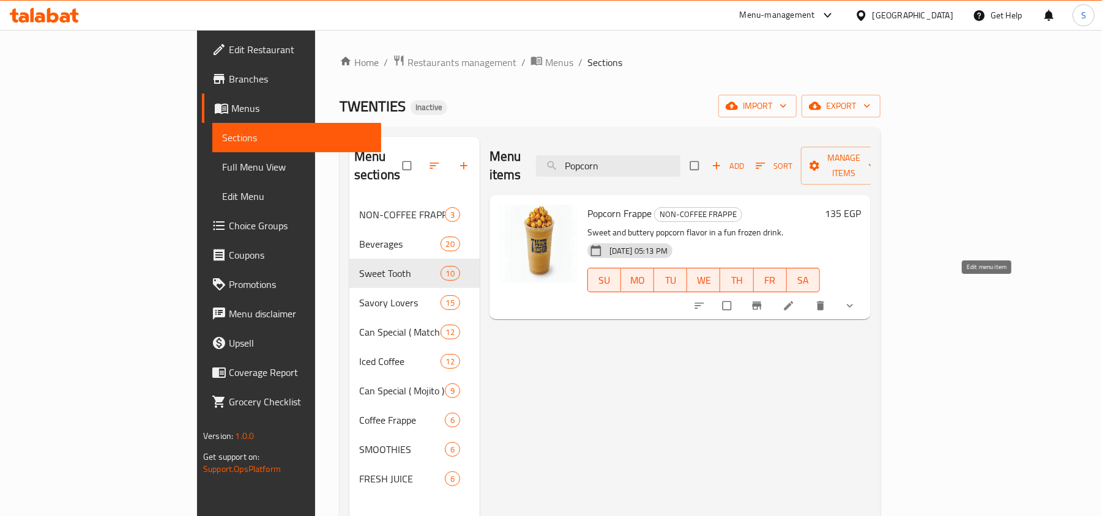
type input "Popcorn"
click at [222, 169] on span "Full Menu View" at bounding box center [296, 167] width 149 height 15
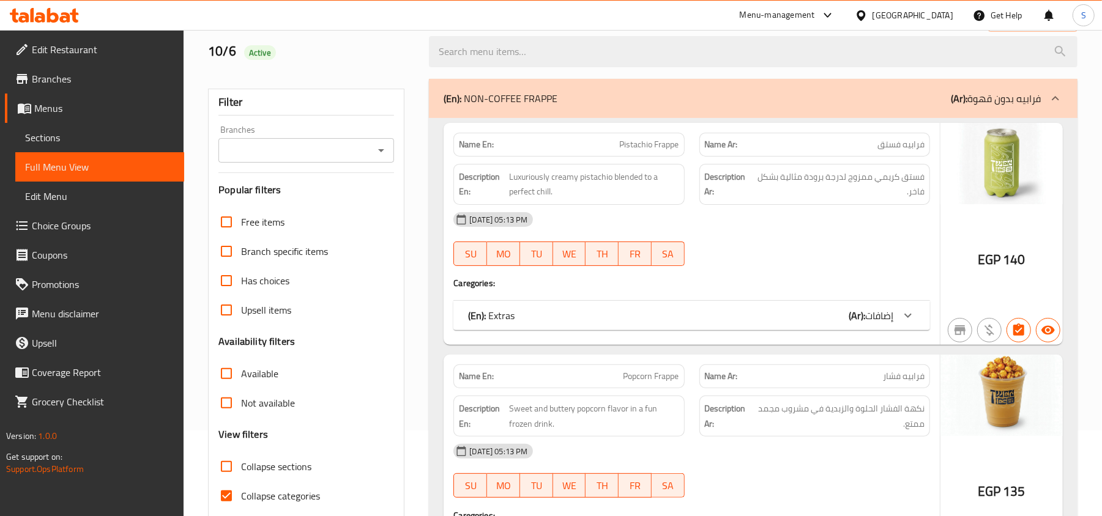
scroll to position [163, 0]
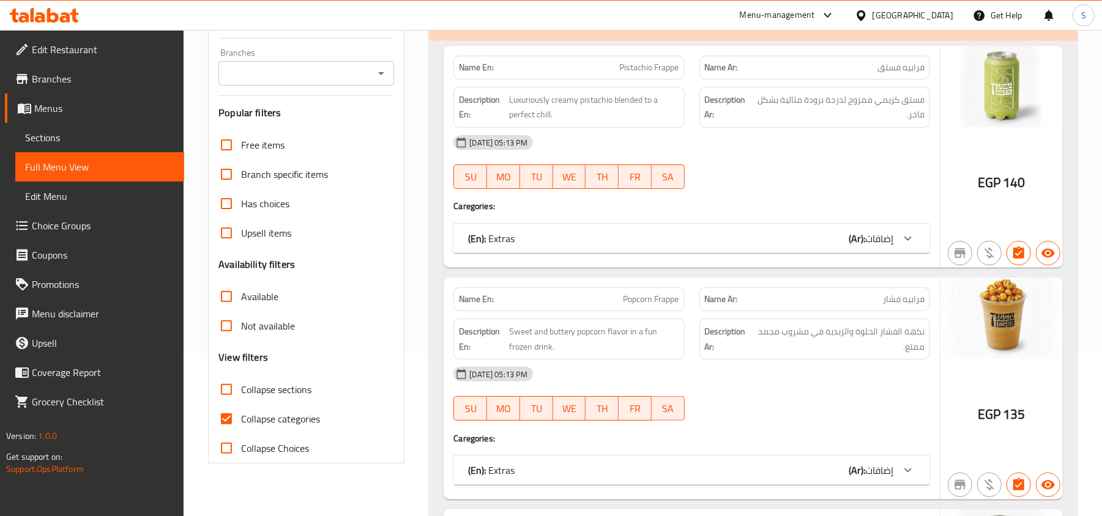
click at [120, 149] on link "Sections" at bounding box center [99, 137] width 169 height 29
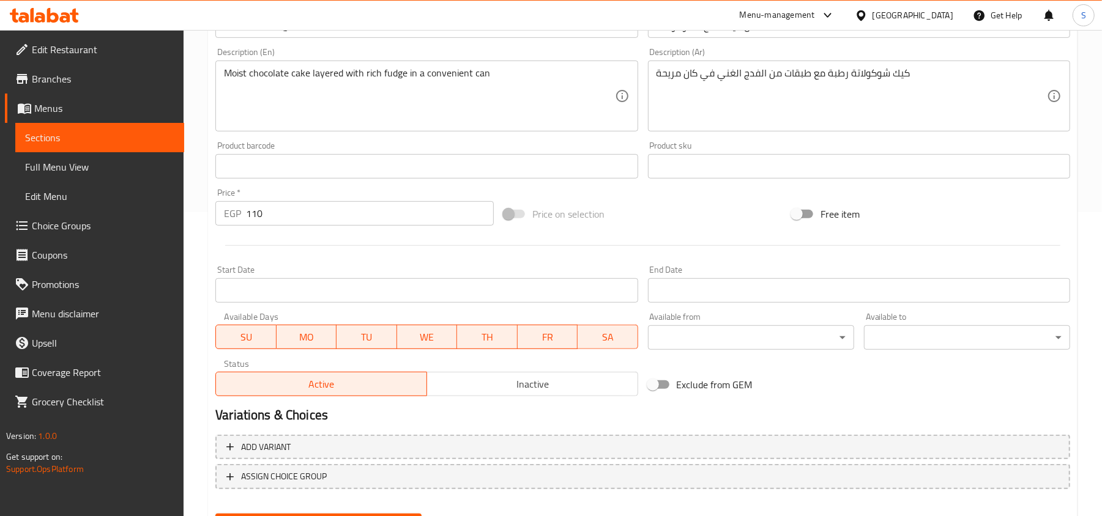
scroll to position [365, 0]
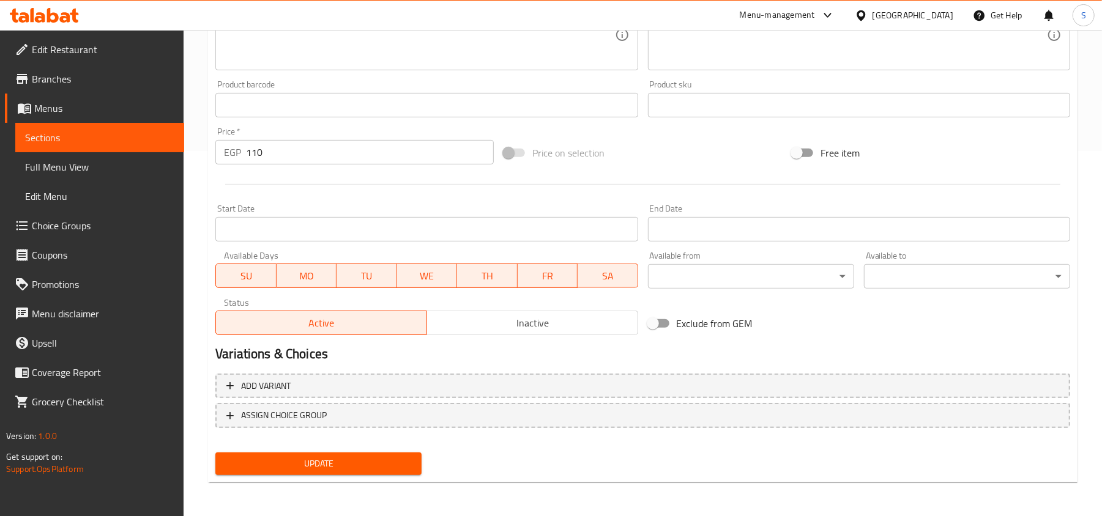
click at [277, 461] on span "Update" at bounding box center [318, 463] width 187 height 15
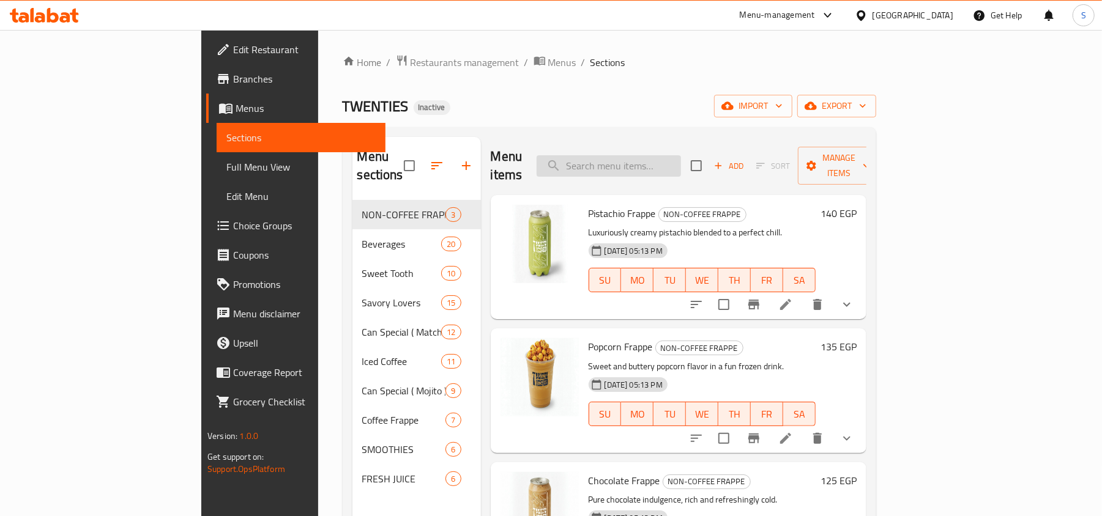
click at [654, 155] on input "search" at bounding box center [609, 165] width 144 height 21
paste input "Muille-fuille"
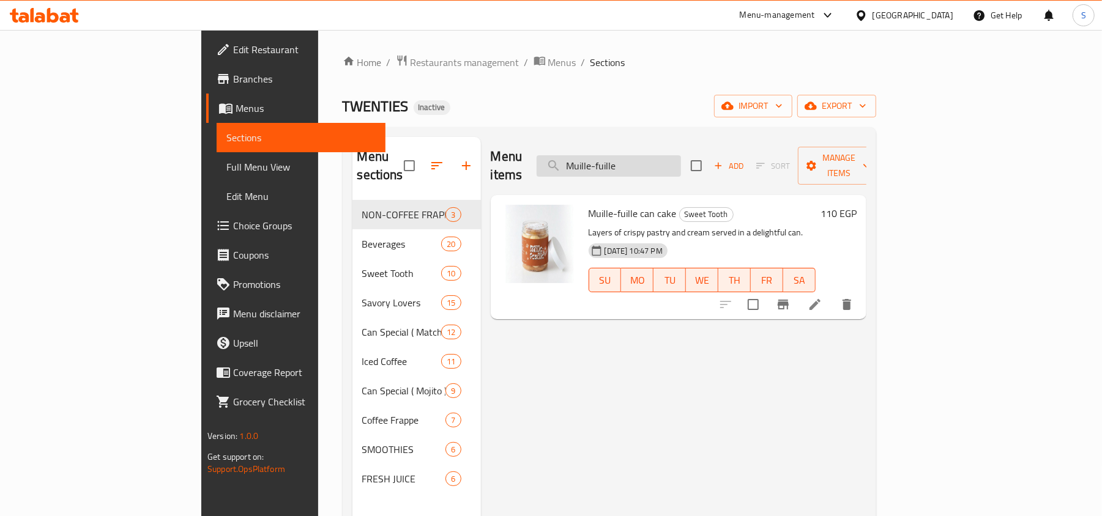
click at [674, 162] on input "Muille-fuille" at bounding box center [609, 165] width 144 height 21
paste input "Vanilla Muf"
click at [664, 155] on input "Vanilla Muf" at bounding box center [609, 165] width 144 height 21
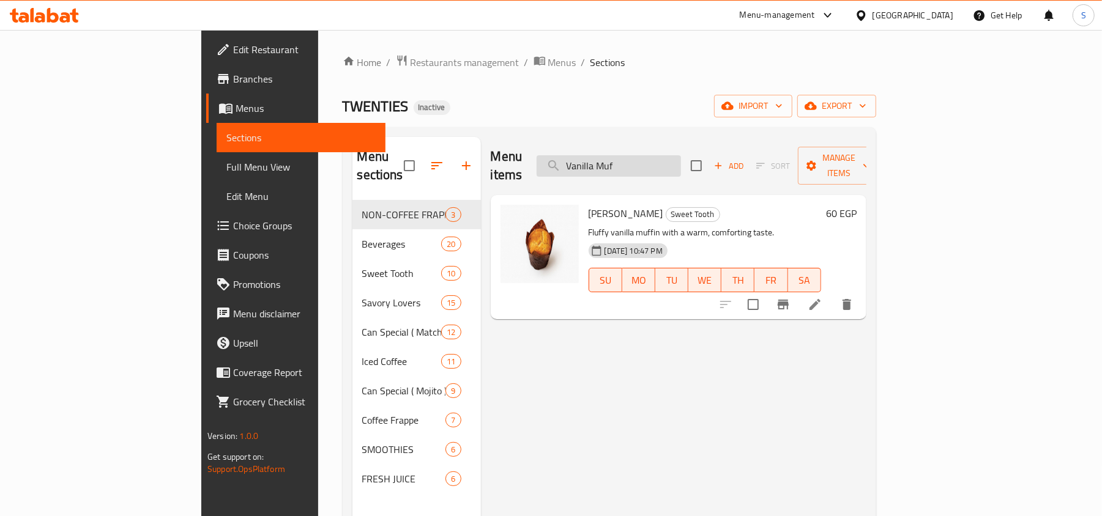
click at [664, 155] on input "Vanilla Muf" at bounding box center [609, 165] width 144 height 21
paste input "bun"
drag, startPoint x: 1017, startPoint y: 286, endPoint x: 1011, endPoint y: 281, distance: 7.8
click at [657, 155] on input "bun" at bounding box center [609, 165] width 144 height 21
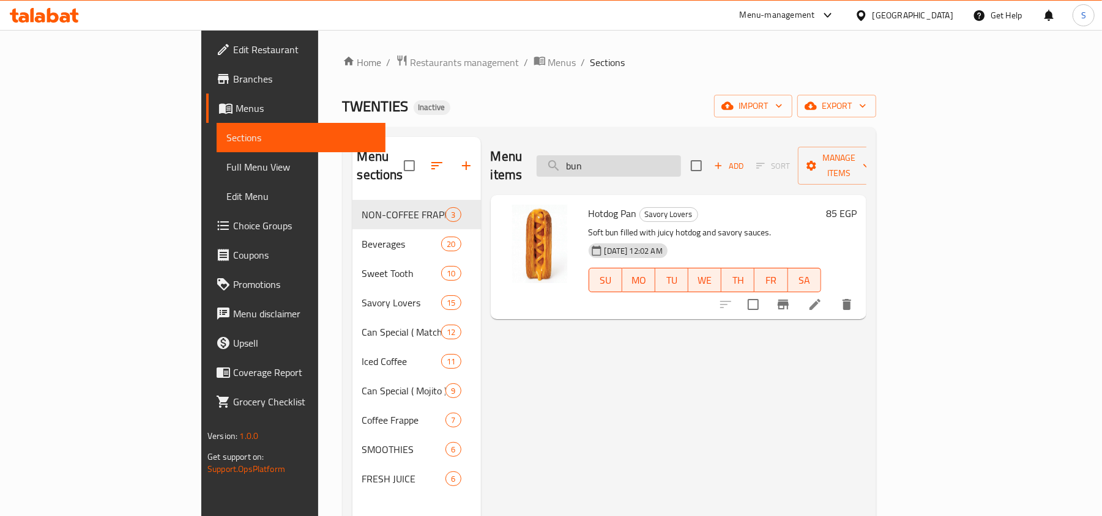
click at [657, 155] on input "bun" at bounding box center [609, 165] width 144 height 21
paste input "oumi Pesto Bagu"
click at [681, 168] on input "oumi Pesto Bagu" at bounding box center [609, 165] width 144 height 21
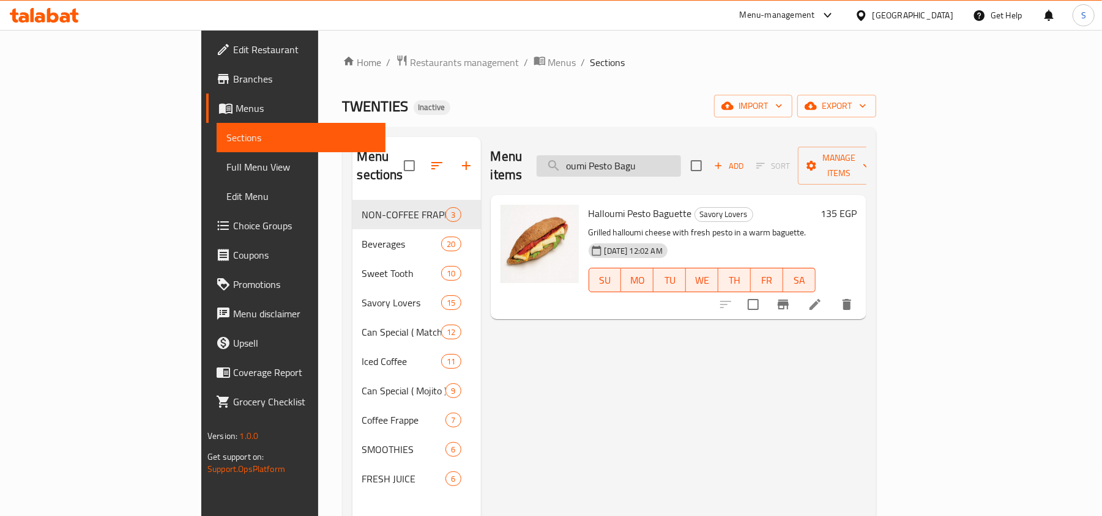
click at [681, 168] on input "oumi Pesto Bagu" at bounding box center [609, 165] width 144 height 21
paste input "hicken Pesto Bague"
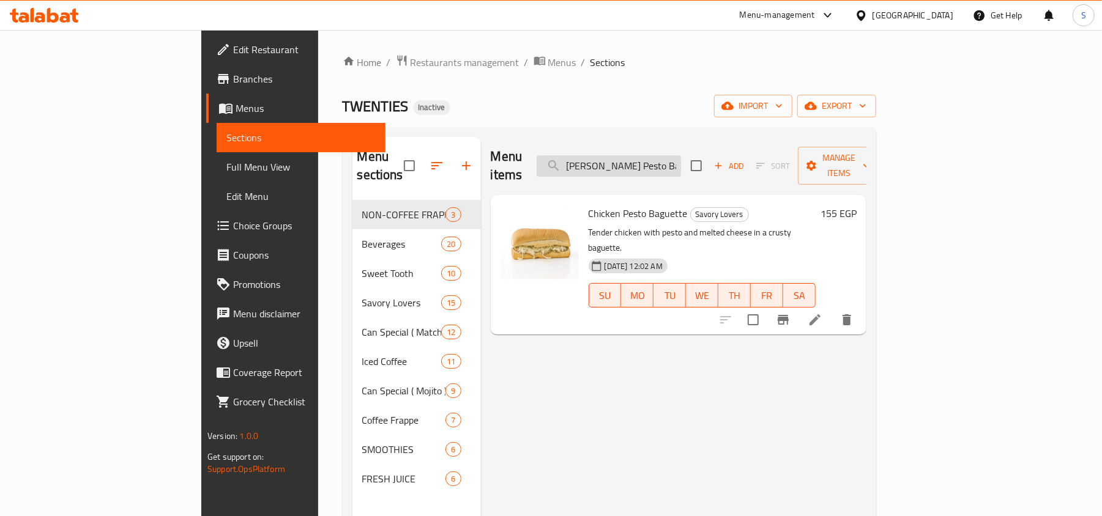
click at [659, 158] on input "hicken Pesto Bague" at bounding box center [609, 165] width 144 height 21
paste input "baked baguett"
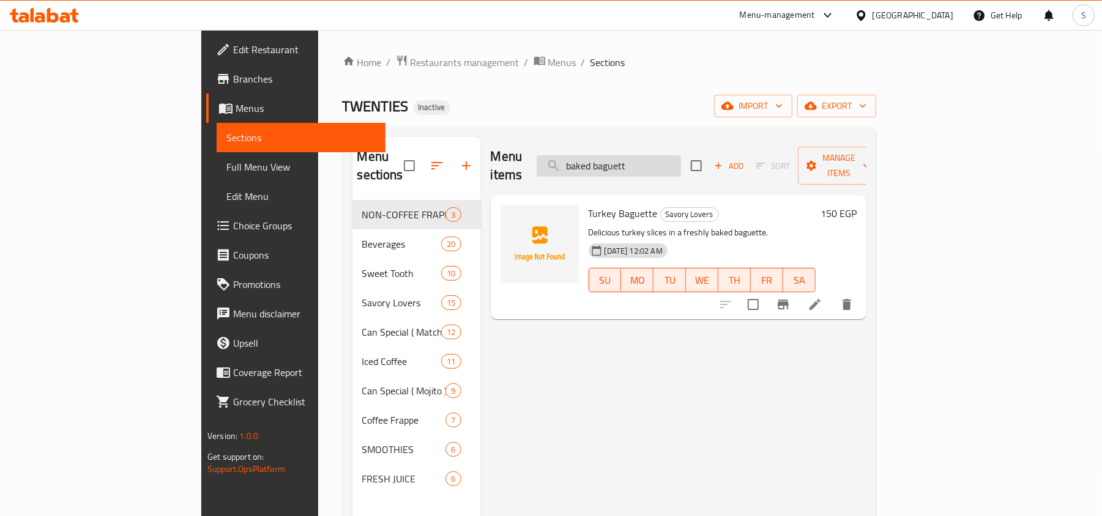
click at [677, 155] on input "baked baguett" at bounding box center [609, 165] width 144 height 21
paste input "Flaky croiss"
drag, startPoint x: 1043, startPoint y: 289, endPoint x: 1014, endPoint y: 287, distance: 29.4
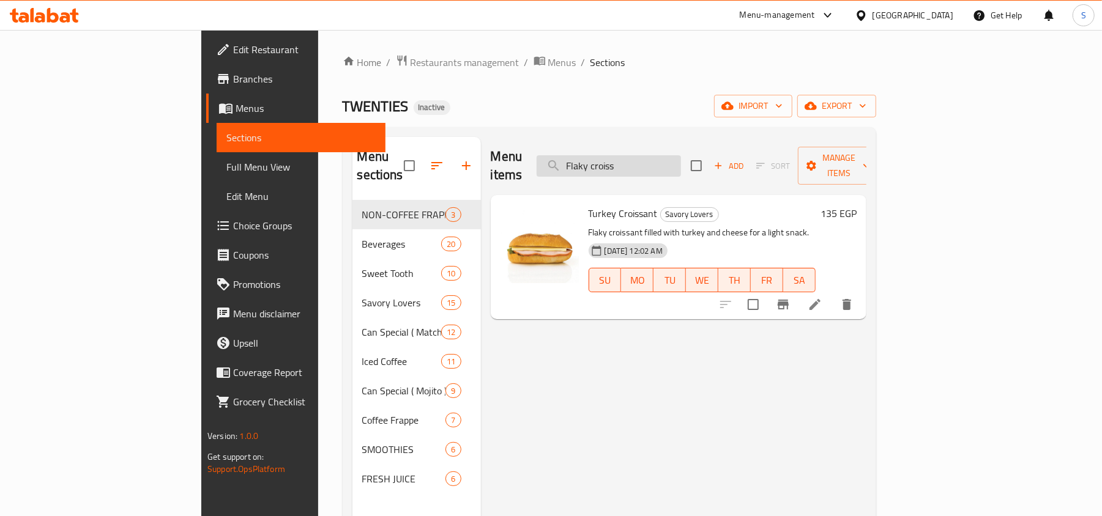
click at [681, 155] on input "Flaky croiss" at bounding box center [609, 165] width 144 height 21
paste input "Ceaser Sal"
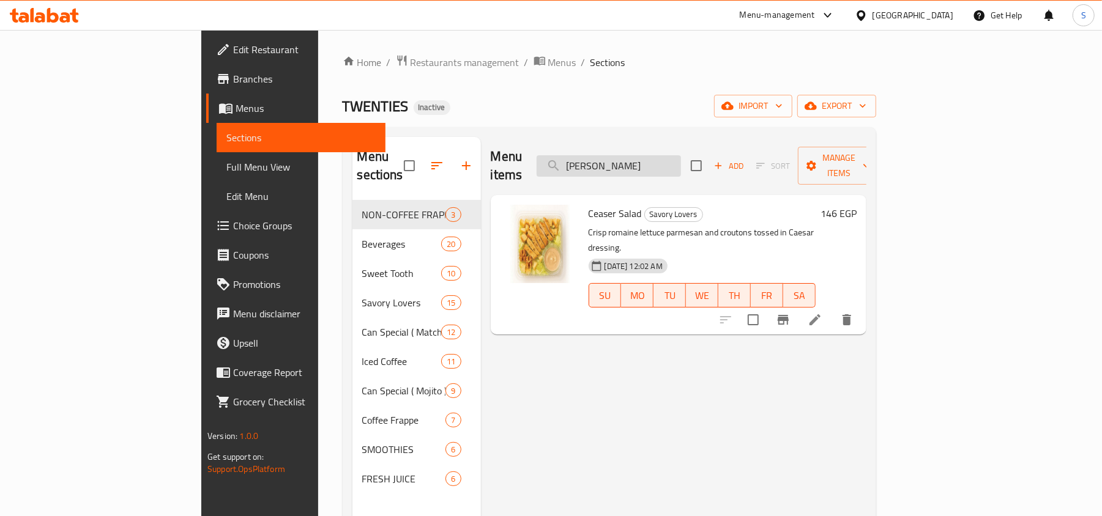
click at [681, 155] on input "Ceaser Sal" at bounding box center [609, 165] width 144 height 21
paste input "Strawberry Mo"
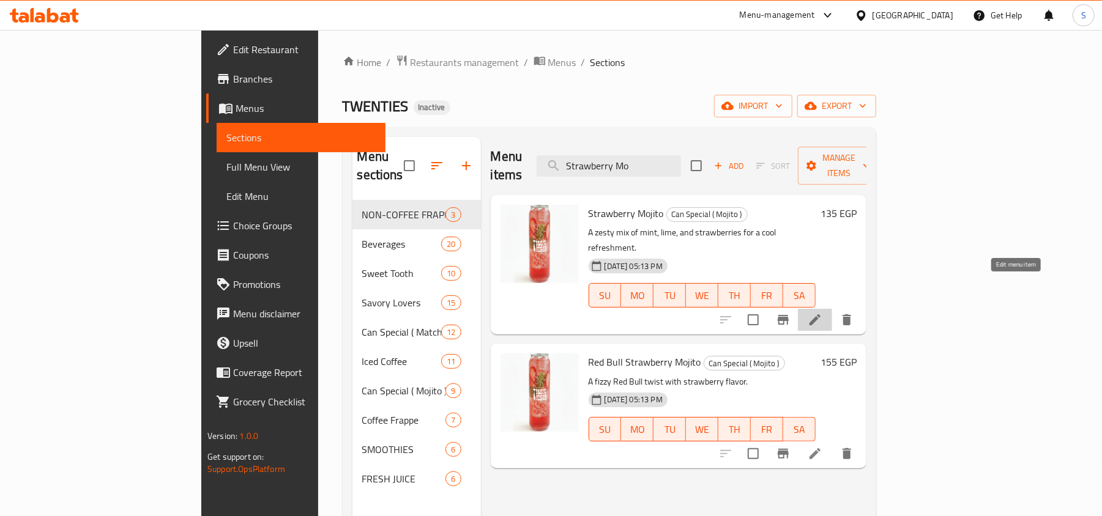
drag, startPoint x: 1019, startPoint y: 285, endPoint x: 958, endPoint y: 255, distance: 68.4
click at [681, 155] on input "Strawberry Mo" at bounding box center [609, 165] width 144 height 21
paste input "Pink Panic Lemon"
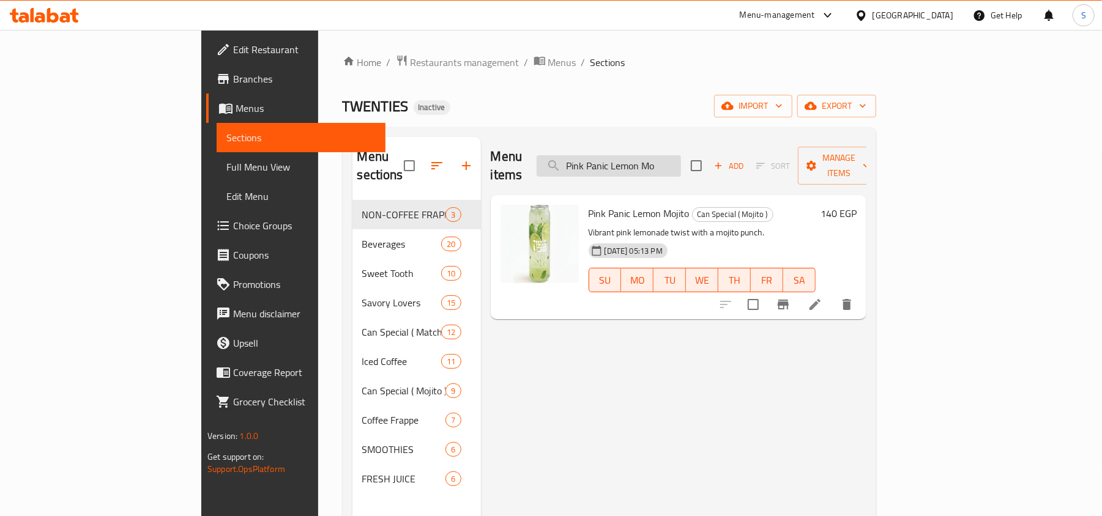
click at [671, 166] on input "Pink Panic Lemon Mo" at bounding box center [609, 165] width 144 height 21
paste input "الفراولةز"
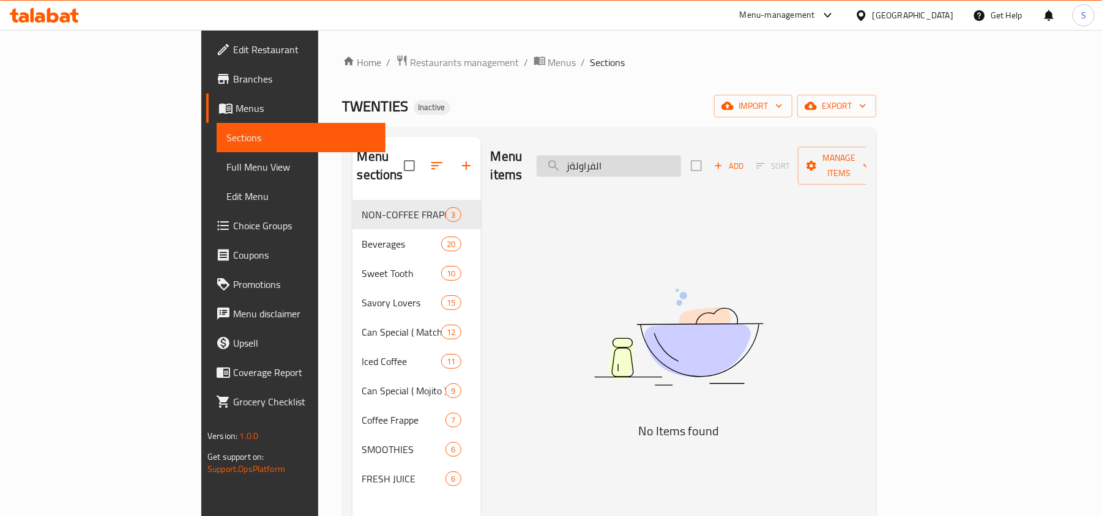
click at [681, 155] on input "الفراولةز" at bounding box center [609, 165] width 144 height 21
paste input "Red Bull Strawberry Mojito"
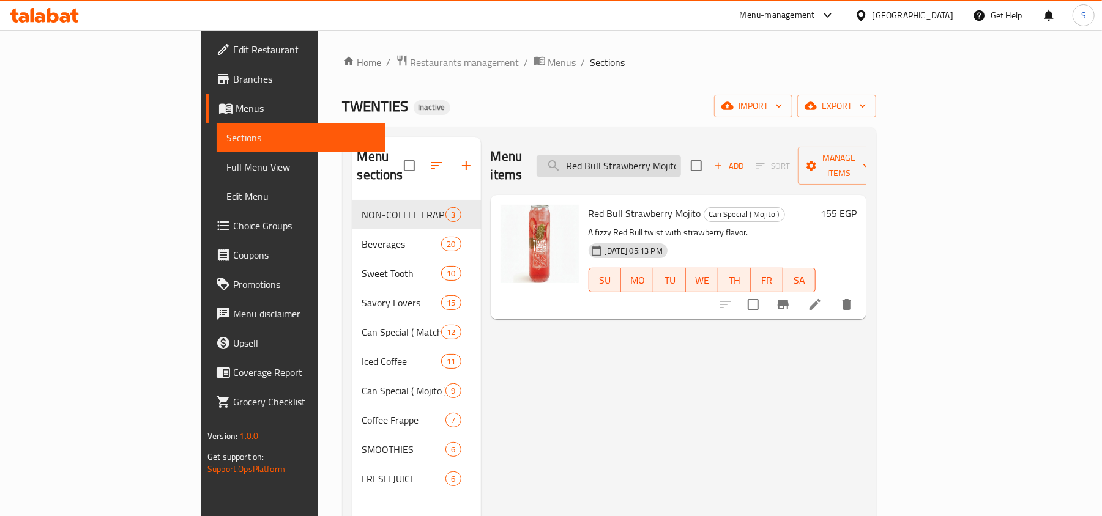
click at [681, 155] on input "Red Bull Strawberry Mojito" at bounding box center [609, 165] width 144 height 21
paste input "exotic"
click at [681, 155] on input "exotic" at bounding box center [609, 165] width 144 height 21
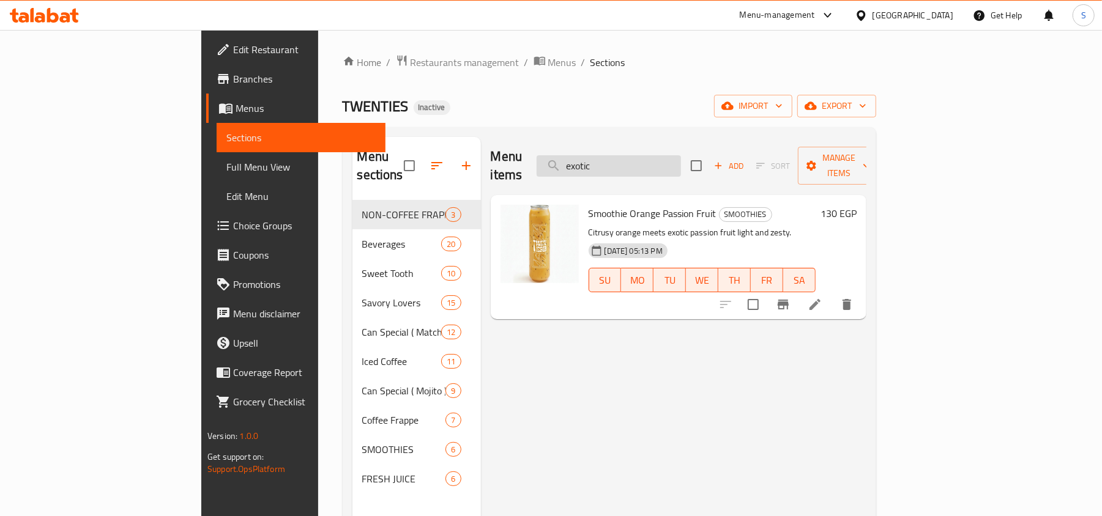
click at [681, 155] on input "exotic" at bounding box center [609, 165] width 144 height 21
paste input "squeezed"
click at [688, 133] on div "Menu sections NON-COFFEE FRAPPE 3 Beverages 20 Sweet Tooth 10 Savory Lovers 15 …" at bounding box center [610, 395] width 534 height 536
click at [681, 165] on input "squeezed" at bounding box center [609, 165] width 144 height 21
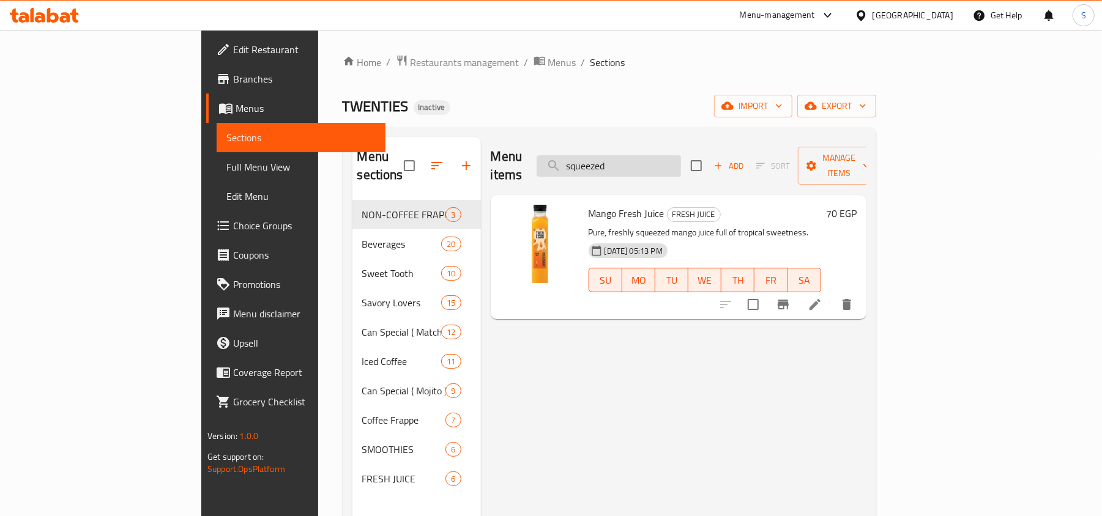
click at [681, 165] on input "squeezed" at bounding box center [609, 165] width 144 height 21
paste input "Orange Fresh Juice"
type input "Orange Fresh Juice"
click at [524, 95] on div "TWENTIES Inactive import export" at bounding box center [610, 106] width 534 height 23
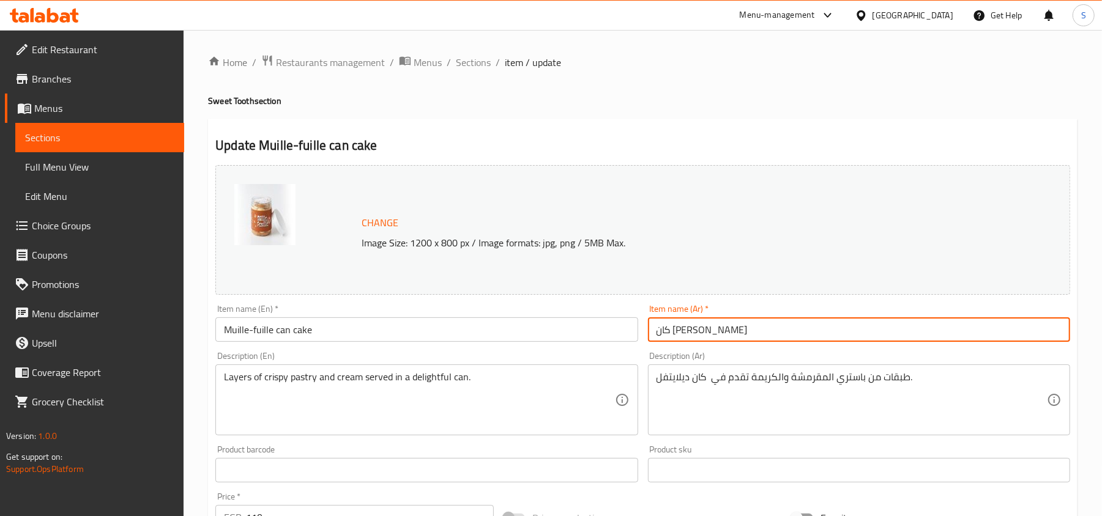
drag, startPoint x: 701, startPoint y: 333, endPoint x: 625, endPoint y: 336, distance: 75.3
click at [625, 336] on div "Change Image Size: 1200 x 800 px / Image formats: jpg, png / 5MB Max. Item name…" at bounding box center [642, 432] width 865 height 545
paste input "لفيه"
type input "كان كيك ميلفيه"
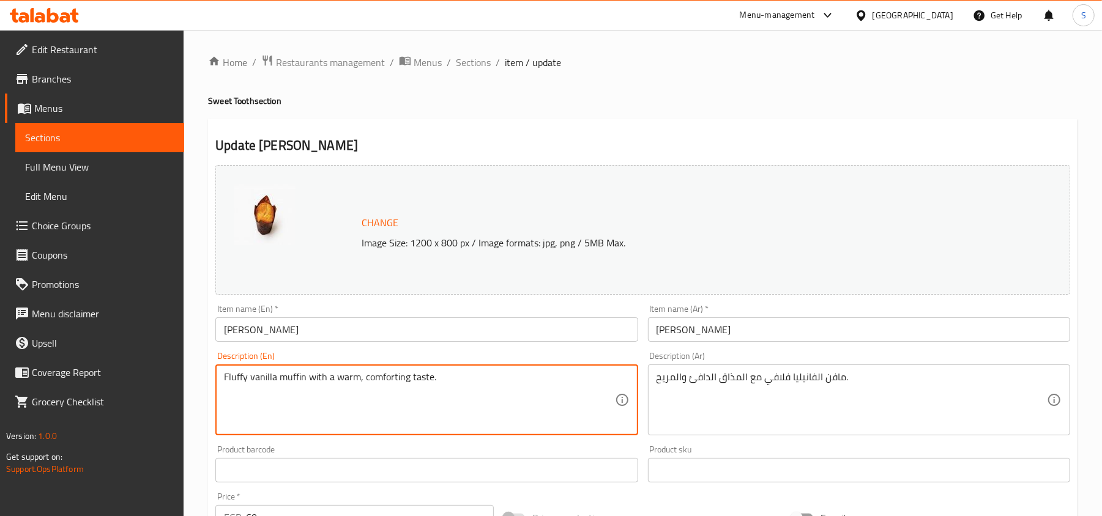
click at [454, 385] on textarea "Fluffy vanilla muffin with a warm, comforting taste." at bounding box center [419, 400] width 390 height 58
click at [784, 378] on textarea "مافن الفانيليا فلافي مع المذاق الدافئ والمريح." at bounding box center [852, 400] width 390 height 58
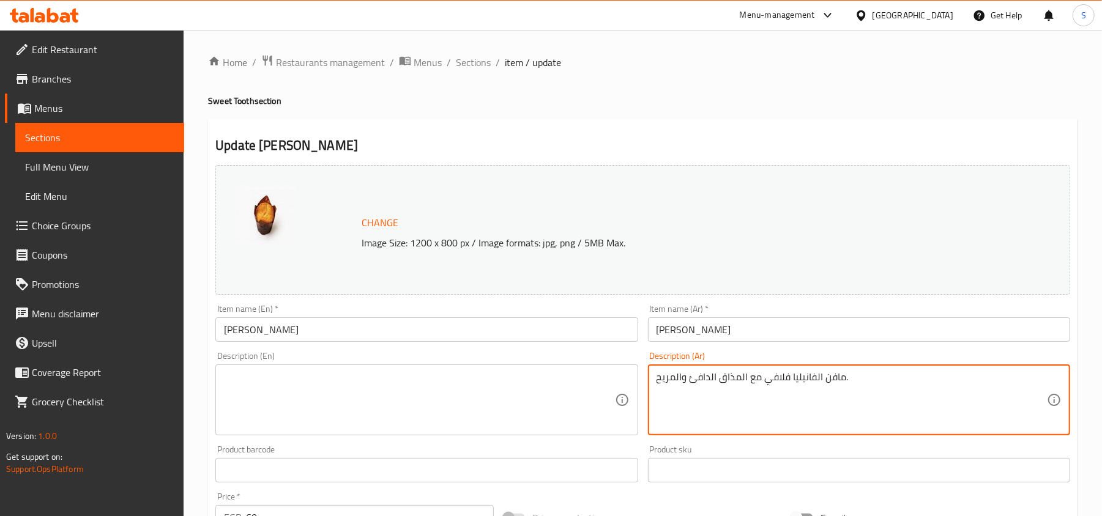
click at [784, 378] on textarea "مافن الفانيليا فلافي مع المذاق الدافئ والمريح." at bounding box center [852, 400] width 390 height 58
click at [356, 417] on textarea at bounding box center [419, 400] width 390 height 58
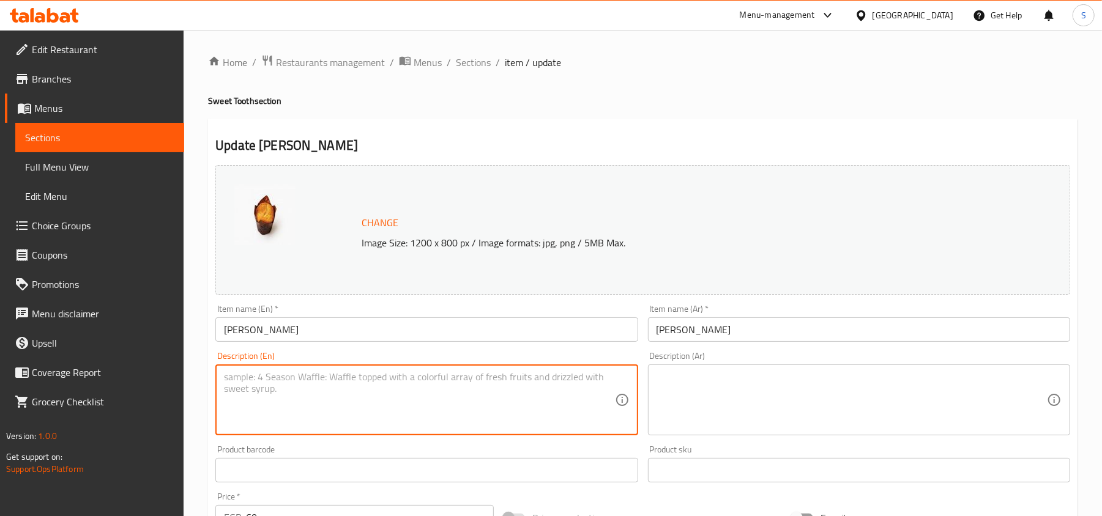
paste textarea "Flour, Sugar, Baking Powder, Salt, Butter, Eggs, Vanilla Extract, Milk"
type textarea "Flour, Sugar, Baking Powder, Salt, Butter, Eggs, Vanilla Extract, Milk"
click at [718, 411] on textarea at bounding box center [852, 400] width 390 height 58
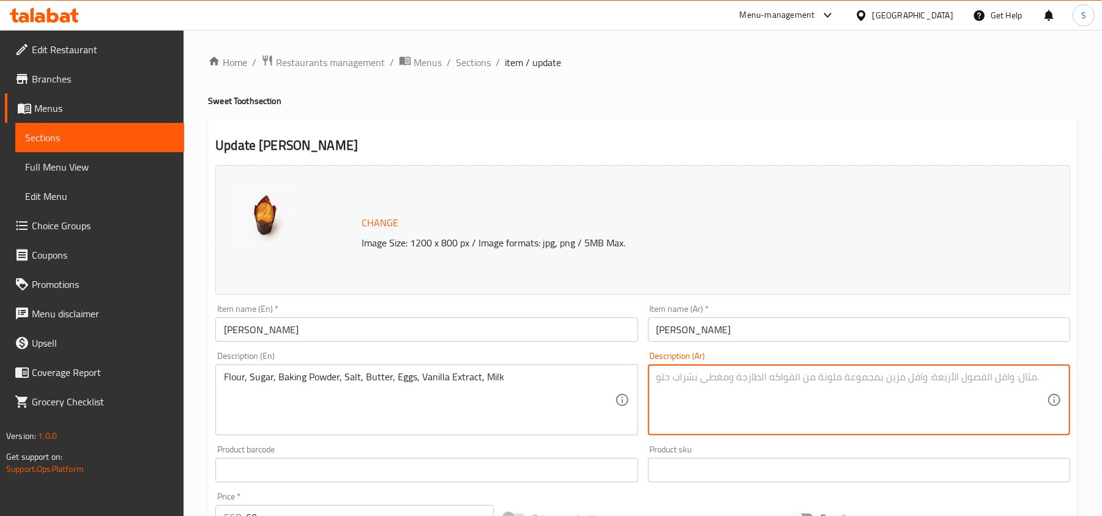
paste textarea "دقيق القمح، سكر، بيكنج بودر، ملح، زبدة، بيض، خلاصة فانيليا، حليب"
click at [887, 383] on textarea "دقيق القمح، سكر، بيكنج بودر، ملح، زبدة، بيض، خلاصة فانيليا، حليب" at bounding box center [852, 400] width 390 height 58
type textarea "دقيق ، سكر، بيكنج بودر، ملح، زبدة، بيض، خلاصة فانيليا، حليب"
click at [526, 326] on input "Vanilla Muffin" at bounding box center [426, 330] width 422 height 24
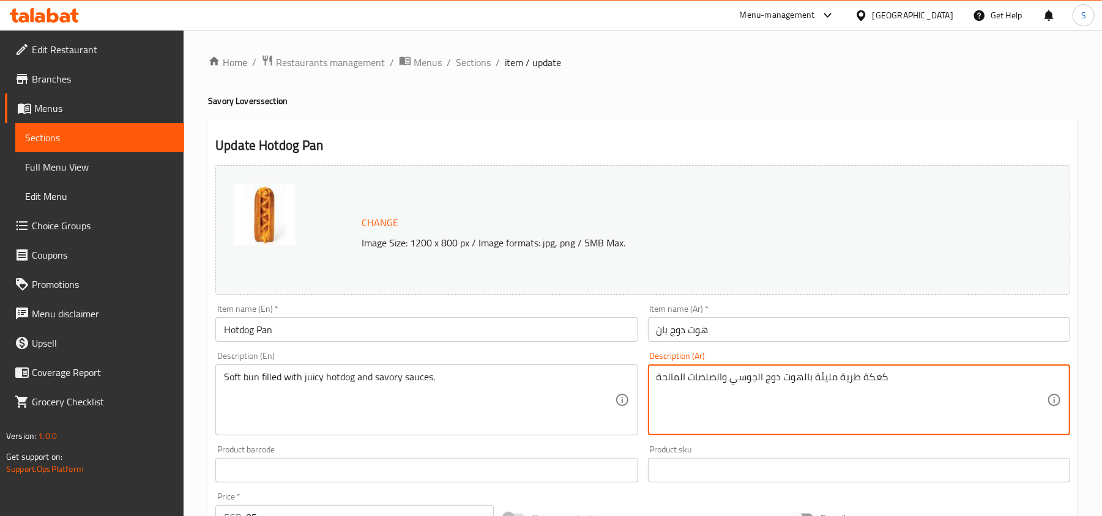
click at [872, 373] on textarea "كعكة طرية مليئة بالهوت دوج الجوسي والصلصات المالحة" at bounding box center [852, 400] width 390 height 58
paste textarea "يزر"
click at [842, 378] on textarea "كيزر طرية مليئة بالهوت دوج [PERSON_NAME] والصلصات المالحة" at bounding box center [852, 400] width 390 height 58
click at [849, 374] on textarea "كيزر طرية مليئة بالهوت دوج [PERSON_NAME] والصلصات المالحة" at bounding box center [852, 400] width 390 height 58
click at [840, 379] on textarea "كيزر طرية مليئة بالهوت دوج [PERSON_NAME] والصلصات المالحة" at bounding box center [852, 400] width 390 height 58
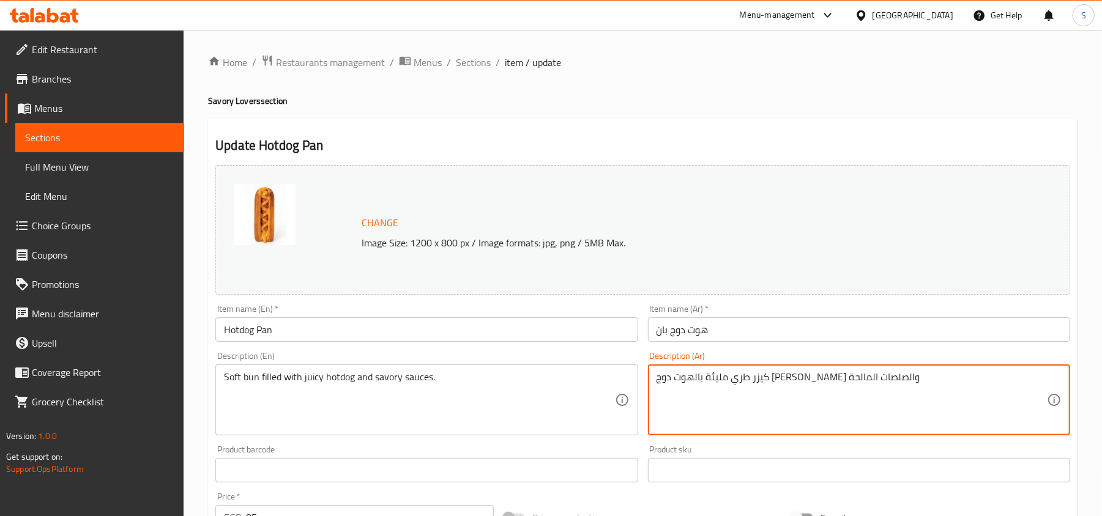
type textarea "كيزر طري مليئة بالهوت دوج [PERSON_NAME] والصلصات المالحة"
click at [846, 346] on div "Item name (Ar)   * هوت دوج بان Item name (Ar) *" at bounding box center [859, 323] width 432 height 47
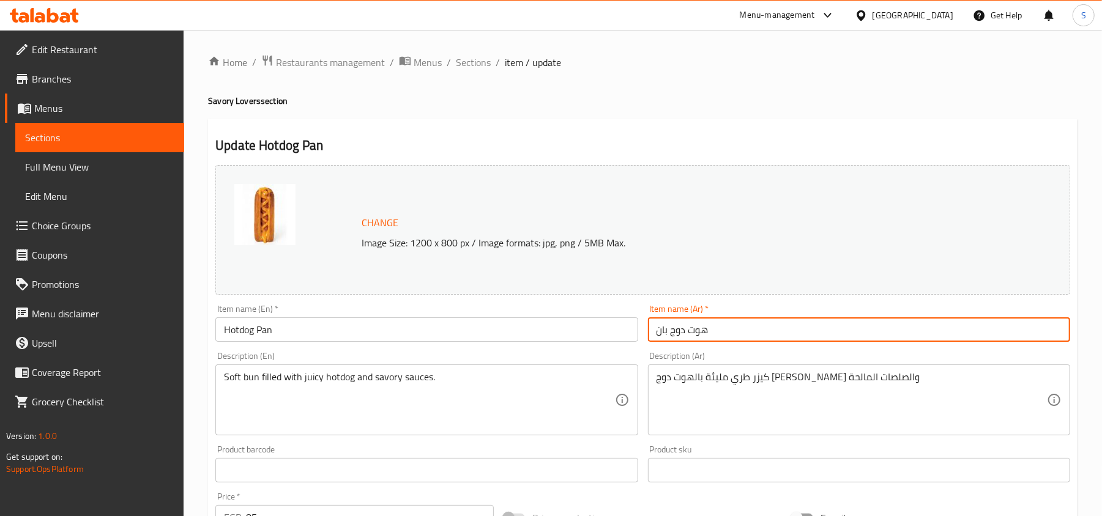
click at [842, 338] on input "هوت دوج بان" at bounding box center [859, 330] width 422 height 24
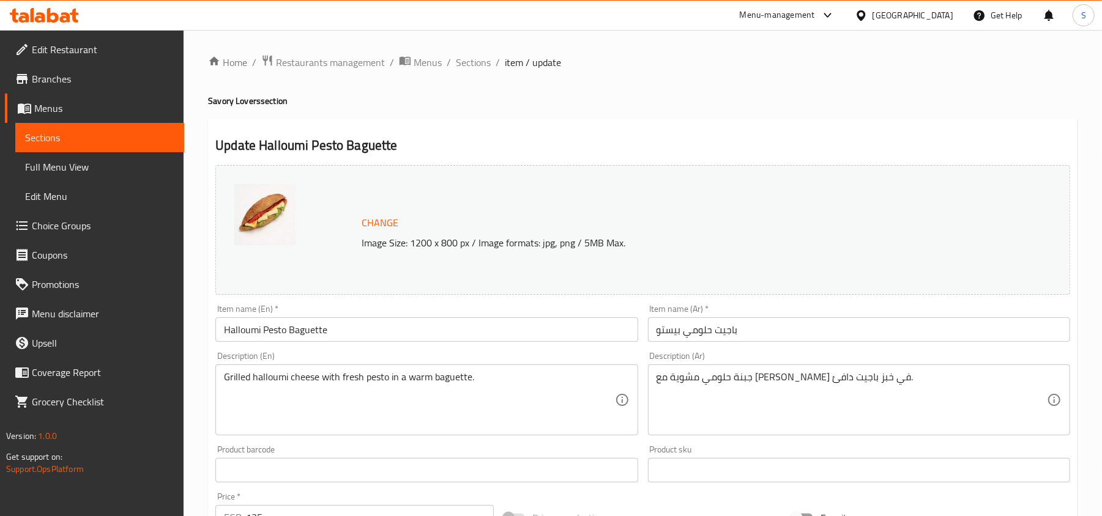
scroll to position [81, 0]
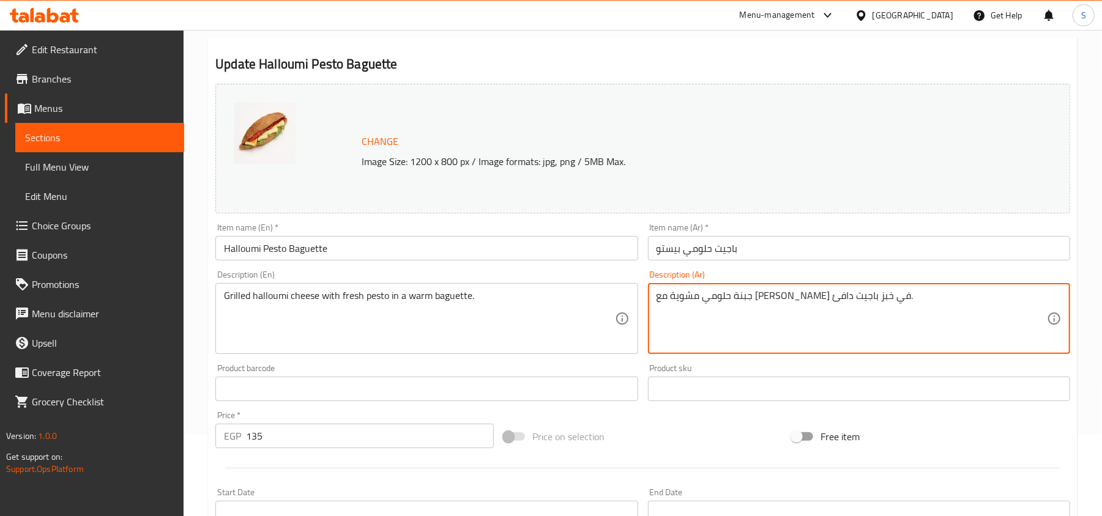
click at [707, 294] on textarea "جبنة حلومي مشوية مع [PERSON_NAME] في خبز باجيت دافئ." at bounding box center [852, 319] width 390 height 58
type textarea "جبنة حلومي مشوية مع [PERSON_NAME] في باجيت دافئ."
click at [523, 242] on input "Halloumi Pesto Baguette" at bounding box center [426, 248] width 422 height 24
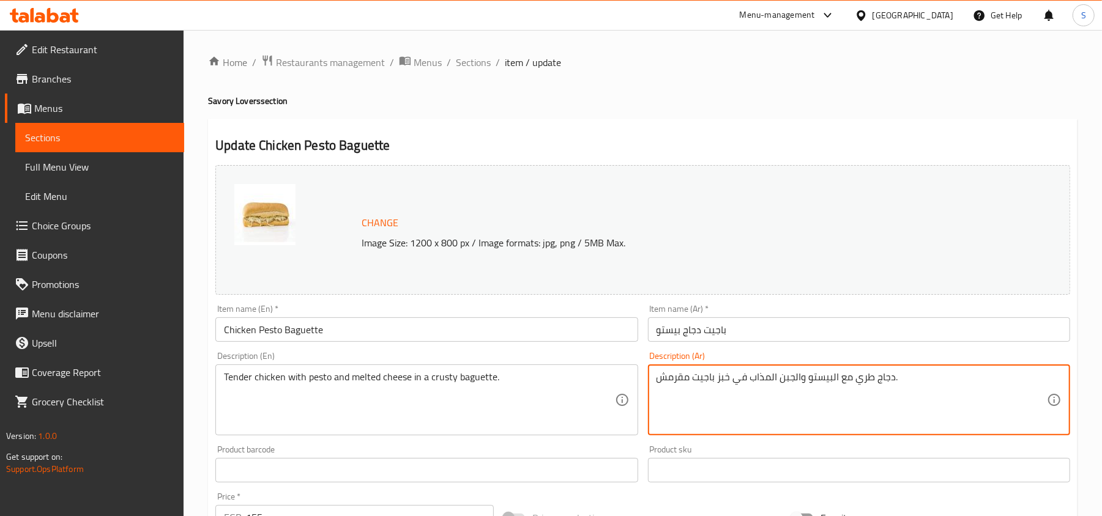
click at [722, 375] on textarea "دجاج طري مع البيستو والجبن المذاب في خبز باجيت مقرمش." at bounding box center [852, 400] width 390 height 58
type textarea "دجاج طري مع البيستو والجبن المذاب في [GEOGRAPHIC_DATA] مقرمش."
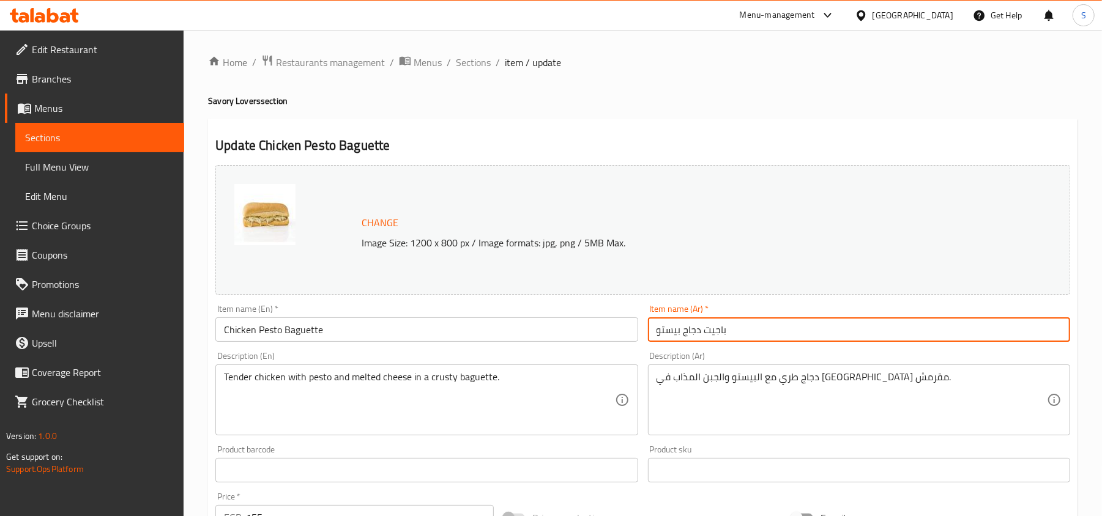
click at [753, 329] on input "باجيت دجاج بيستو" at bounding box center [859, 330] width 422 height 24
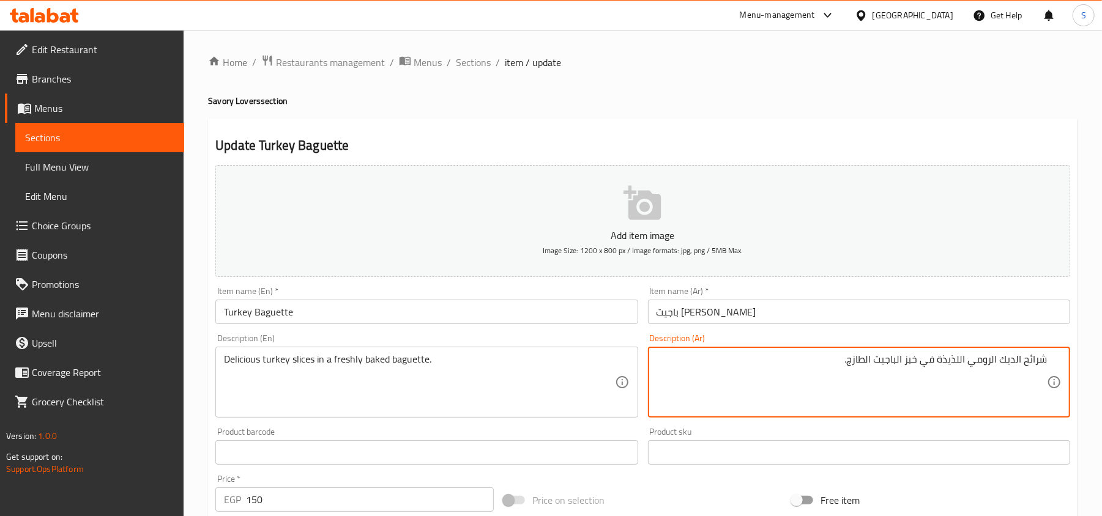
click at [918, 360] on textarea "شرائح الديك الرومي اللذيذة في خبز الباجيت الطازج." at bounding box center [852, 383] width 390 height 58
click at [889, 357] on textarea "شرائح الديك الرومي اللذيذة في الباجيت الطازج." at bounding box center [852, 383] width 390 height 58
paste textarea "مخبوز"
type textarea "شرائح الديك الرومي اللذيذة في الباجيت مخبوز الطازج."
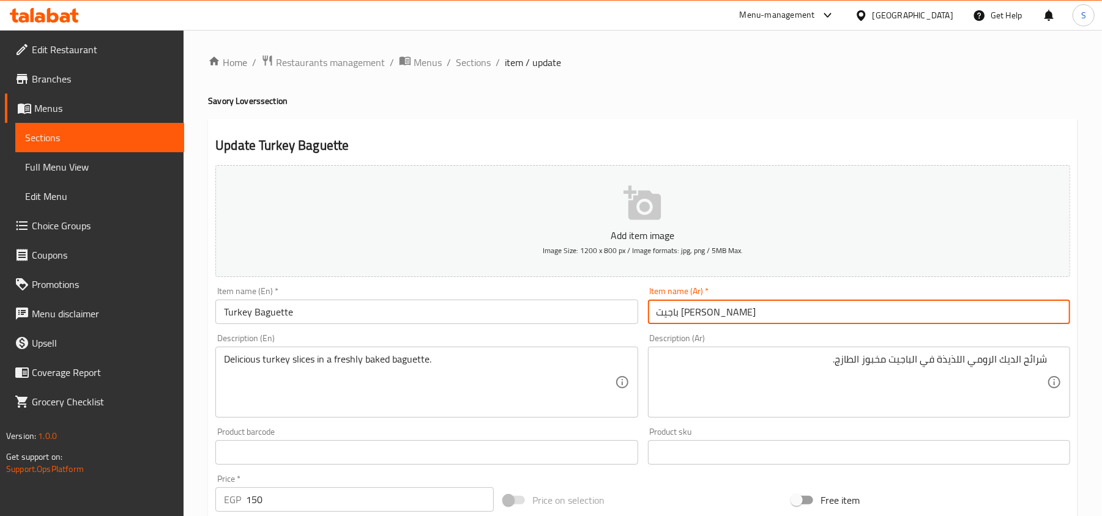
click at [835, 316] on input "باجيت [PERSON_NAME]" at bounding box center [859, 312] width 422 height 24
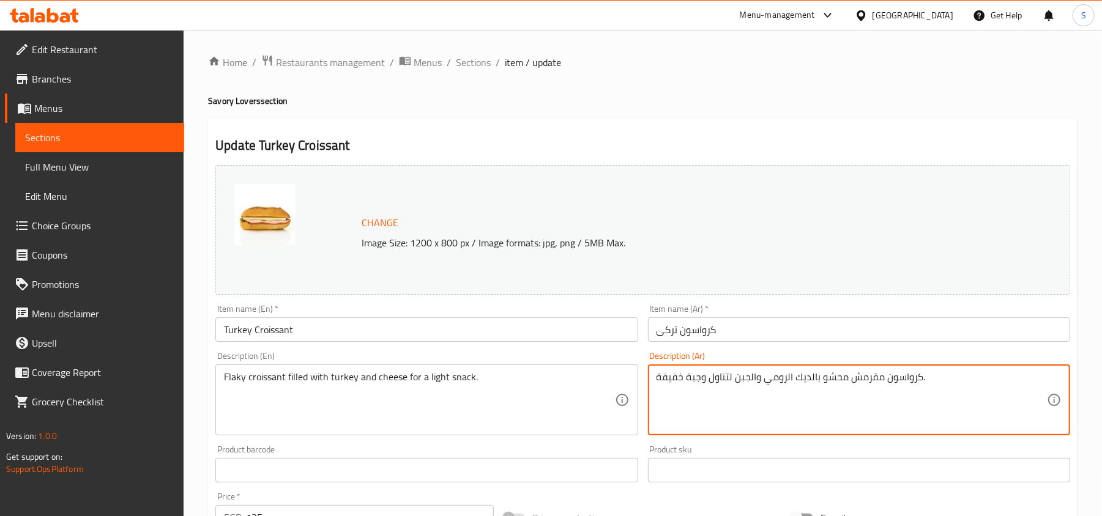
click at [860, 378] on textarea "كرواسون مقرمش محشو بالديك الرومي والجبن لتناول وجبة خفيفة." at bounding box center [852, 400] width 390 height 58
paste textarea "لاكى"
type textarea "كرواسون فلاكى محشو بالديك الرومي والجبن لتناول وجبة خفيفة."
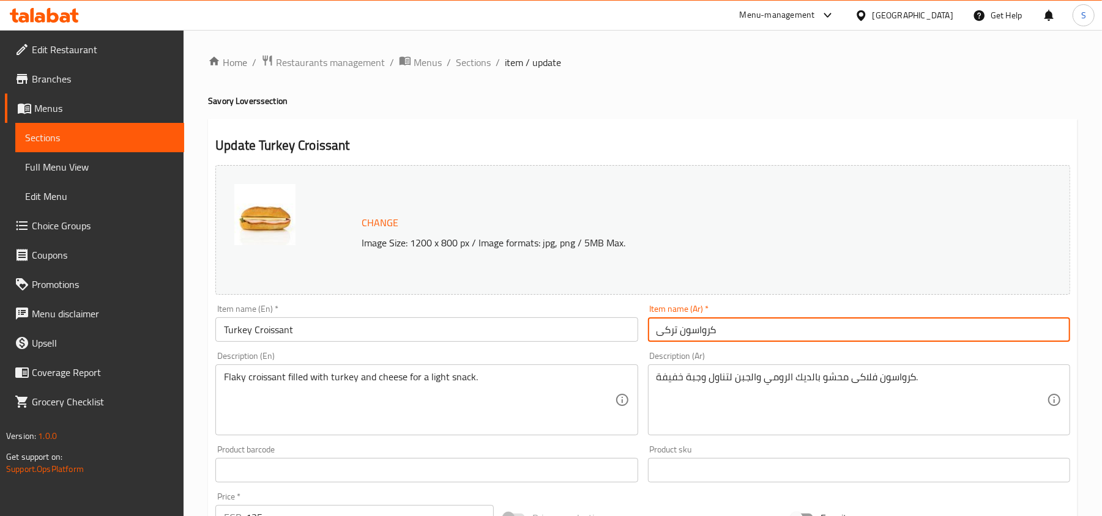
click at [833, 328] on input "كرواسون تركى" at bounding box center [859, 330] width 422 height 24
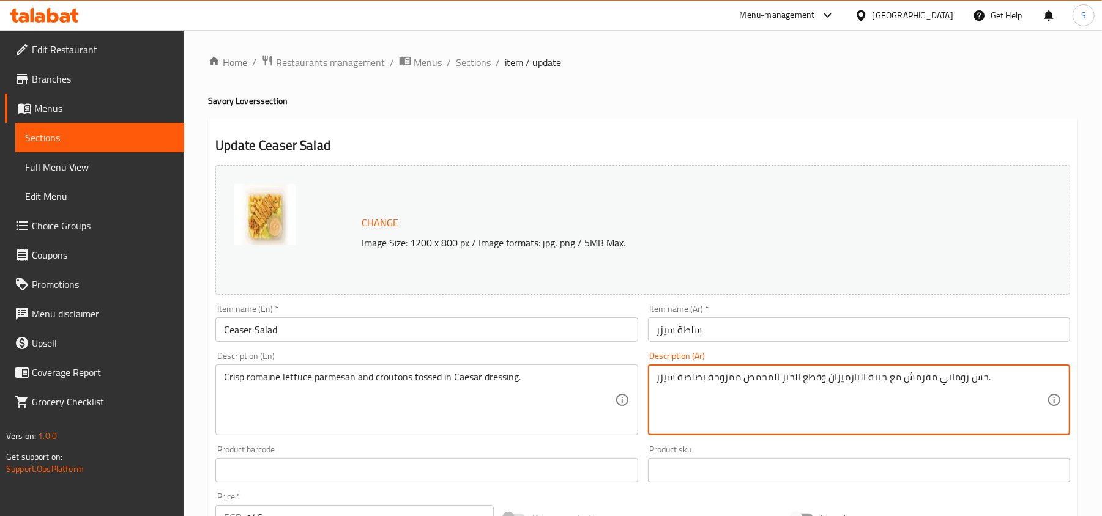
click at [729, 378] on textarea "خس روماني مقرمش مع جبنة البارميزان وقطع الخبز المحمص ممزوجة بصلصة سيزر." at bounding box center [852, 400] width 390 height 58
paste textarea "غموس"
click at [879, 378] on textarea "خس روماني مقرمش مع جبنة البارميزان وقطع الخبز المحمص مغموس بصلصة سيزر." at bounding box center [852, 400] width 390 height 58
type textarea "خس روماني مقرمش مع البارميزان وقطع الخبز المحمص مغموس بصلصة سيزر."
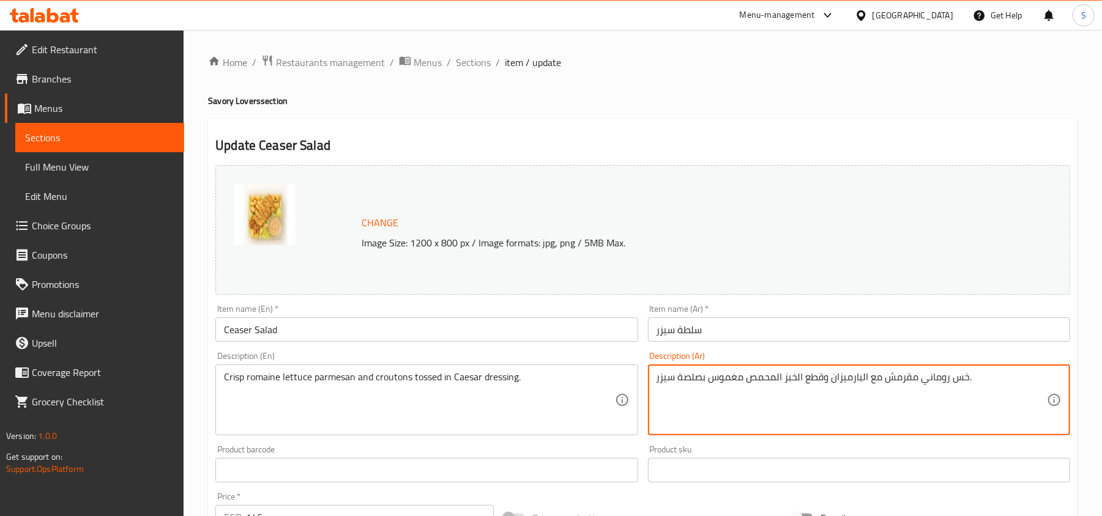
click at [750, 341] on input "سلطة سيزر" at bounding box center [859, 330] width 422 height 24
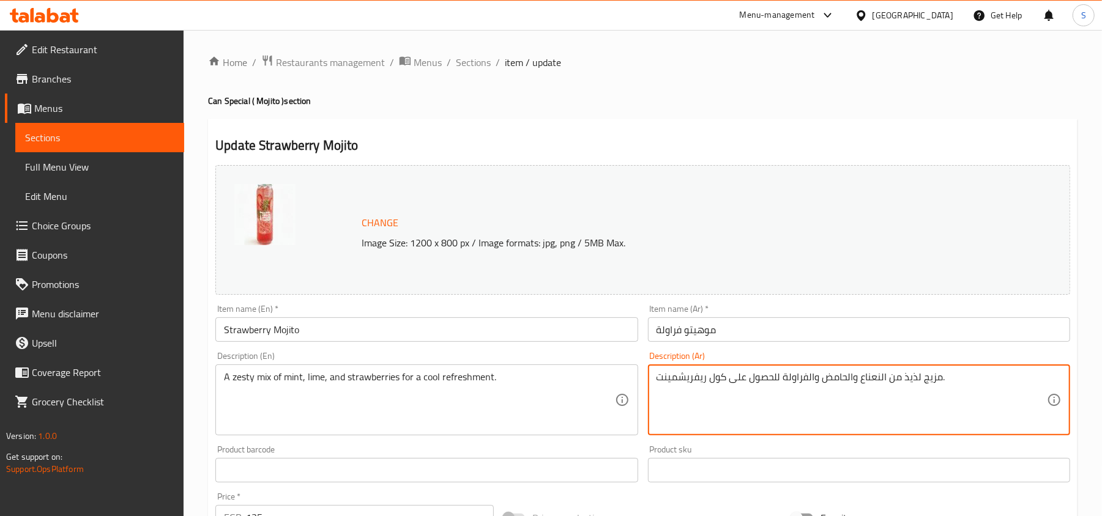
click at [914, 378] on textarea "مزيج لذيذ من النعناع والحامض والفراولة للحصول على كول ريفريشمينت." at bounding box center [852, 400] width 390 height 58
paste textarea "زيستي"
type textarea "مزيج زيستي من النعناع والحامض والفراولة للحصول على كول ريفريشمينت."
click at [853, 329] on input "موهيتو فراولة" at bounding box center [859, 330] width 422 height 24
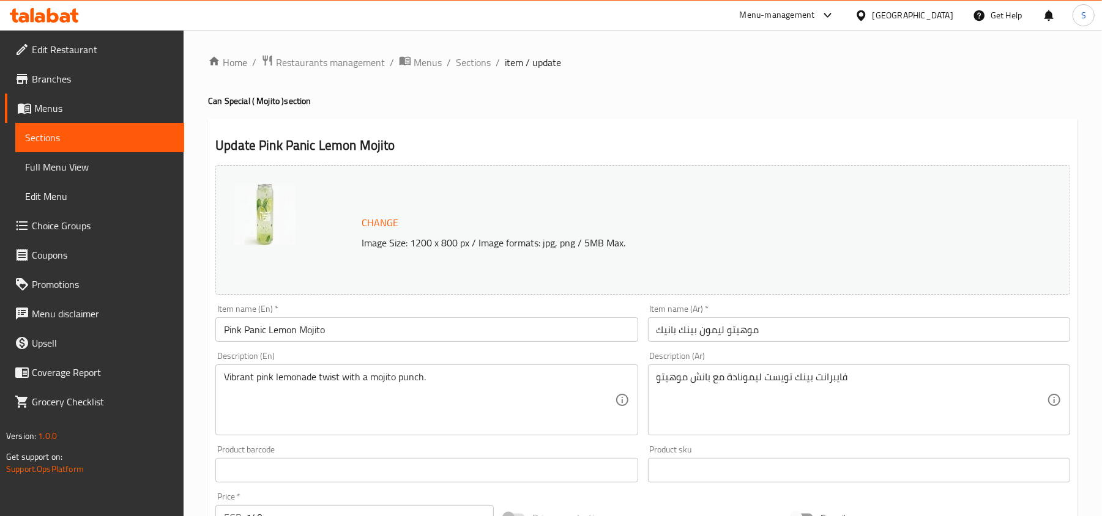
scroll to position [81, 0]
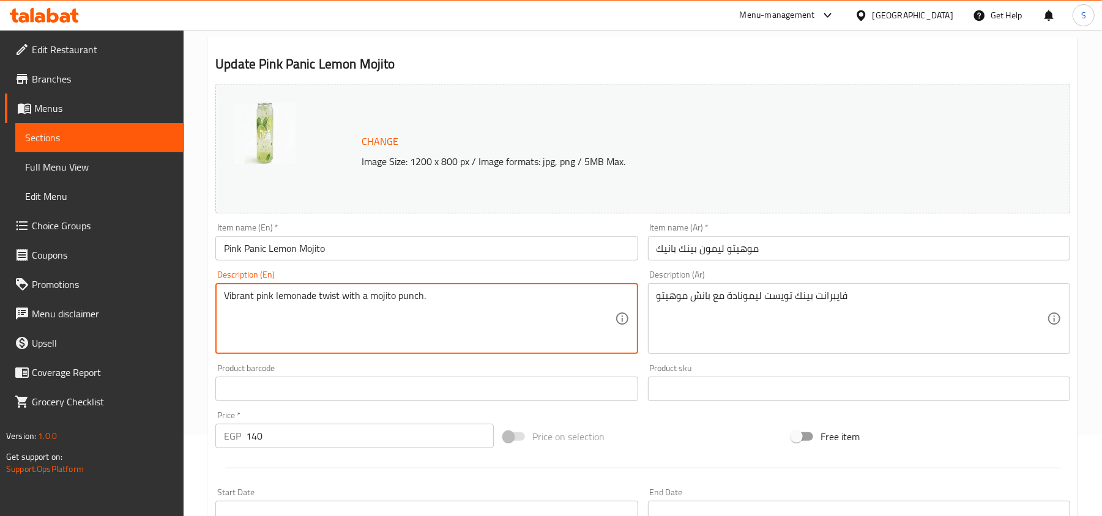
click at [358, 306] on textarea "Vibrant pink lemonade twist with a mojito punch." at bounding box center [419, 319] width 390 height 58
click at [264, 296] on textarea "Vibrant pink lemonade twist with a mojito punch." at bounding box center [419, 319] width 390 height 58
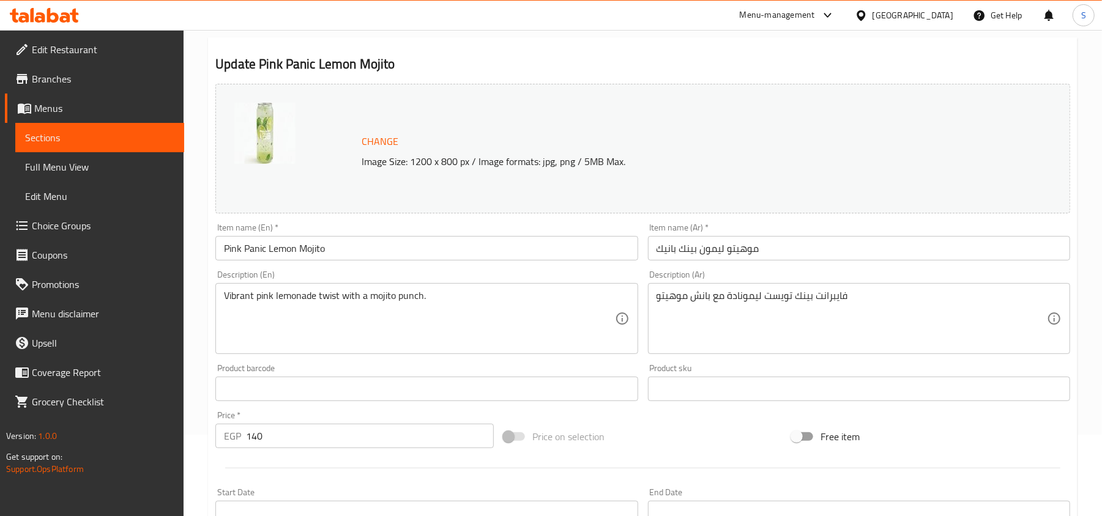
click at [218, 226] on div "Item name (En)   * Pink Panic [PERSON_NAME] Item name (En) *" at bounding box center [426, 241] width 422 height 37
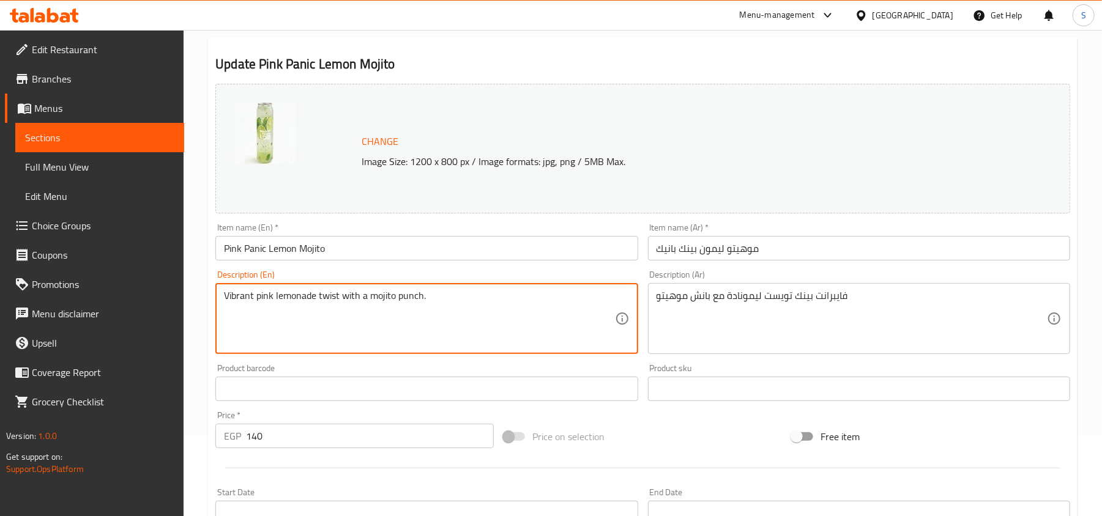
click at [289, 233] on div "Item name (En)   * Pink Panic [PERSON_NAME] Item name (En) *" at bounding box center [426, 241] width 422 height 37
click at [313, 245] on input "Pink Panic Lemon Mojito" at bounding box center [426, 248] width 422 height 24
click at [326, 297] on textarea "Vibrant pink lemonade twist with a mojito punch." at bounding box center [419, 319] width 390 height 58
click at [406, 299] on textarea "Vibrant pink lemonade twist with a mojito punch." at bounding box center [419, 319] width 390 height 58
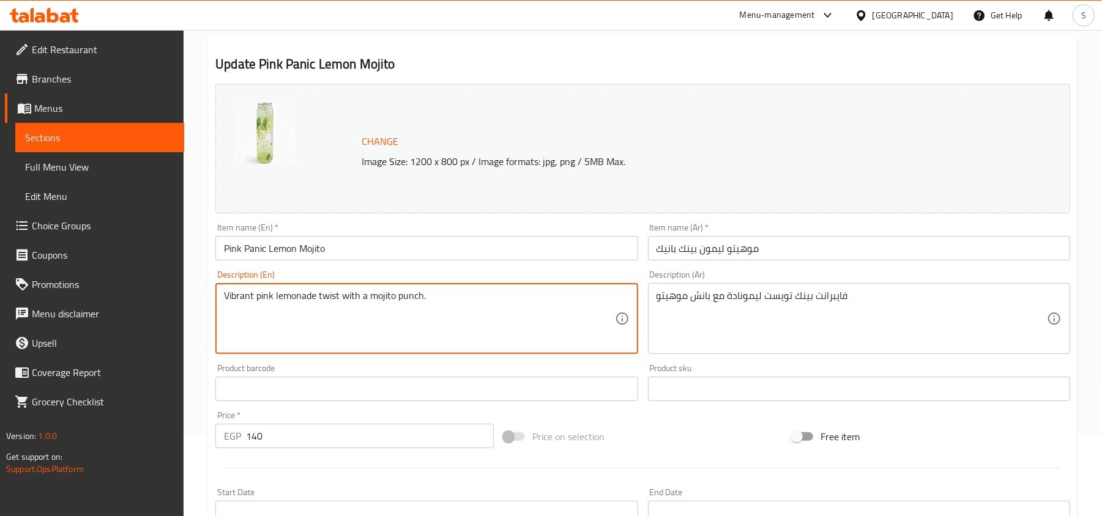
click at [406, 299] on textarea "Vibrant pink lemonade twist with a mojito punch." at bounding box center [419, 319] width 390 height 58
click at [480, 312] on textarea "Vibrant pink lemonade twist with a mojito punch." at bounding box center [419, 319] width 390 height 58
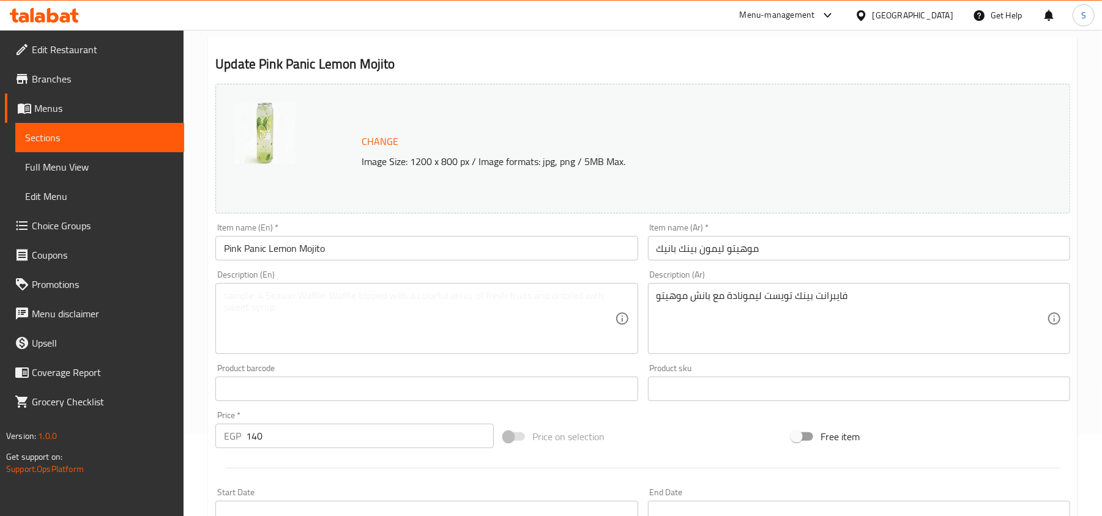
click at [693, 281] on div "Description (Ar) فايبرانت بينك تويست ليمونادة مع بانش موهيتو Description (Ar)" at bounding box center [859, 312] width 422 height 84
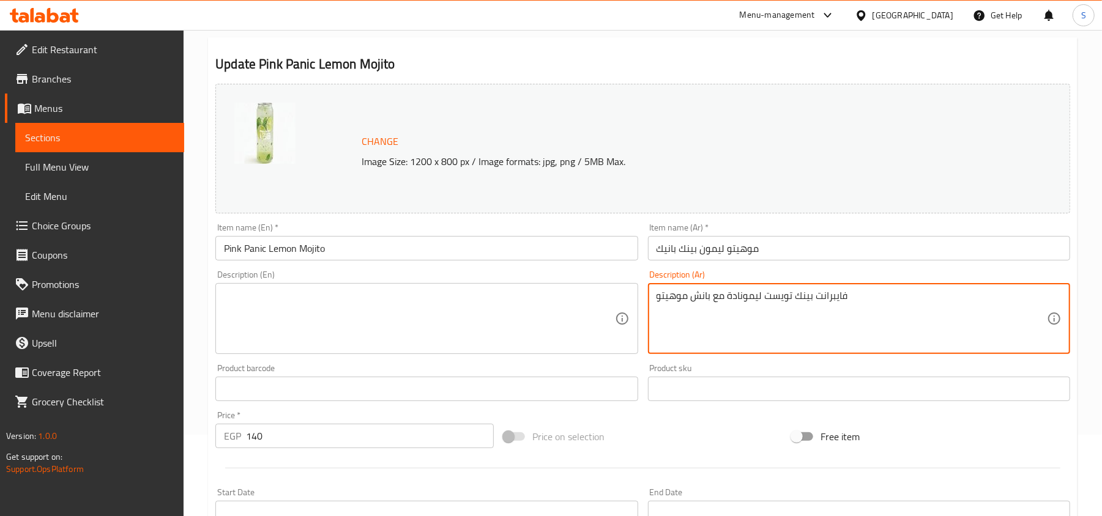
click at [698, 301] on textarea "فايبرانت بينك تويست ليمونادة مع بانش موهيتو" at bounding box center [852, 319] width 390 height 58
click at [563, 250] on input "Pink Panic Lemon Mojito" at bounding box center [426, 248] width 422 height 24
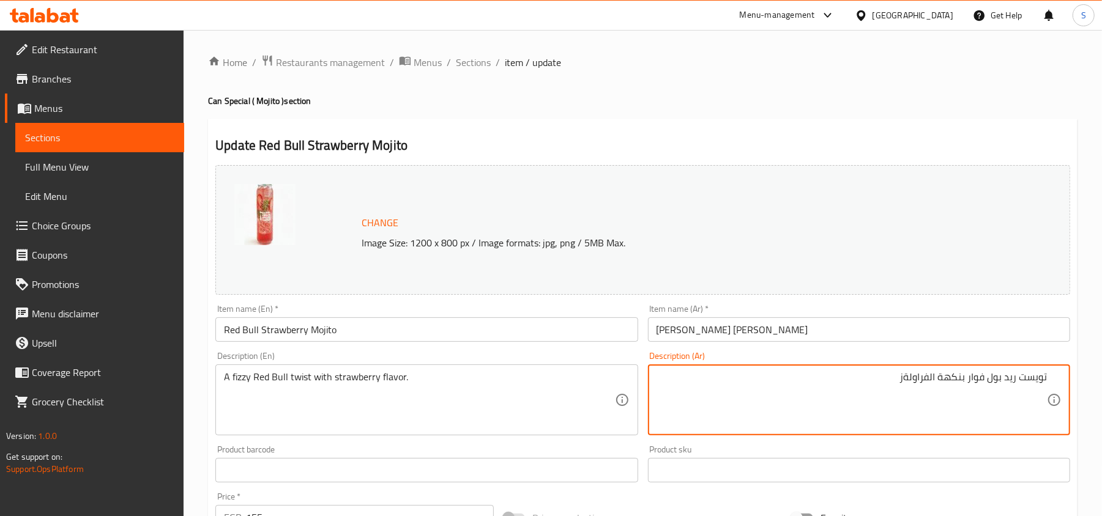
click at [689, 380] on textarea "تويست ريد بول فوار بنكهة الفراولةز" at bounding box center [852, 400] width 390 height 58
type textarea "تويست ريد بول فوار بنكهة الفراولة"
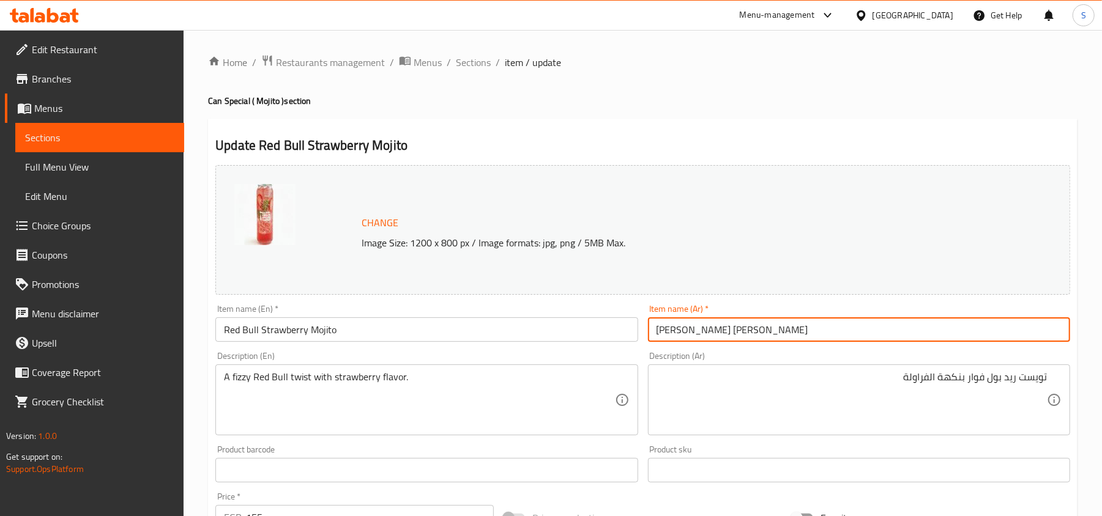
click at [808, 319] on input "[PERSON_NAME] [PERSON_NAME]" at bounding box center [859, 330] width 422 height 24
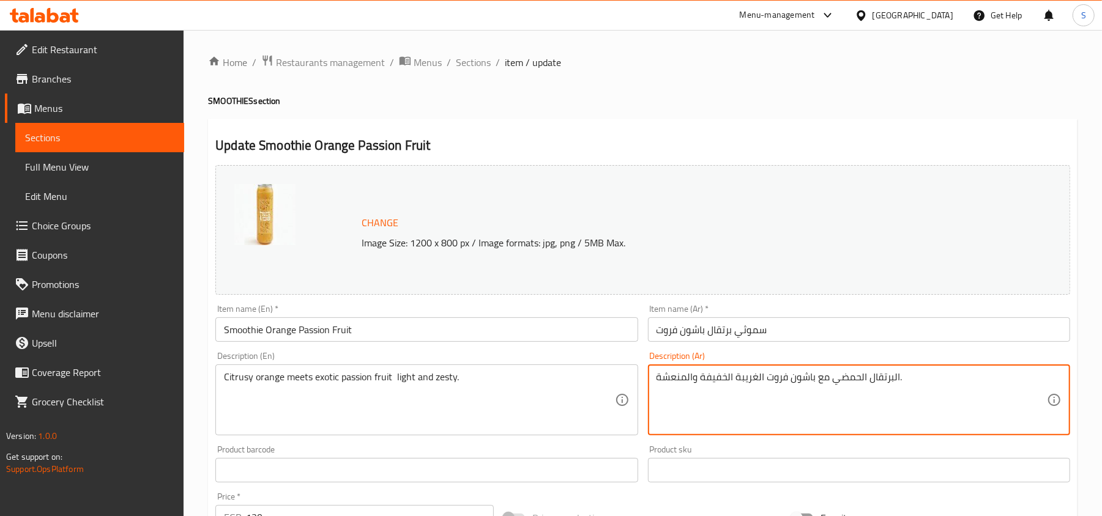
click at [751, 382] on textarea "البرتقال الحمضي مع باشون فروت الغريبة الخفيفة والمنعشة." at bounding box center [852, 400] width 390 height 58
paste textarea "زوتك"
type textarea "البرتقال الحمضي مع باشون فروت اكزوتك الخفيفة والمنعشة."
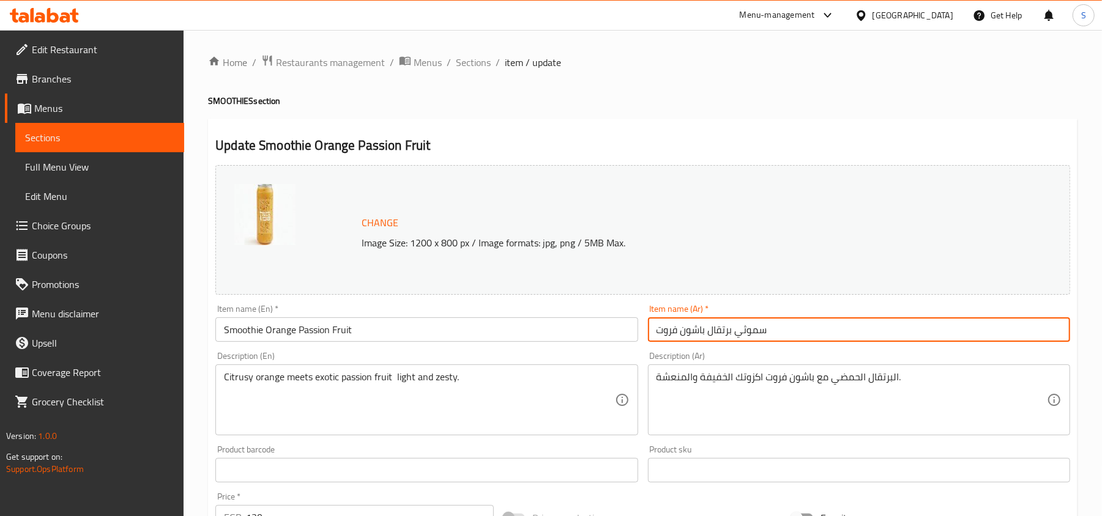
click at [811, 333] on input "سموثي برتقال باشون فروت" at bounding box center [859, 330] width 422 height 24
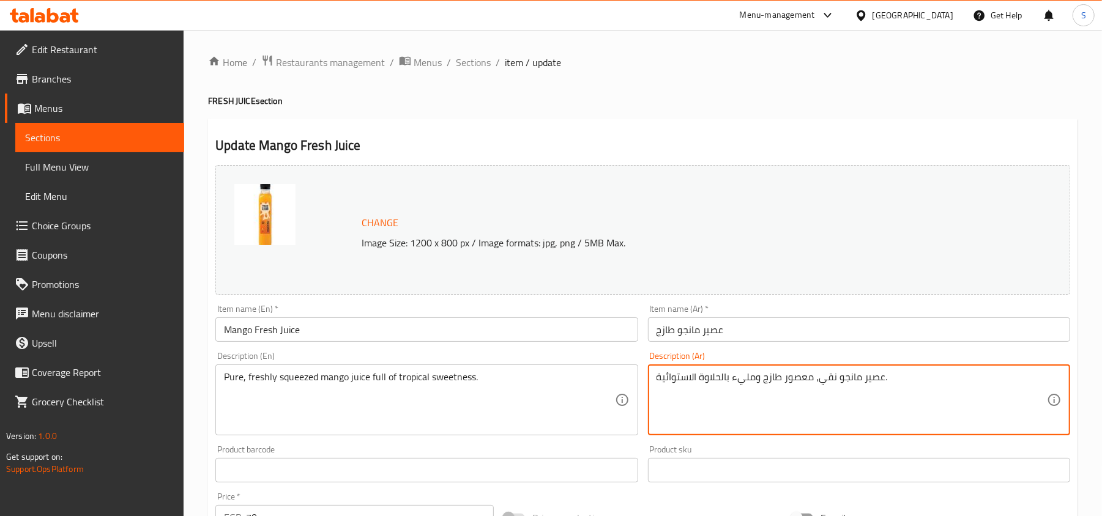
click at [799, 378] on textarea "عصير مانجو نقي، معصور طازج ومليء بالحلاوة الاستوائية." at bounding box center [852, 400] width 390 height 58
paste textarea "بس"
type textarea "عصير مانجو نقي، كبس طازج ومليء بالحلاوة الاستوائية."
click at [786, 323] on input "عصير مانجو طازج" at bounding box center [859, 330] width 422 height 24
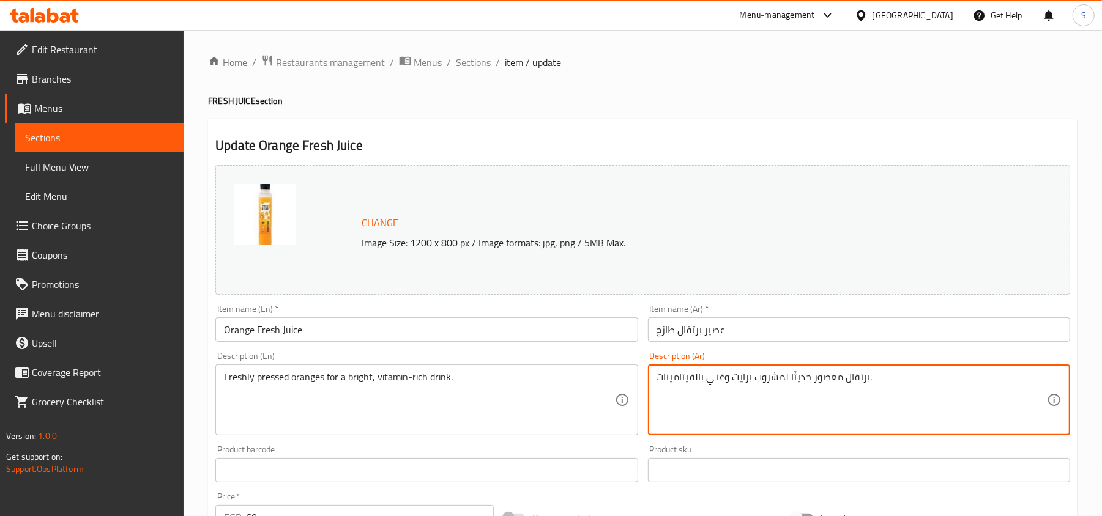
click at [793, 373] on textarea "برتقال معصور حديثًا لمشروب برايت وغني بالفيتامينات." at bounding box center [852, 400] width 390 height 58
paste textarea "ازج"
type textarea "برتقال معصور طازج لمشروب برايت وغني بالفيتامينات."
click at [787, 336] on input "عصير برتقال طازج" at bounding box center [859, 330] width 422 height 24
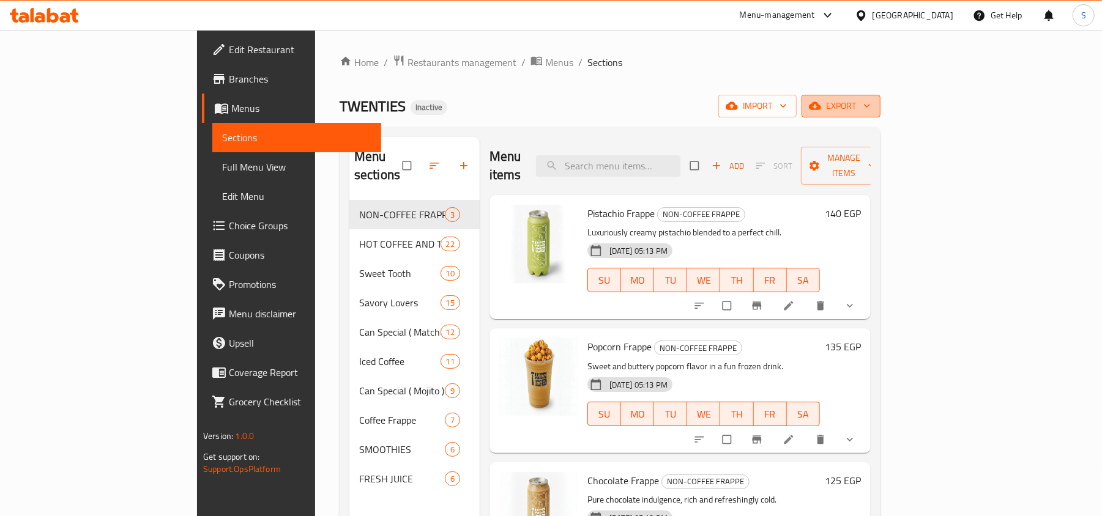
click at [880, 95] on button "export" at bounding box center [841, 106] width 79 height 23
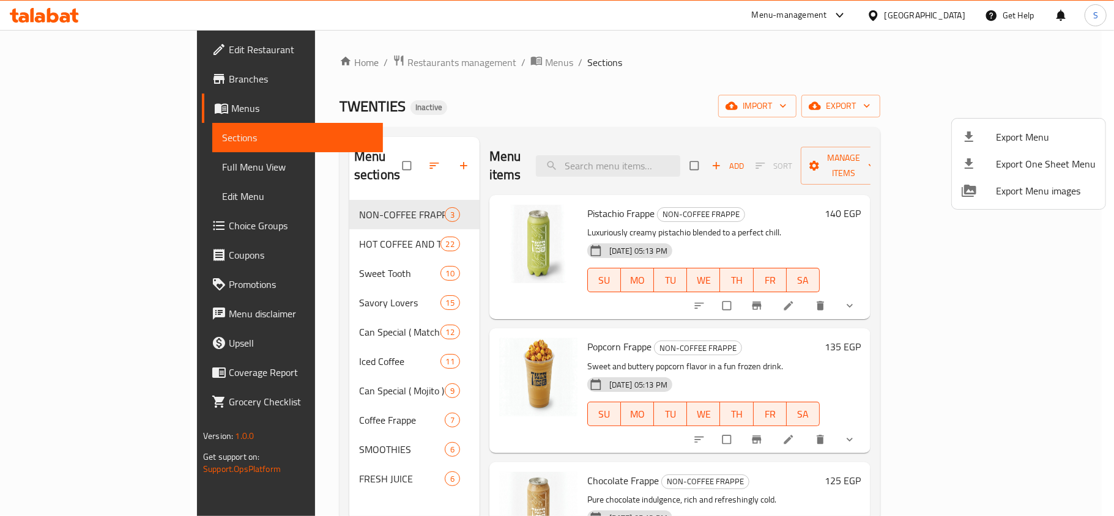
click at [980, 130] on div at bounding box center [979, 137] width 34 height 15
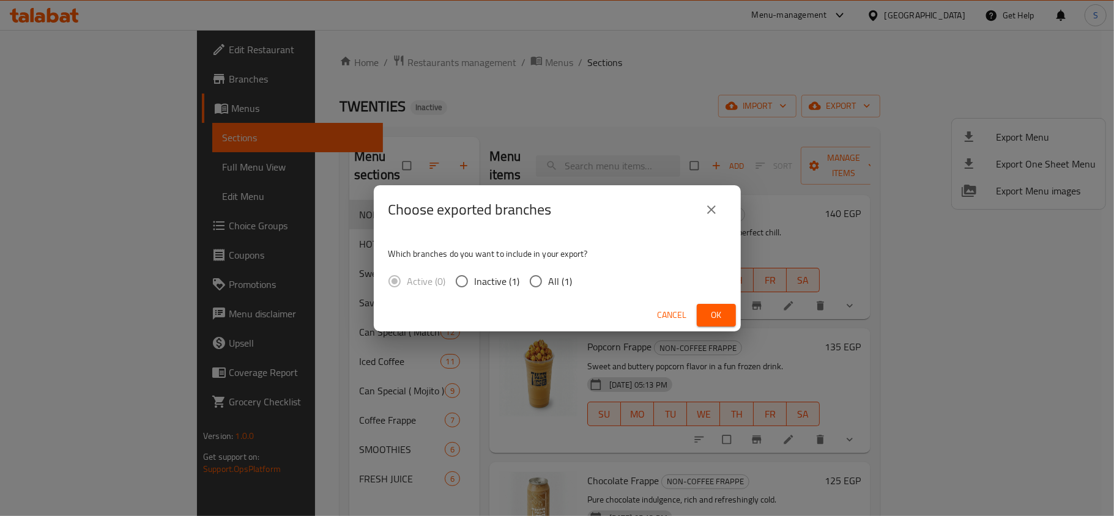
click at [720, 204] on button "close" at bounding box center [711, 209] width 29 height 29
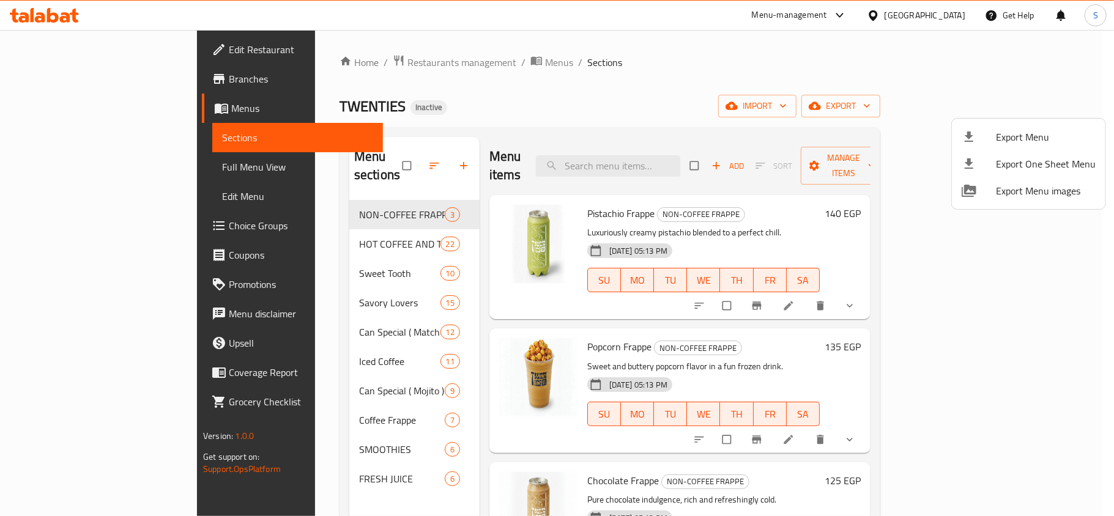
click at [86, 169] on div at bounding box center [557, 258] width 1114 height 516
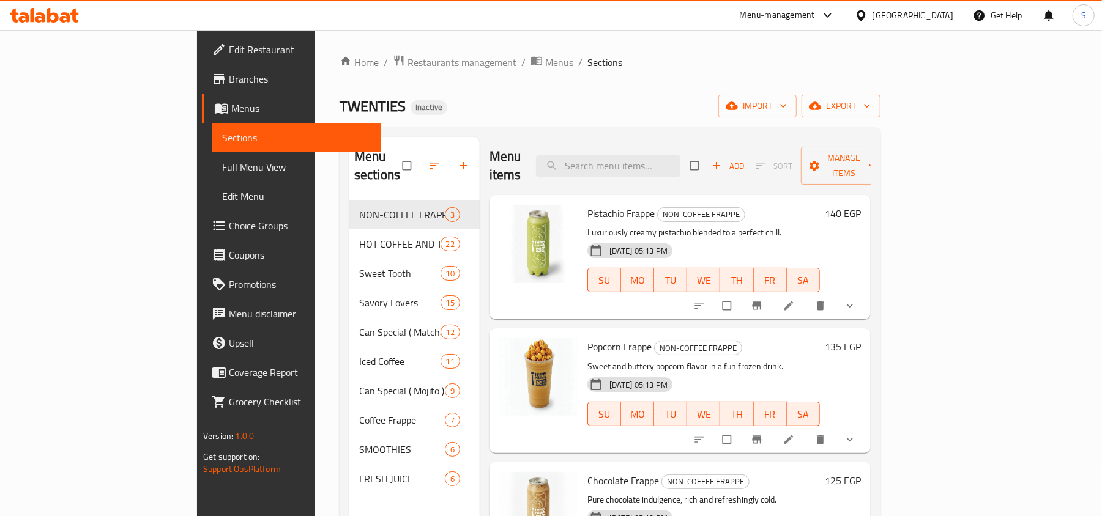
click at [222, 169] on span "Full Menu View" at bounding box center [296, 167] width 149 height 15
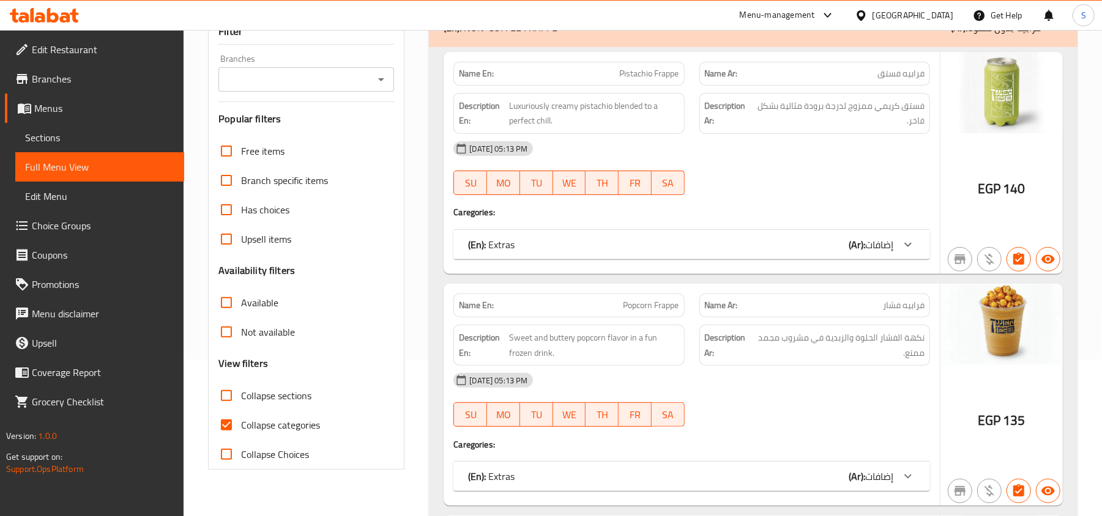
scroll to position [163, 0]
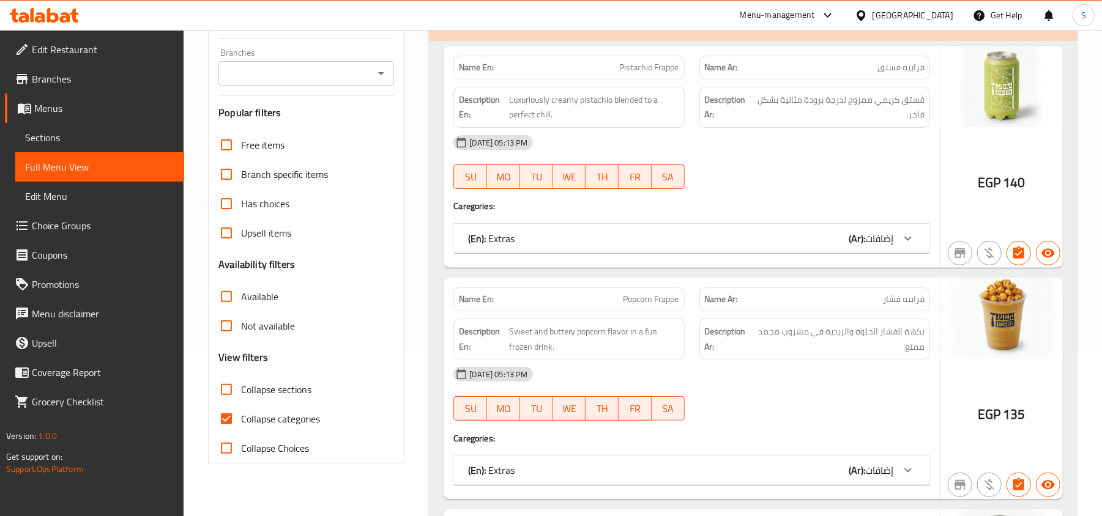
click at [260, 416] on span "Collapse categories" at bounding box center [280, 419] width 79 height 15
click at [241, 416] on input "Collapse categories" at bounding box center [226, 418] width 29 height 29
checkbox input "false"
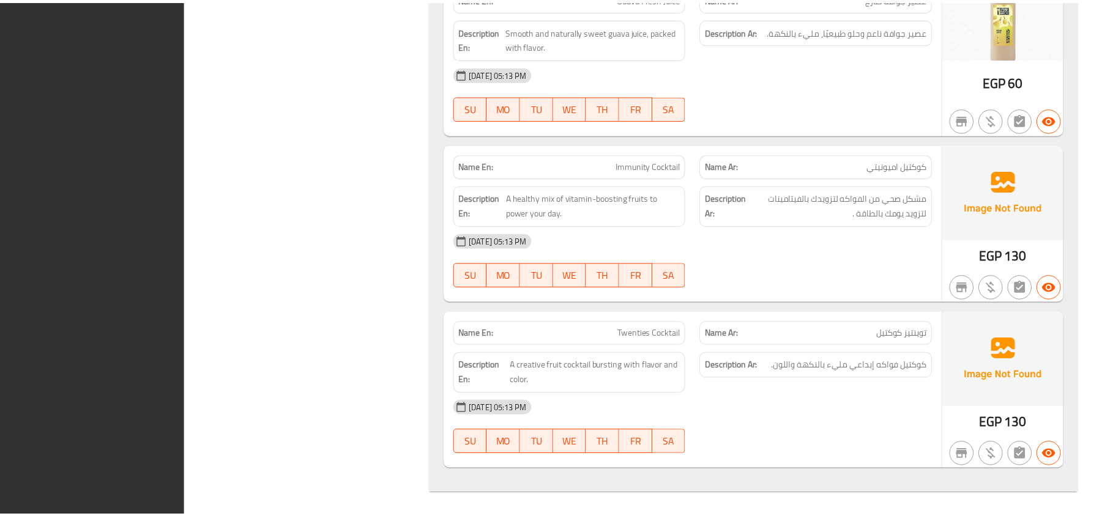
scroll to position [20900, 0]
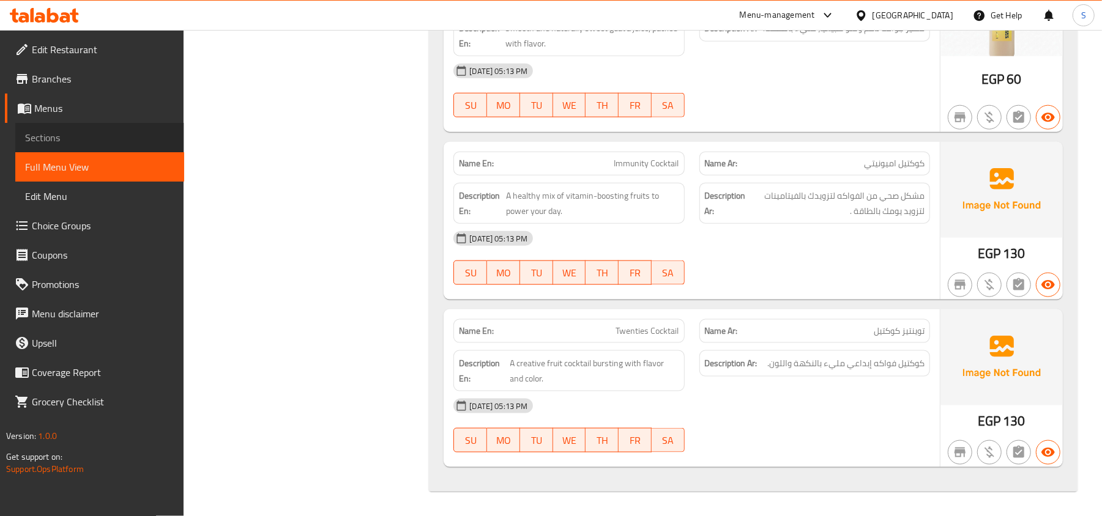
click at [127, 137] on span "Sections" at bounding box center [99, 137] width 149 height 15
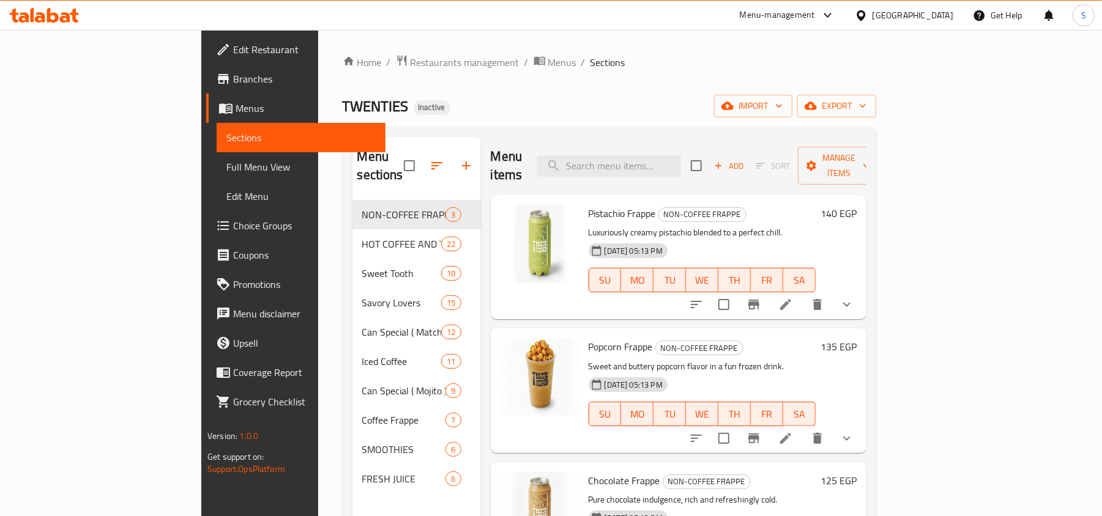
drag, startPoint x: 596, startPoint y: 105, endPoint x: 610, endPoint y: 108, distance: 14.3
click at [597, 105] on div "TWENTIES Inactive import export" at bounding box center [610, 106] width 534 height 23
click at [866, 113] on span "export" at bounding box center [836, 106] width 59 height 15
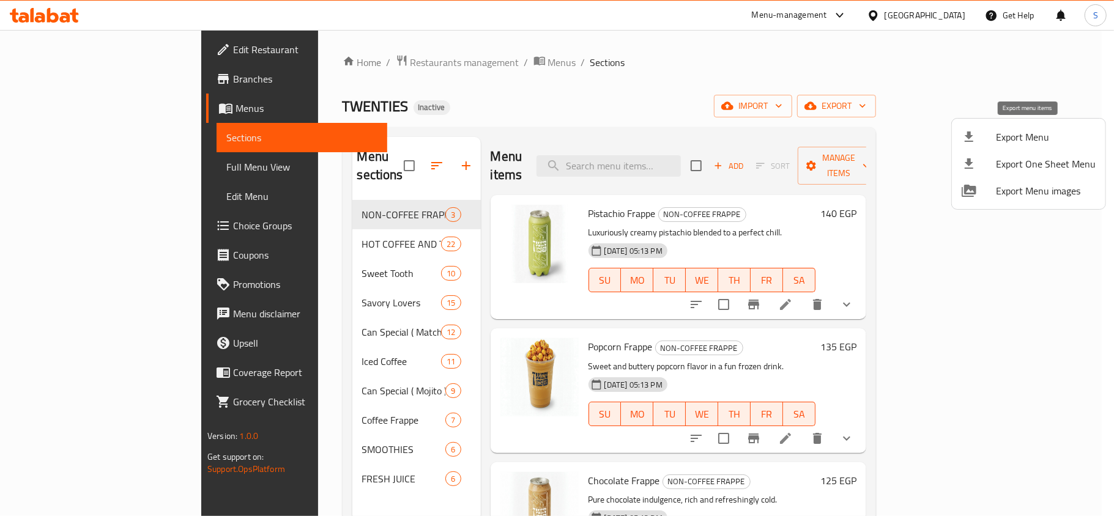
click at [978, 130] on div at bounding box center [979, 137] width 34 height 15
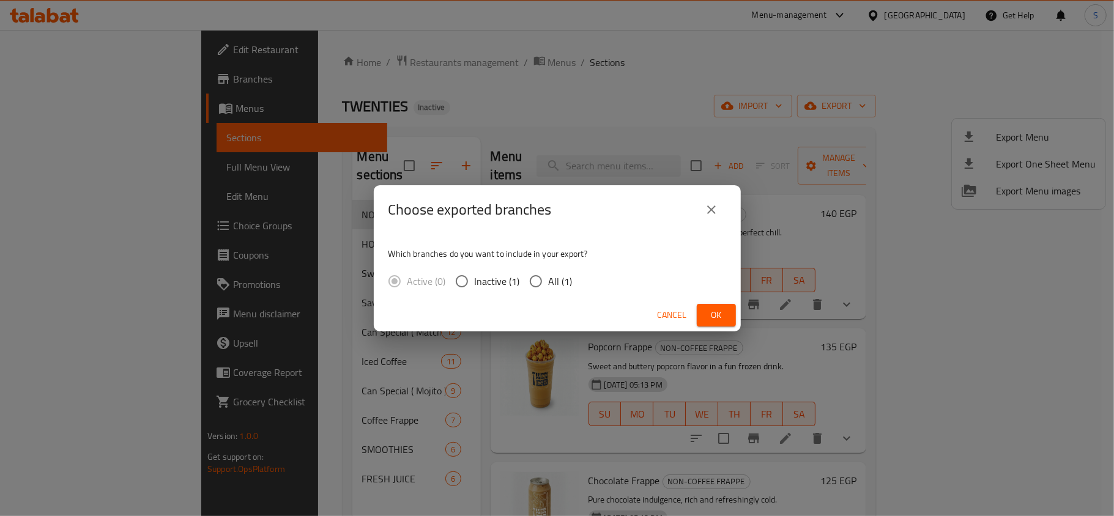
click at [546, 282] on input "All (1)" at bounding box center [536, 282] width 26 height 26
radio input "true"
click at [724, 316] on span "Ok" at bounding box center [717, 315] width 20 height 15
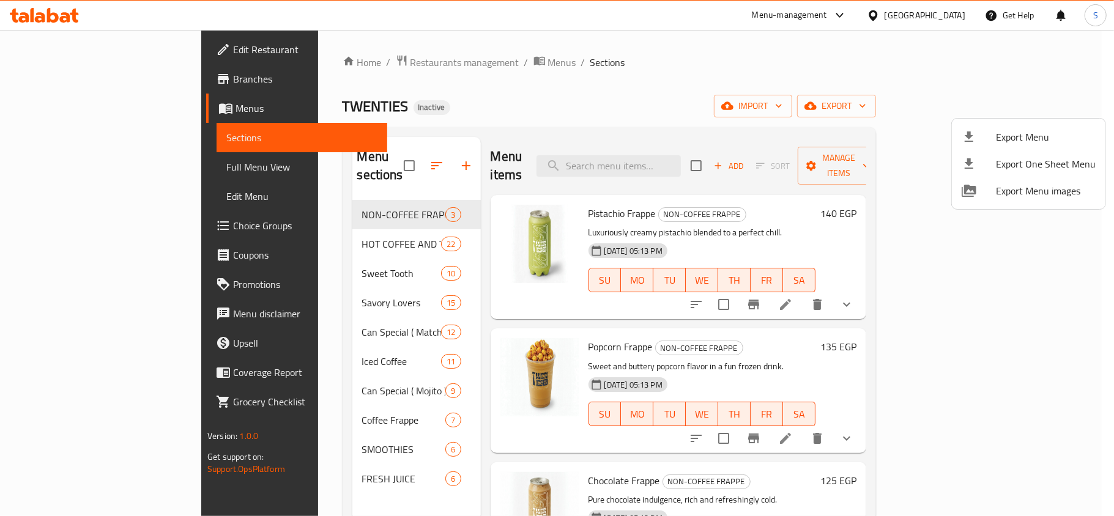
click at [943, 15] on div at bounding box center [557, 258] width 1114 height 516
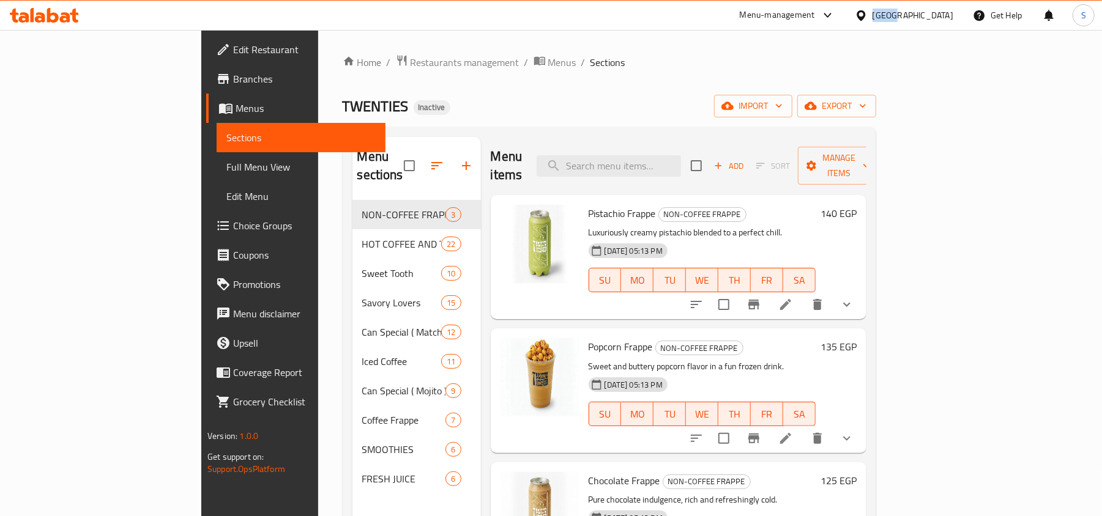
click at [943, 15] on div "[GEOGRAPHIC_DATA]" at bounding box center [913, 15] width 81 height 13
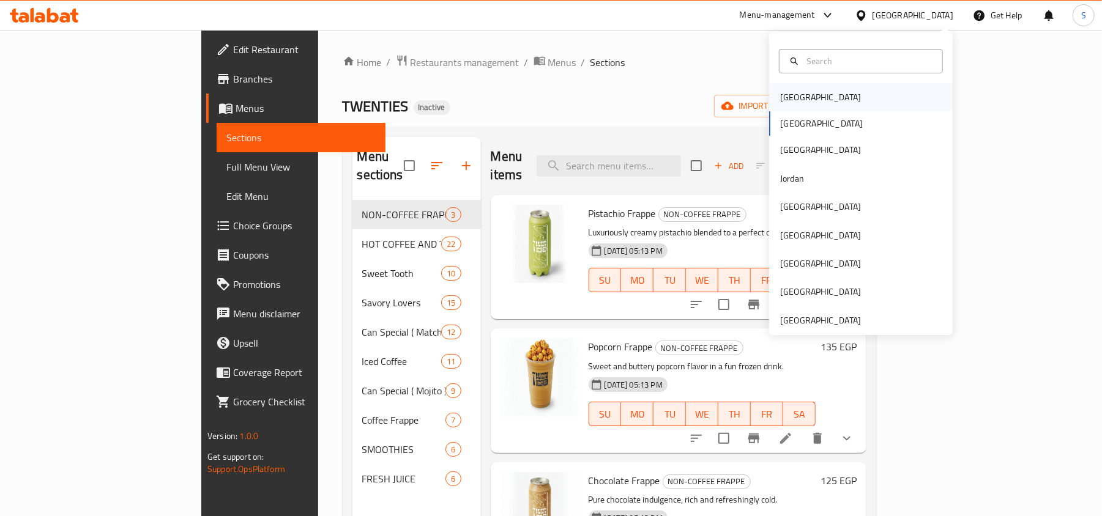
click at [818, 101] on div "[GEOGRAPHIC_DATA]" at bounding box center [861, 97] width 184 height 28
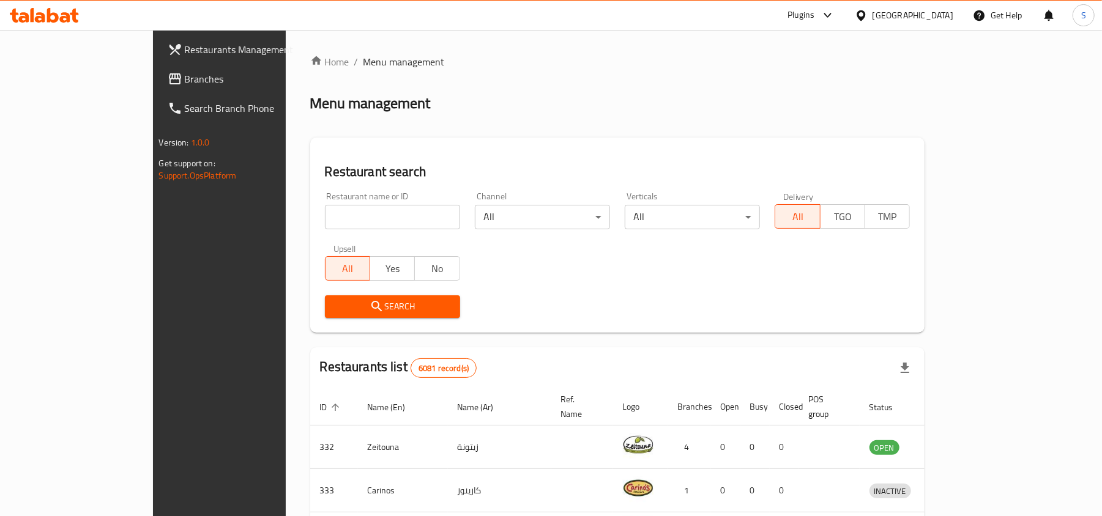
drag, startPoint x: 40, startPoint y: 77, endPoint x: 47, endPoint y: 80, distance: 6.6
click at [185, 77] on span "Branches" at bounding box center [256, 79] width 143 height 15
